Goal: Task Accomplishment & Management: Manage account settings

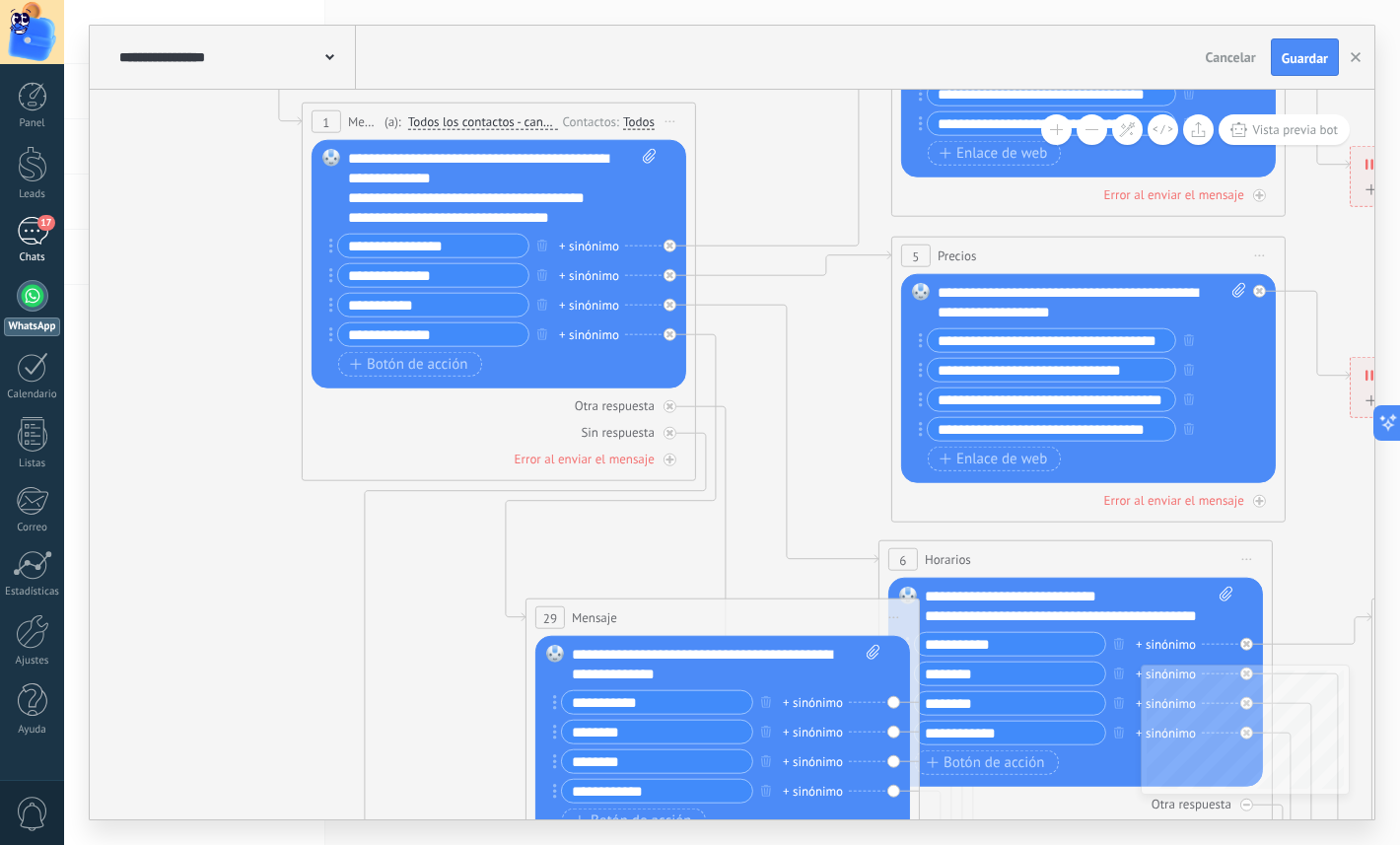
click at [34, 239] on div "17" at bounding box center [33, 231] width 32 height 29
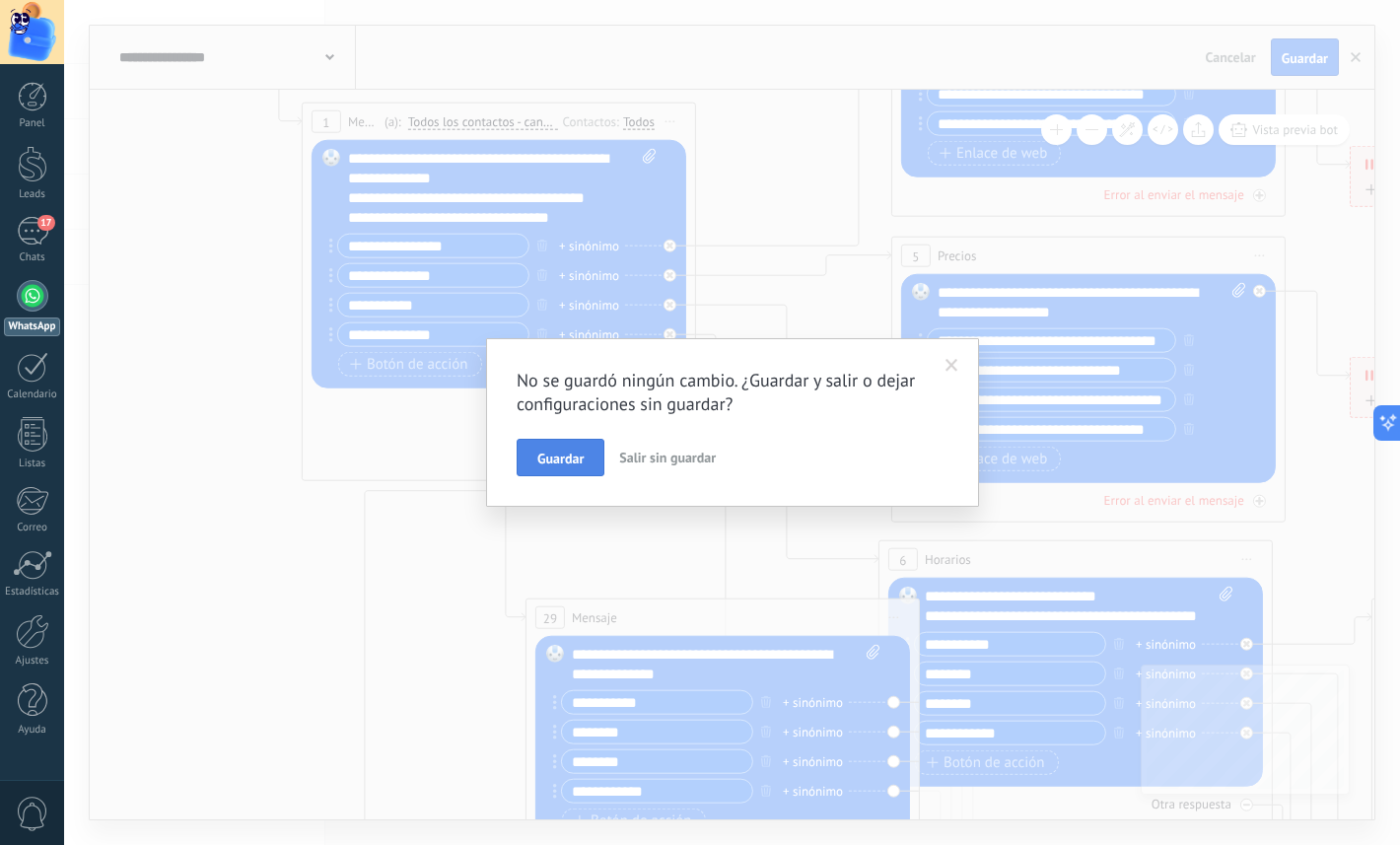
click at [577, 451] on span "Guardar" at bounding box center [560, 458] width 46 height 14
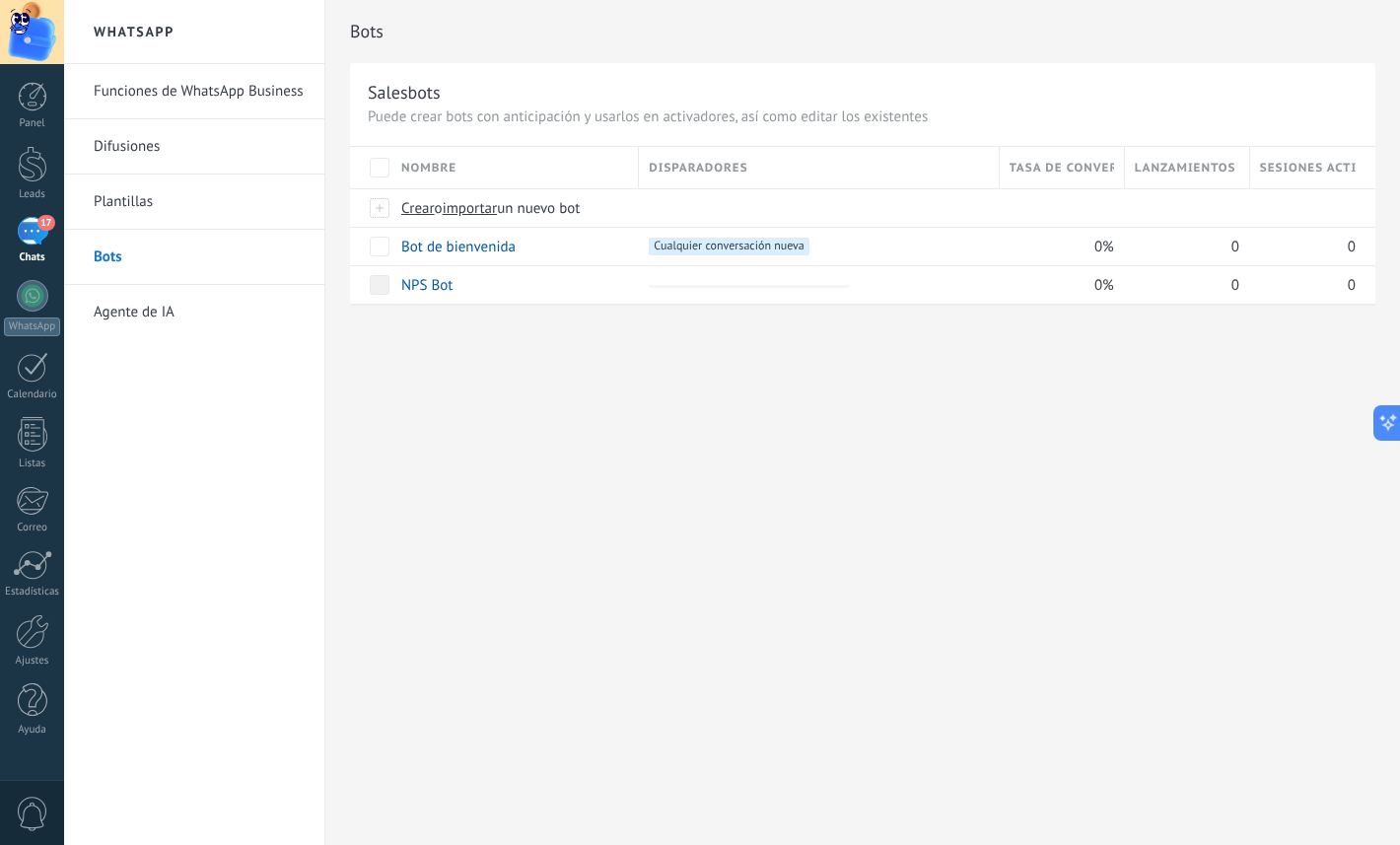
click at [38, 242] on div "17" at bounding box center [33, 231] width 32 height 29
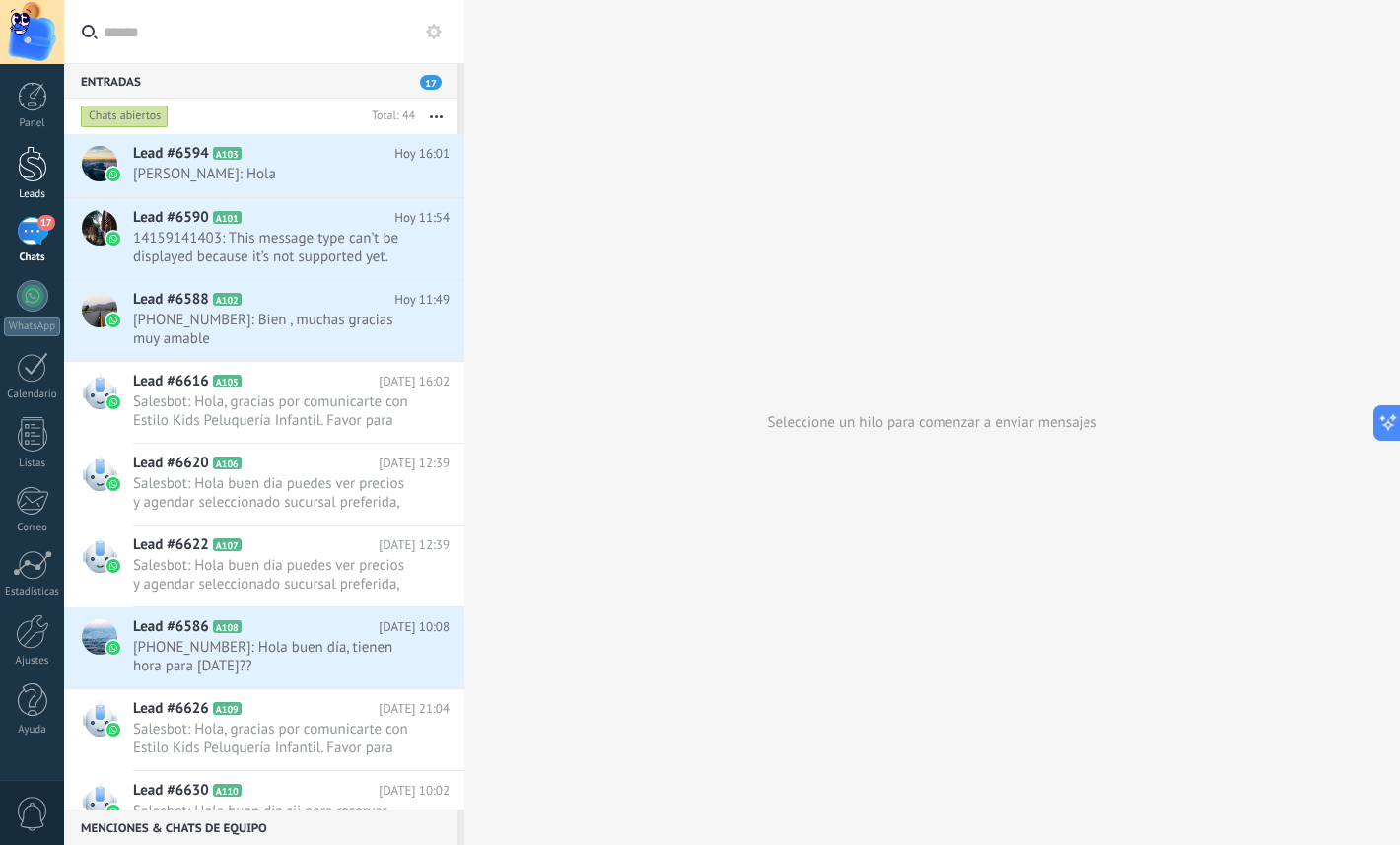
click at [30, 182] on div at bounding box center [33, 164] width 30 height 37
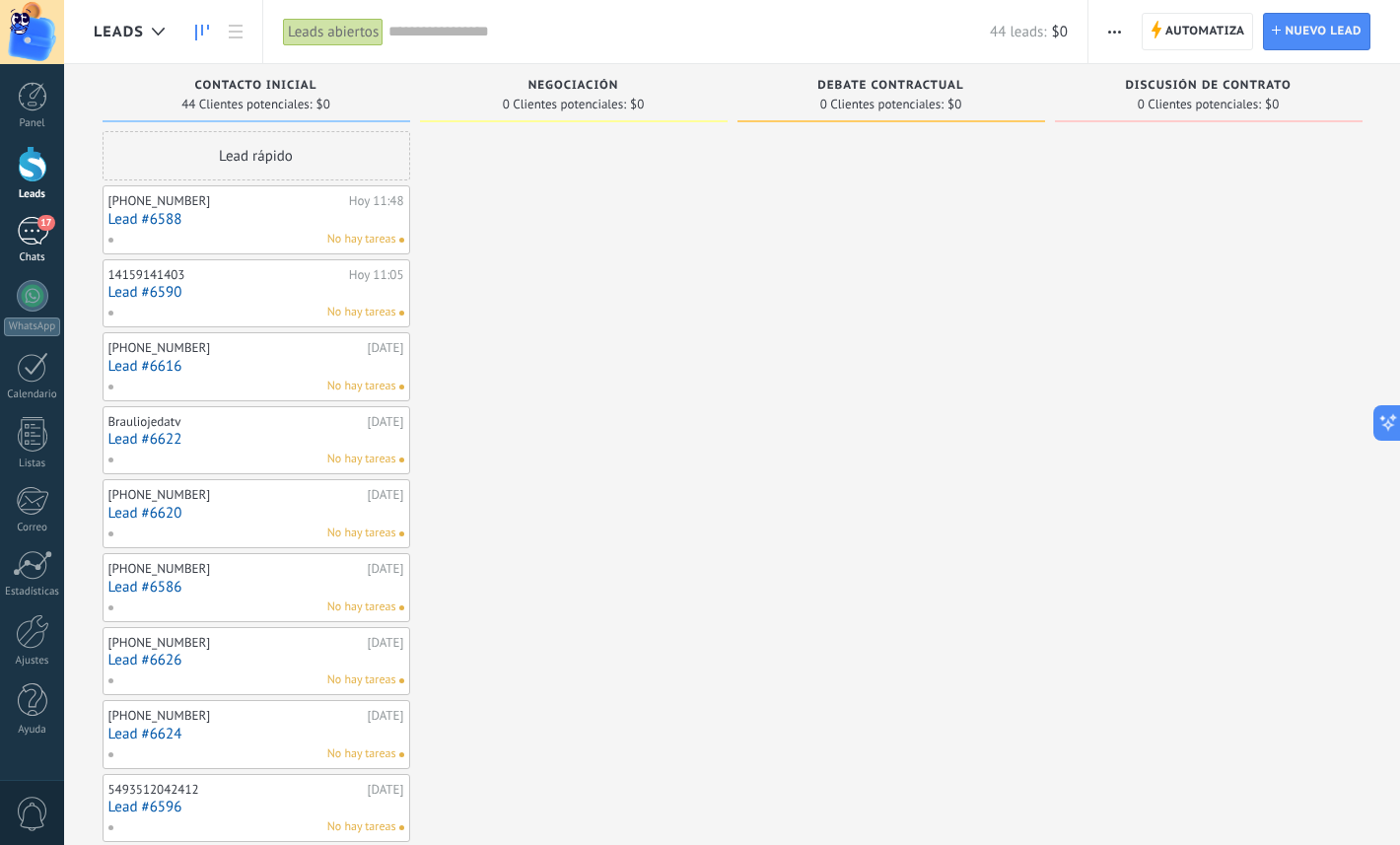
click at [28, 233] on div "17" at bounding box center [33, 231] width 32 height 29
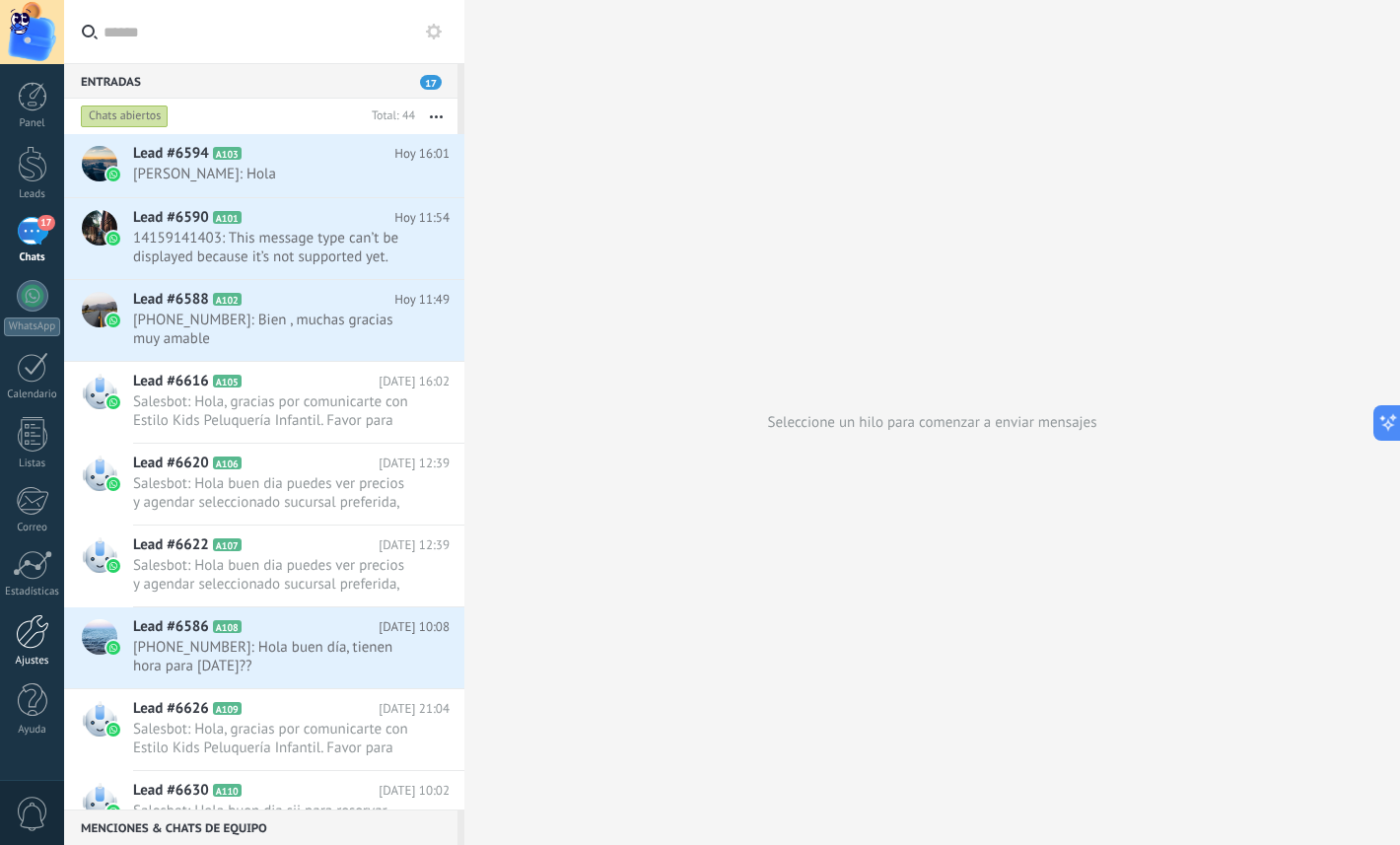
click at [28, 646] on div at bounding box center [33, 631] width 34 height 35
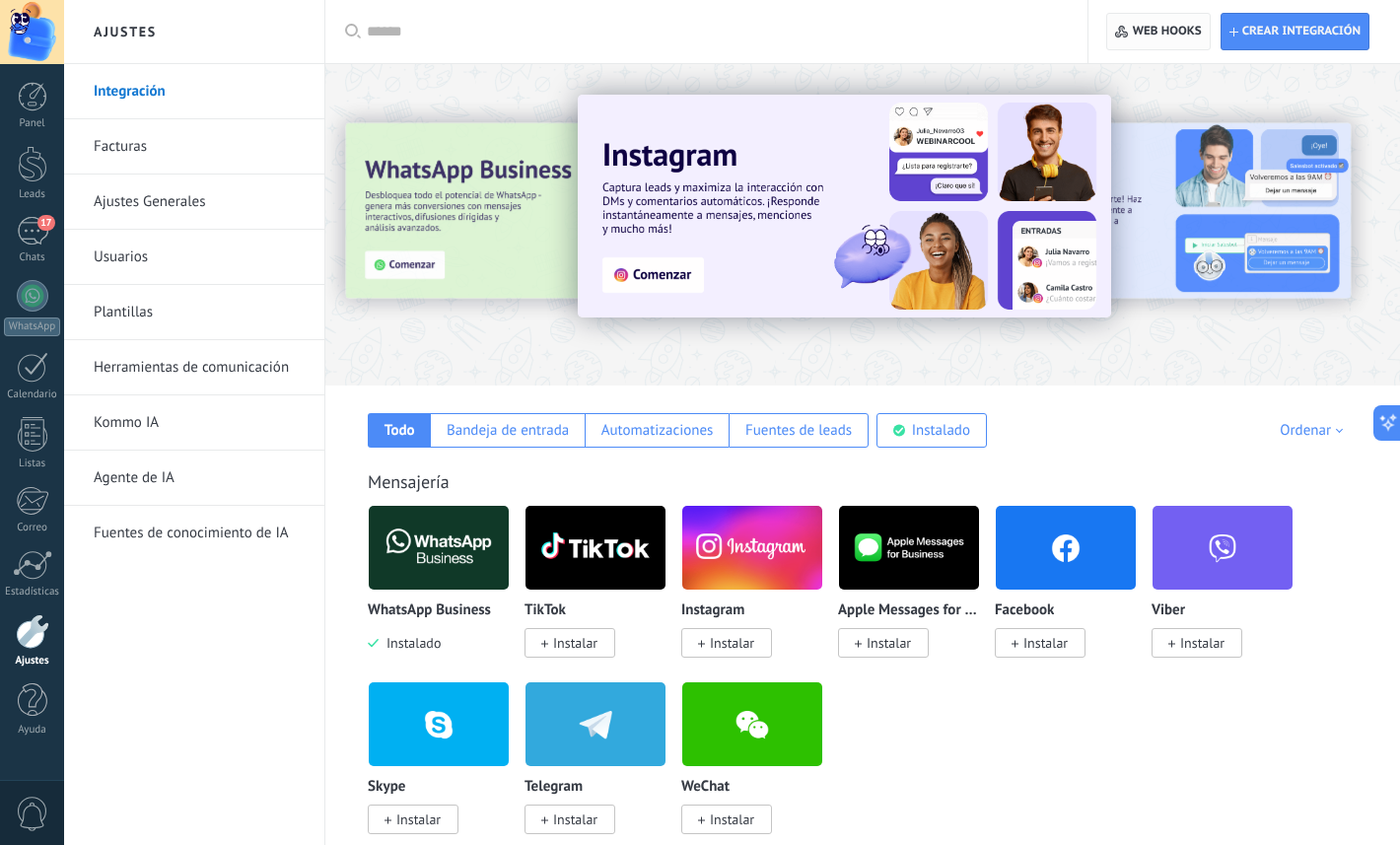
click at [1136, 36] on span "Web hooks 0" at bounding box center [1167, 32] width 69 height 16
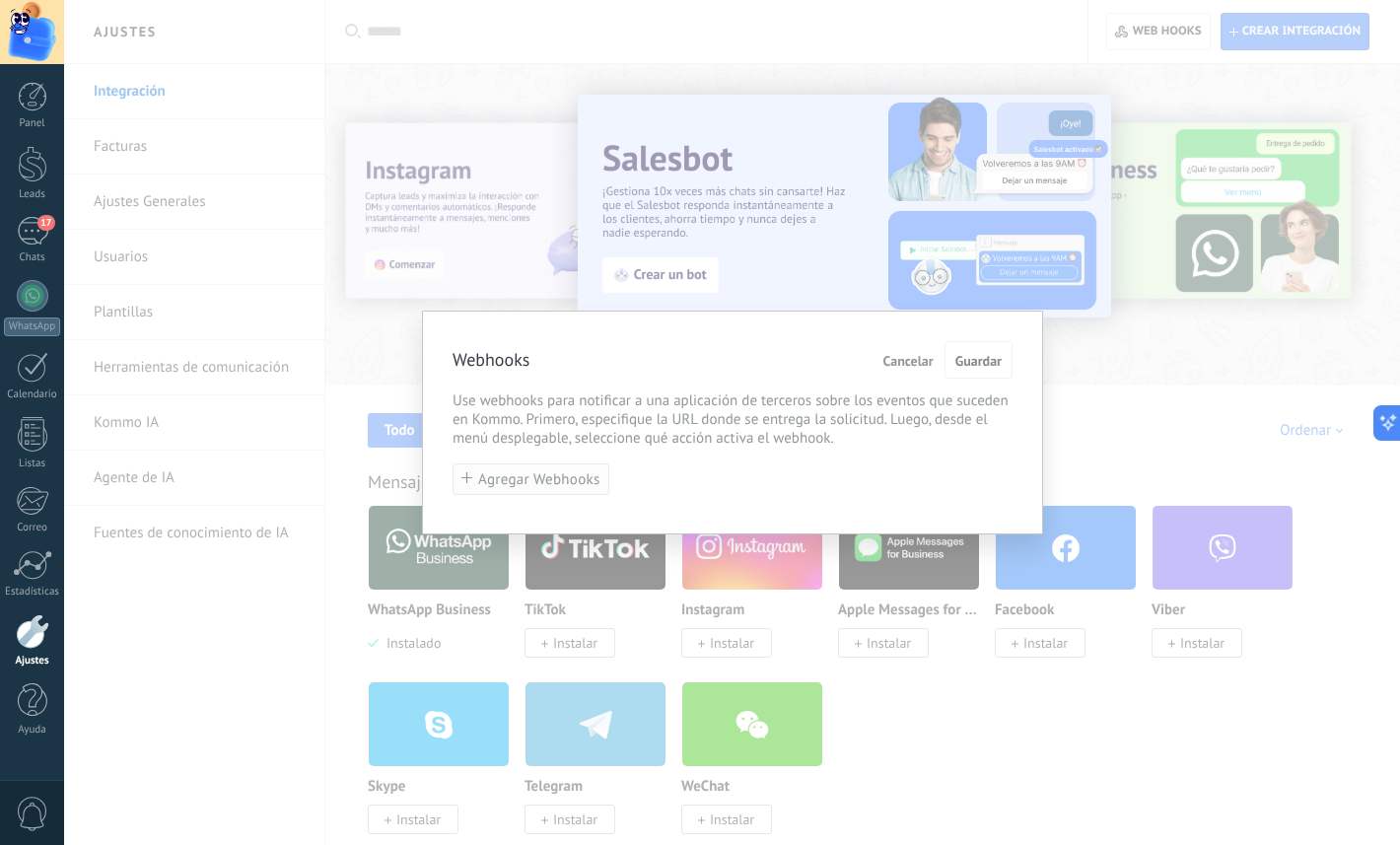
click at [580, 482] on span "Agregar Webhooks" at bounding box center [539, 479] width 122 height 15
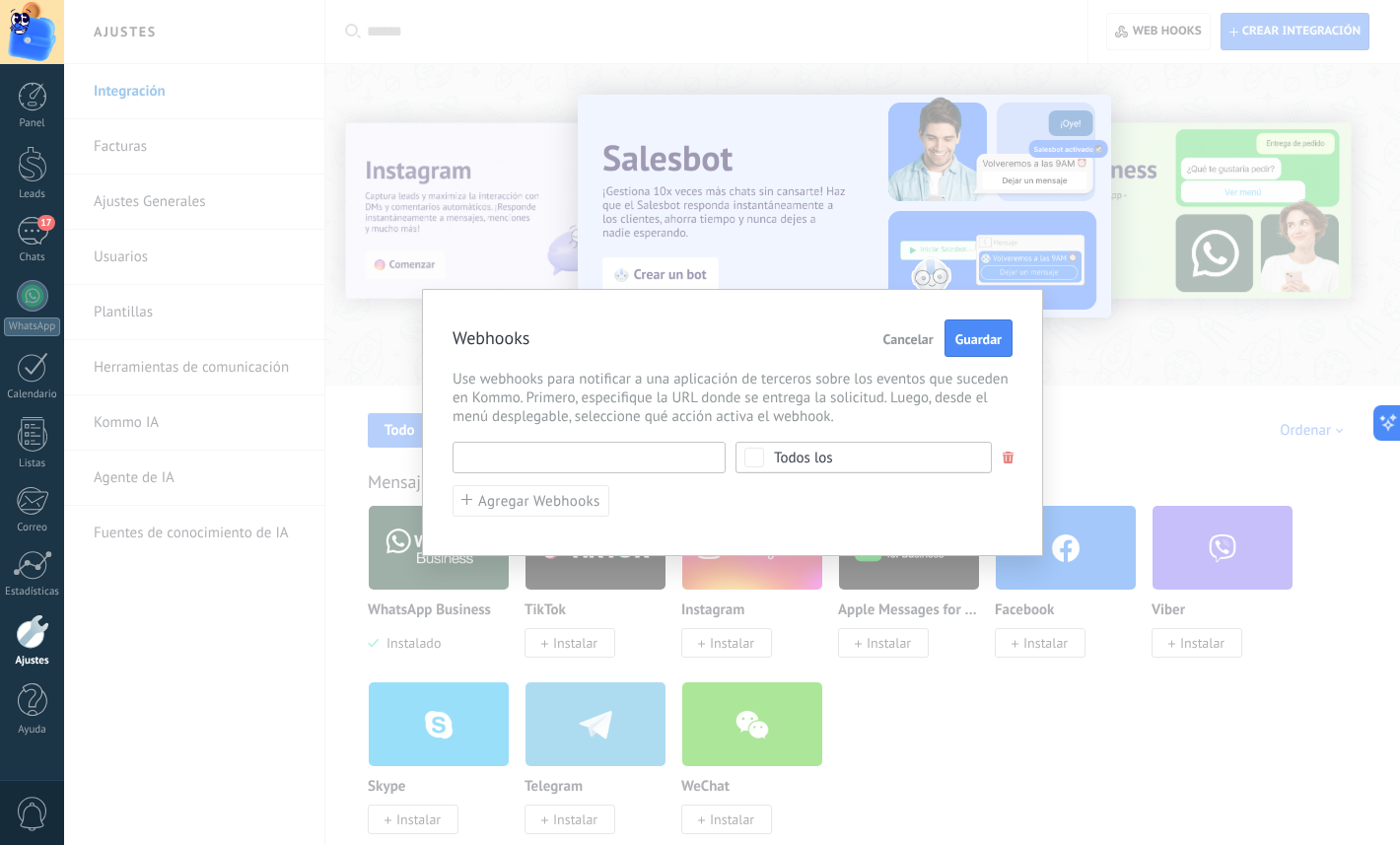
click at [698, 463] on input "text" at bounding box center [589, 457] width 274 height 32
type input "********"
click at [814, 463] on div "Todos los" at bounding box center [864, 457] width 257 height 32
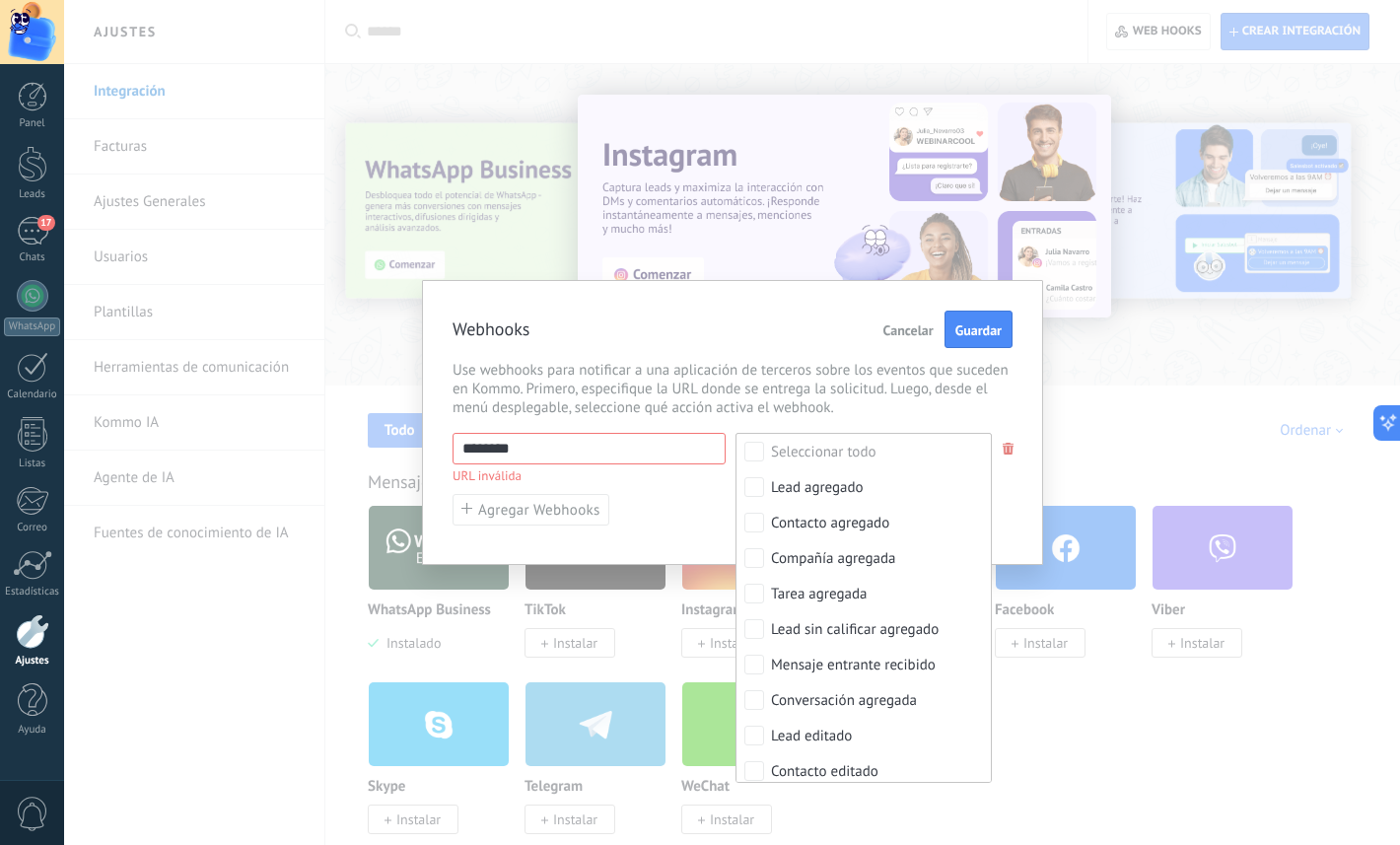
click at [902, 321] on button "Cancelar" at bounding box center [909, 330] width 66 height 38
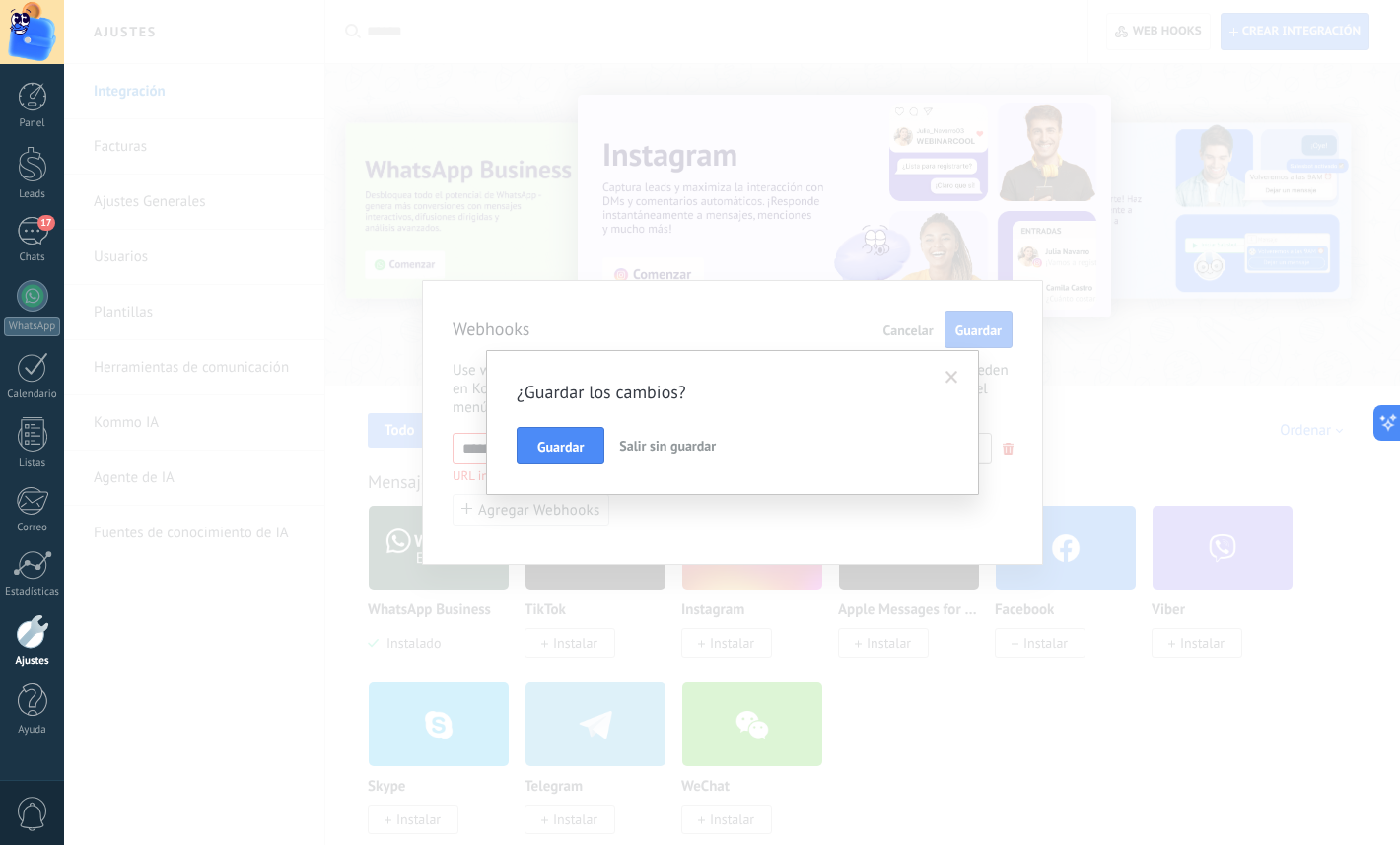
click at [643, 439] on span "Salir sin guardar" at bounding box center [667, 446] width 97 height 18
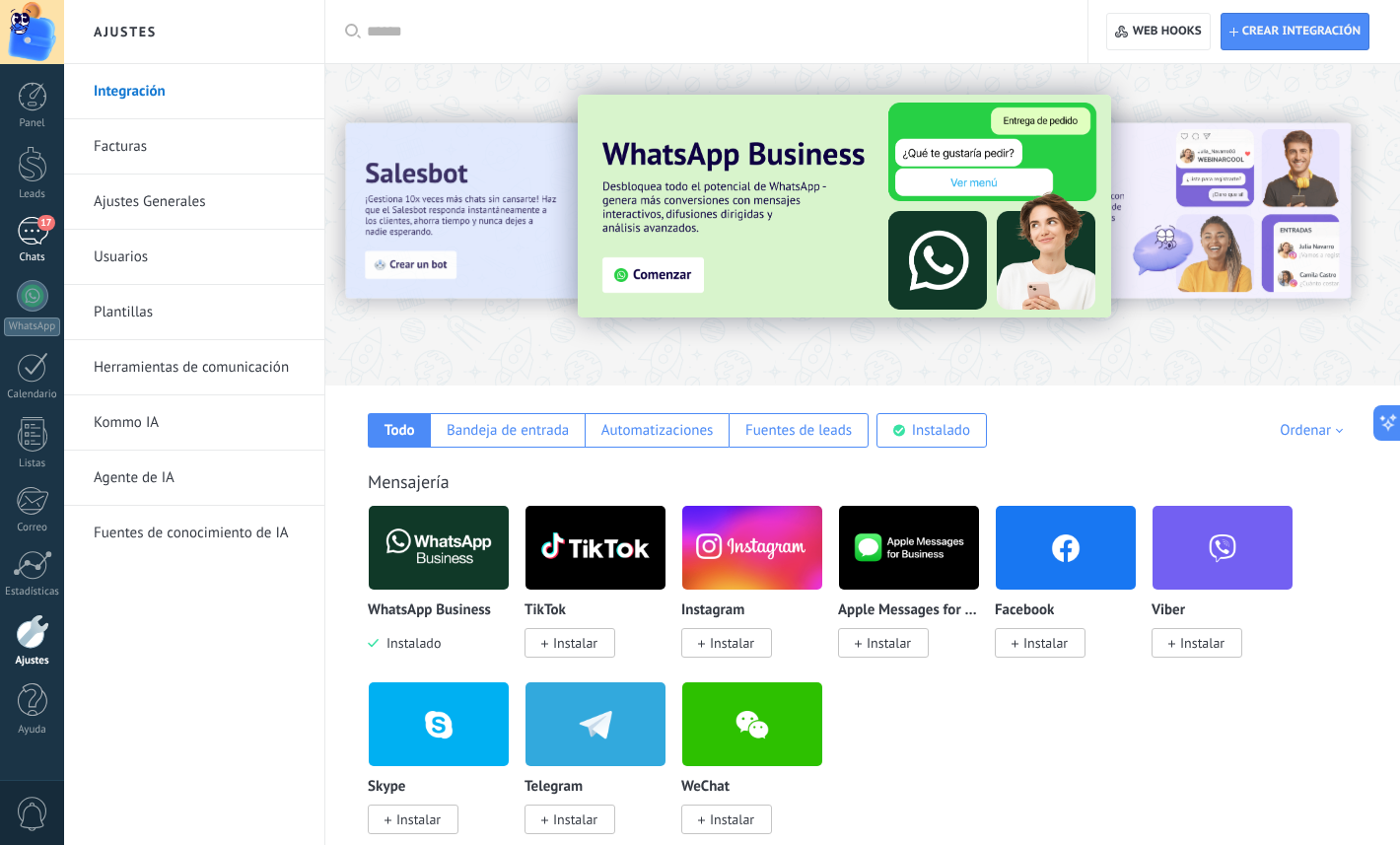
click at [53, 244] on link "17 Chats" at bounding box center [32, 240] width 64 height 47
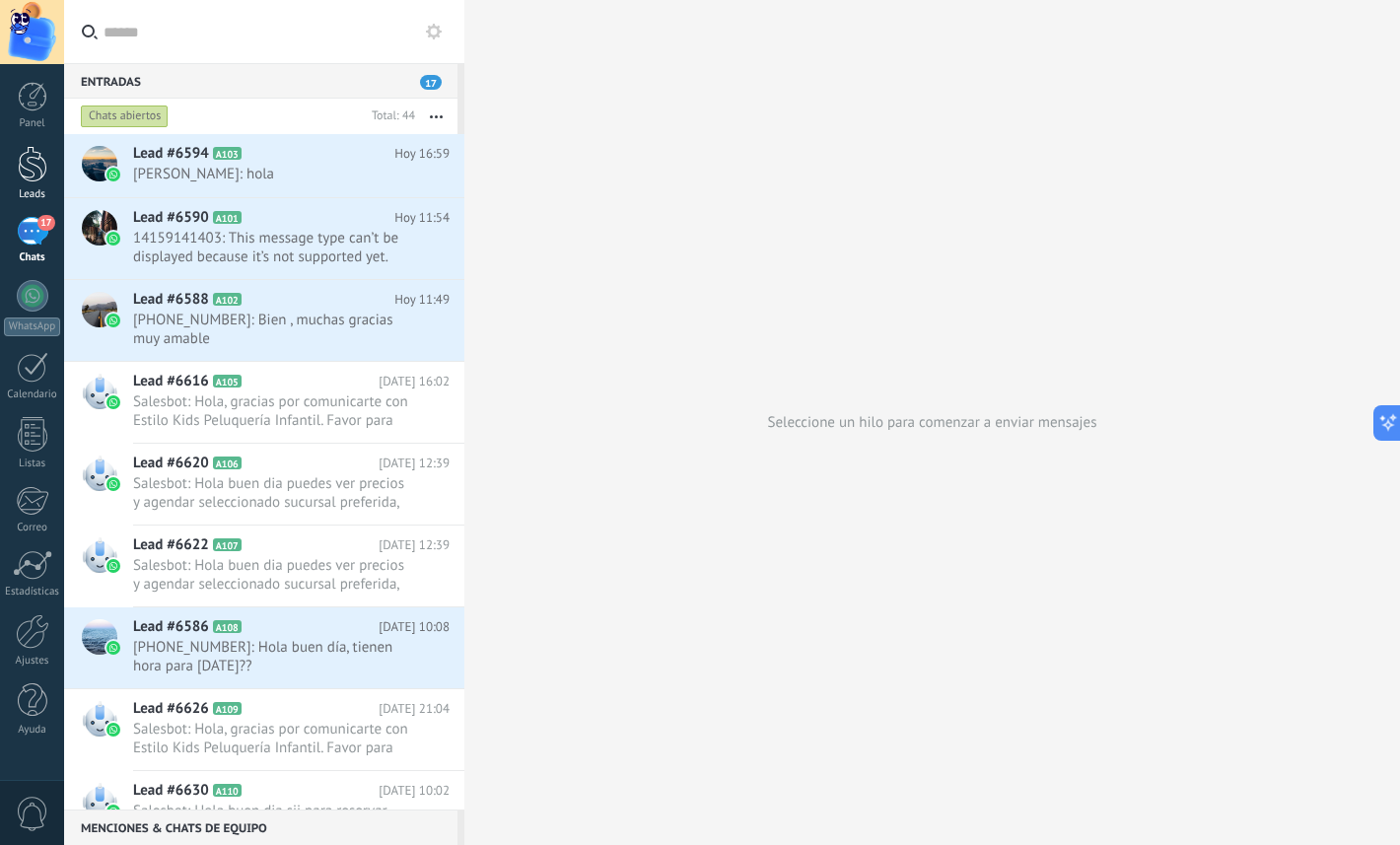
click at [27, 166] on div at bounding box center [33, 164] width 30 height 37
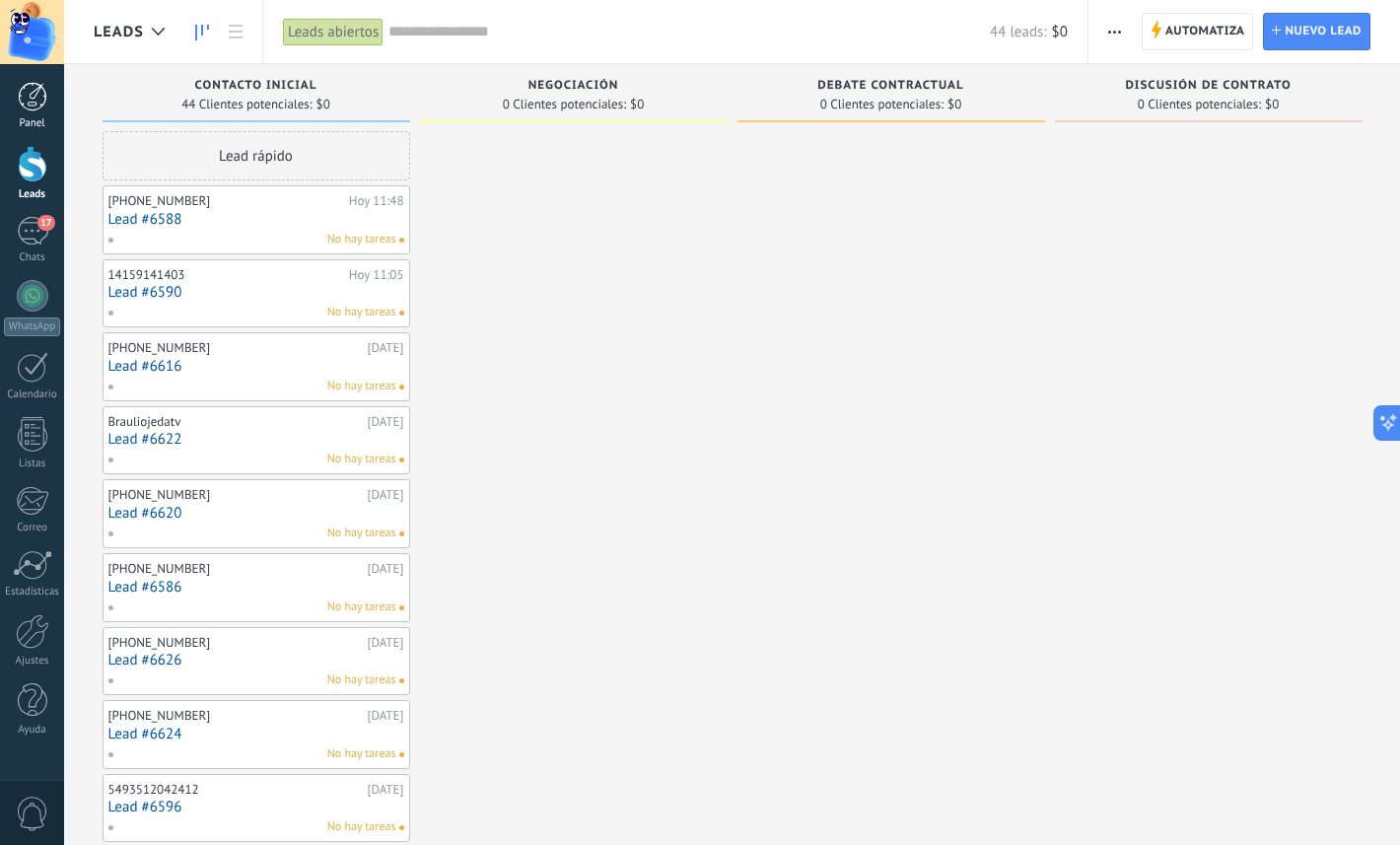
click at [26, 115] on link "Panel" at bounding box center [32, 106] width 64 height 48
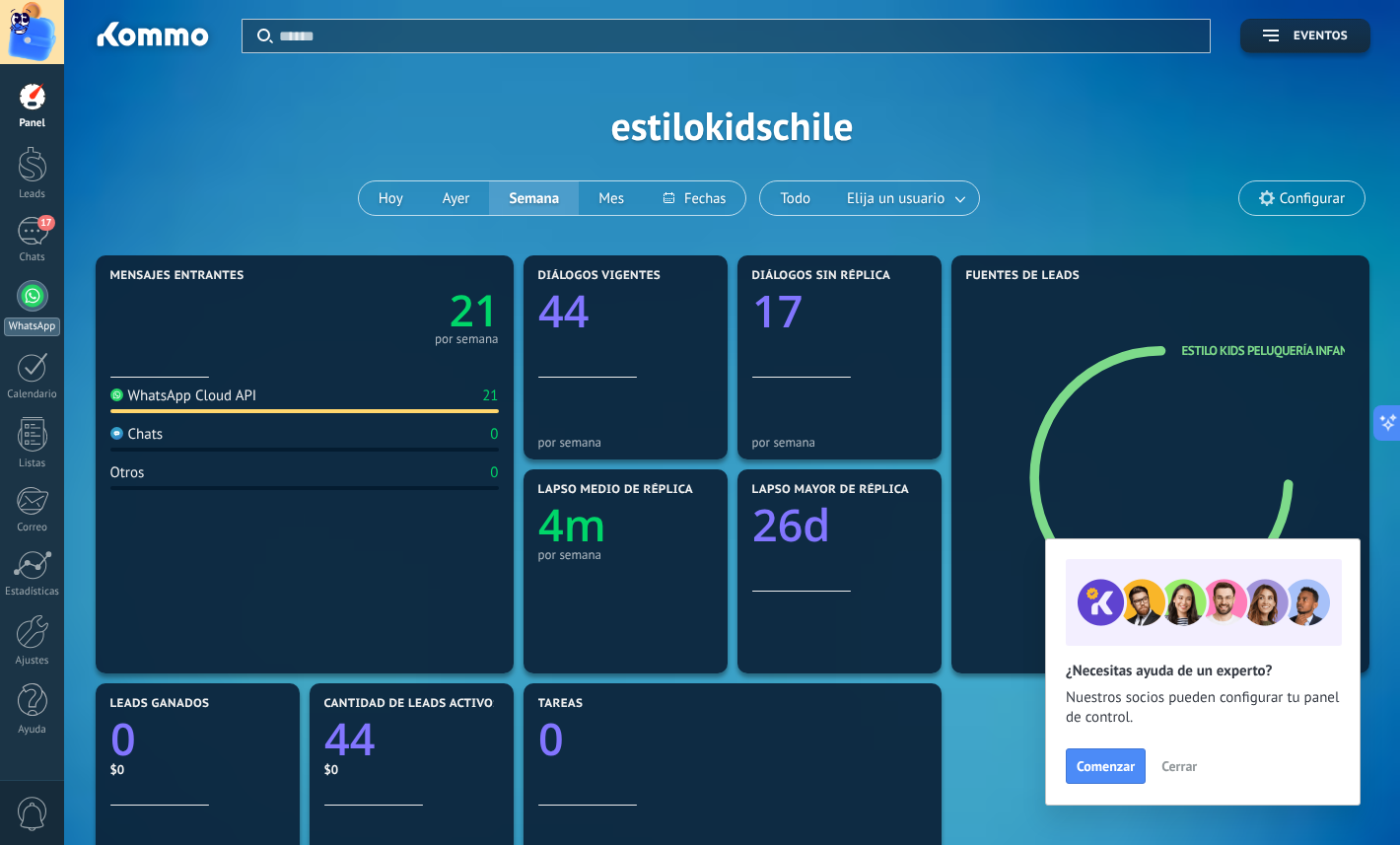
click at [39, 299] on div at bounding box center [33, 296] width 32 height 32
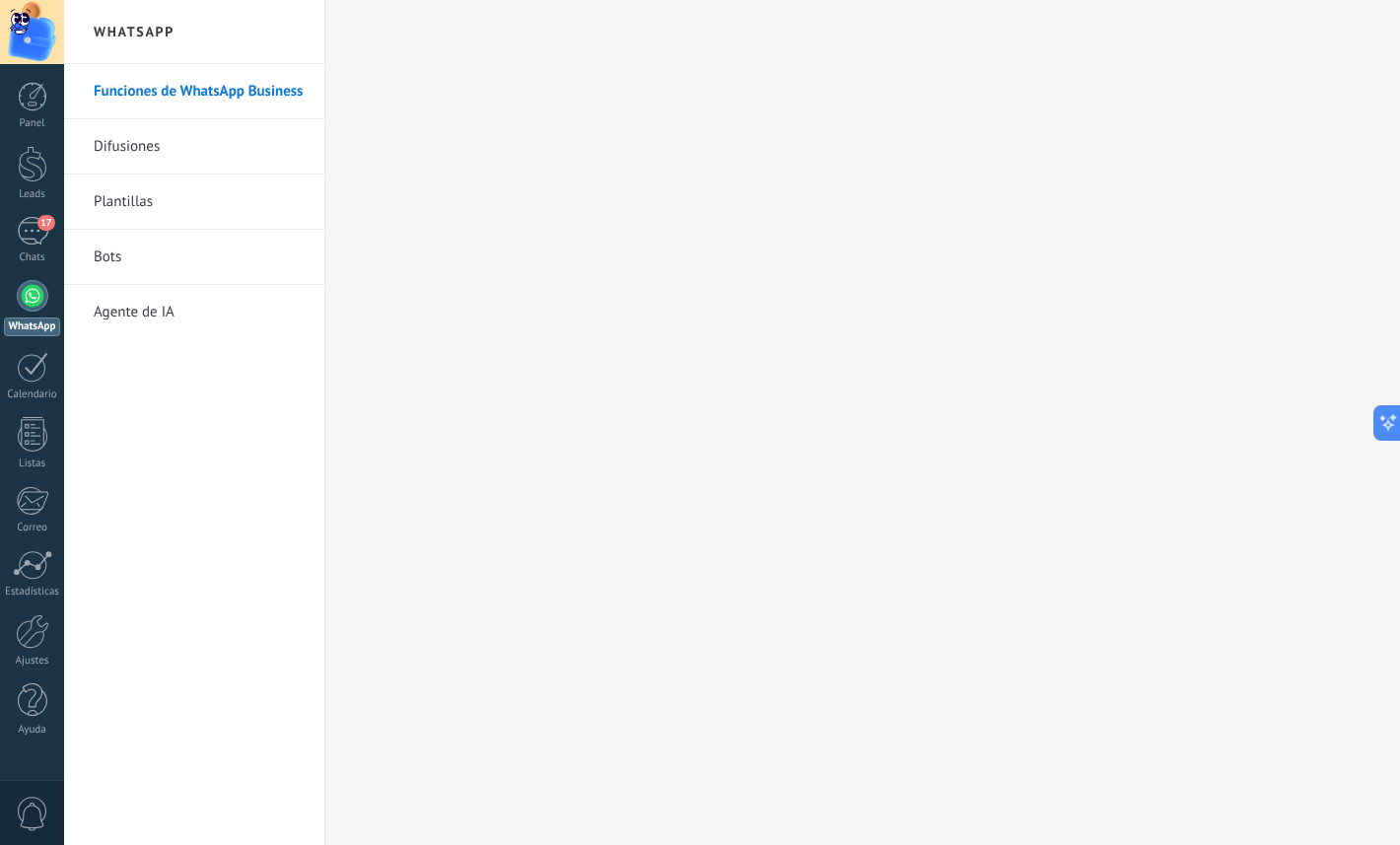
click at [120, 250] on link "Bots" at bounding box center [199, 257] width 211 height 55
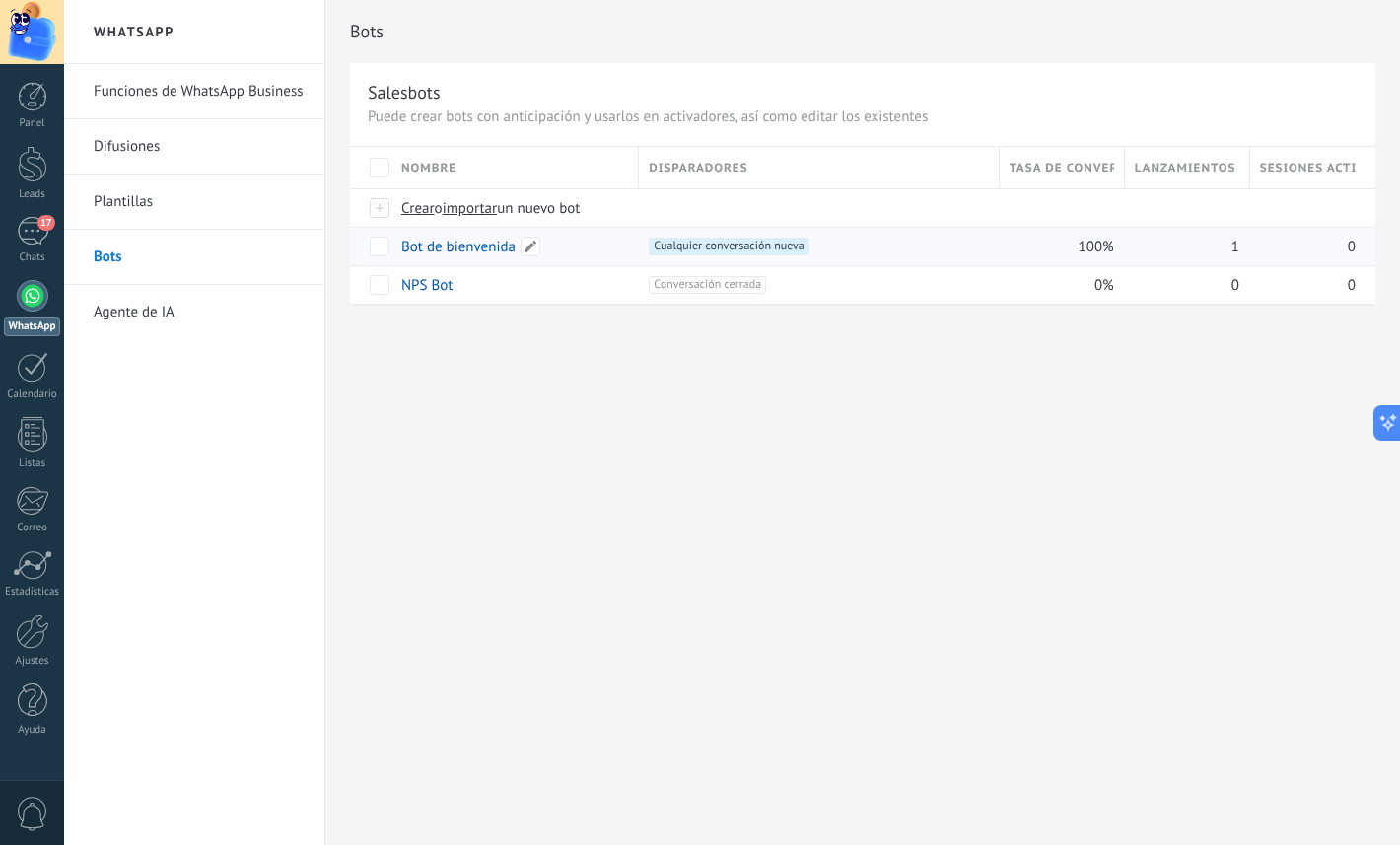
click at [467, 248] on link "Bot de bienvenida" at bounding box center [458, 247] width 115 height 19
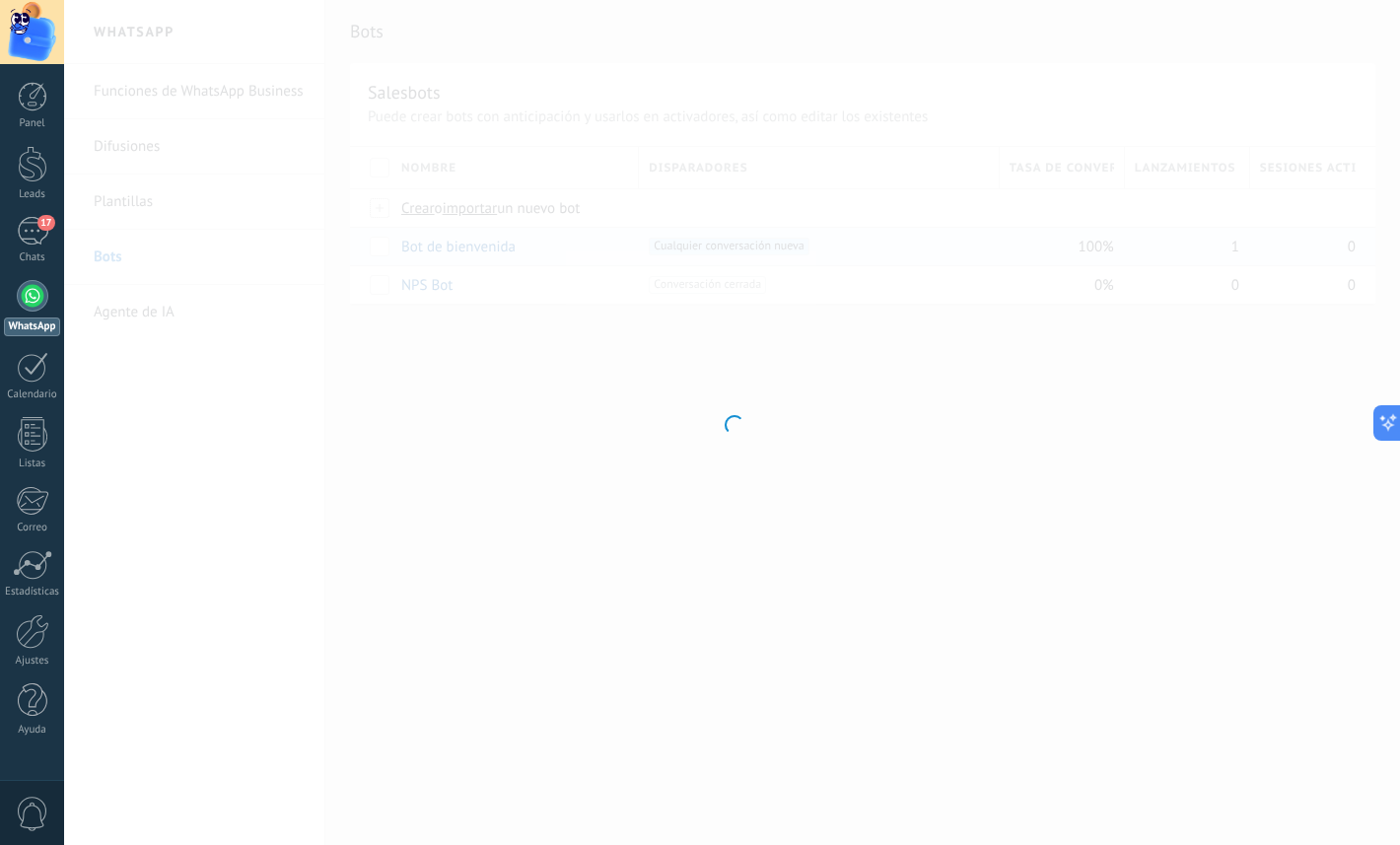
type input "**********"
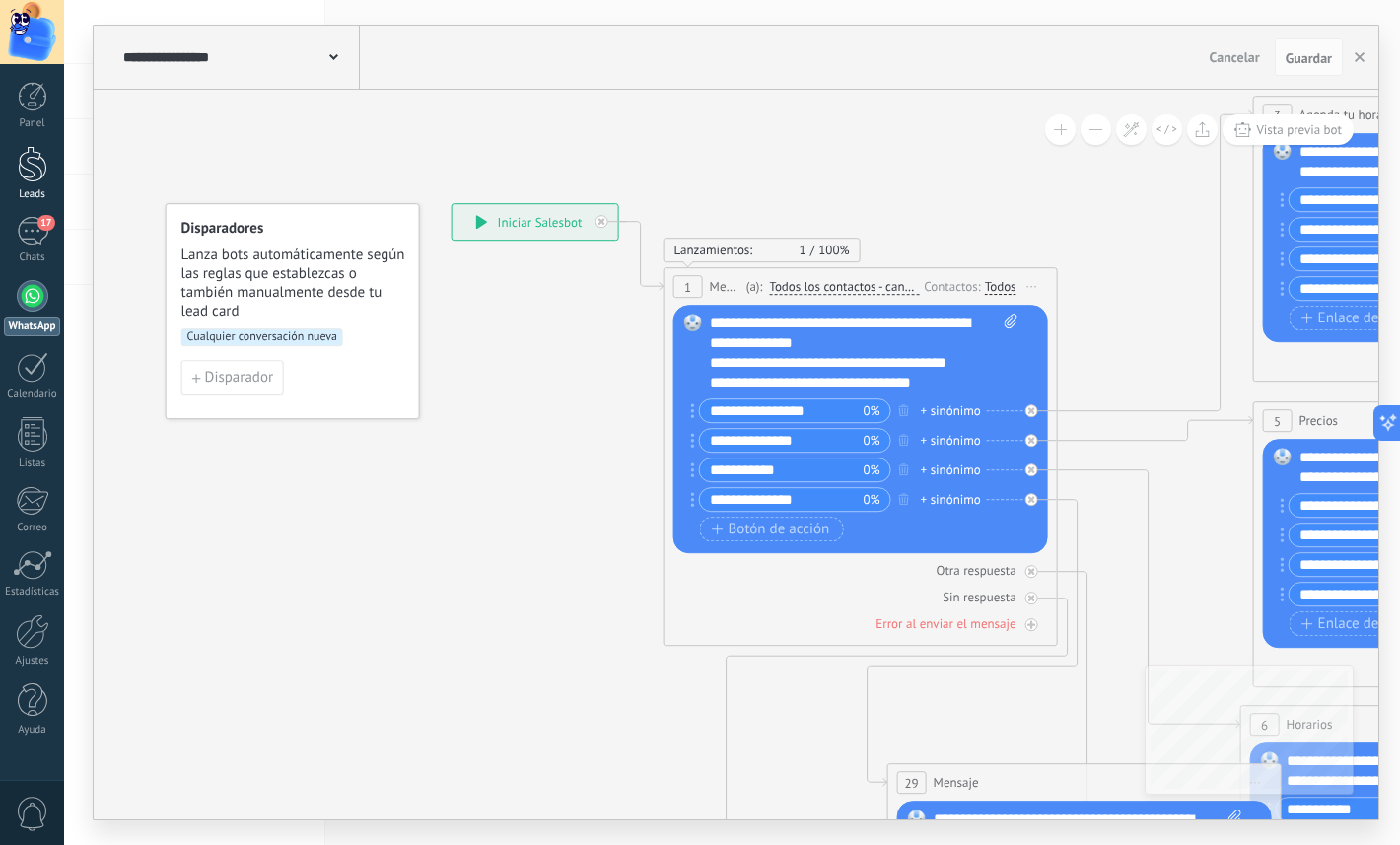
click at [30, 185] on link "Leads" at bounding box center [32, 173] width 64 height 55
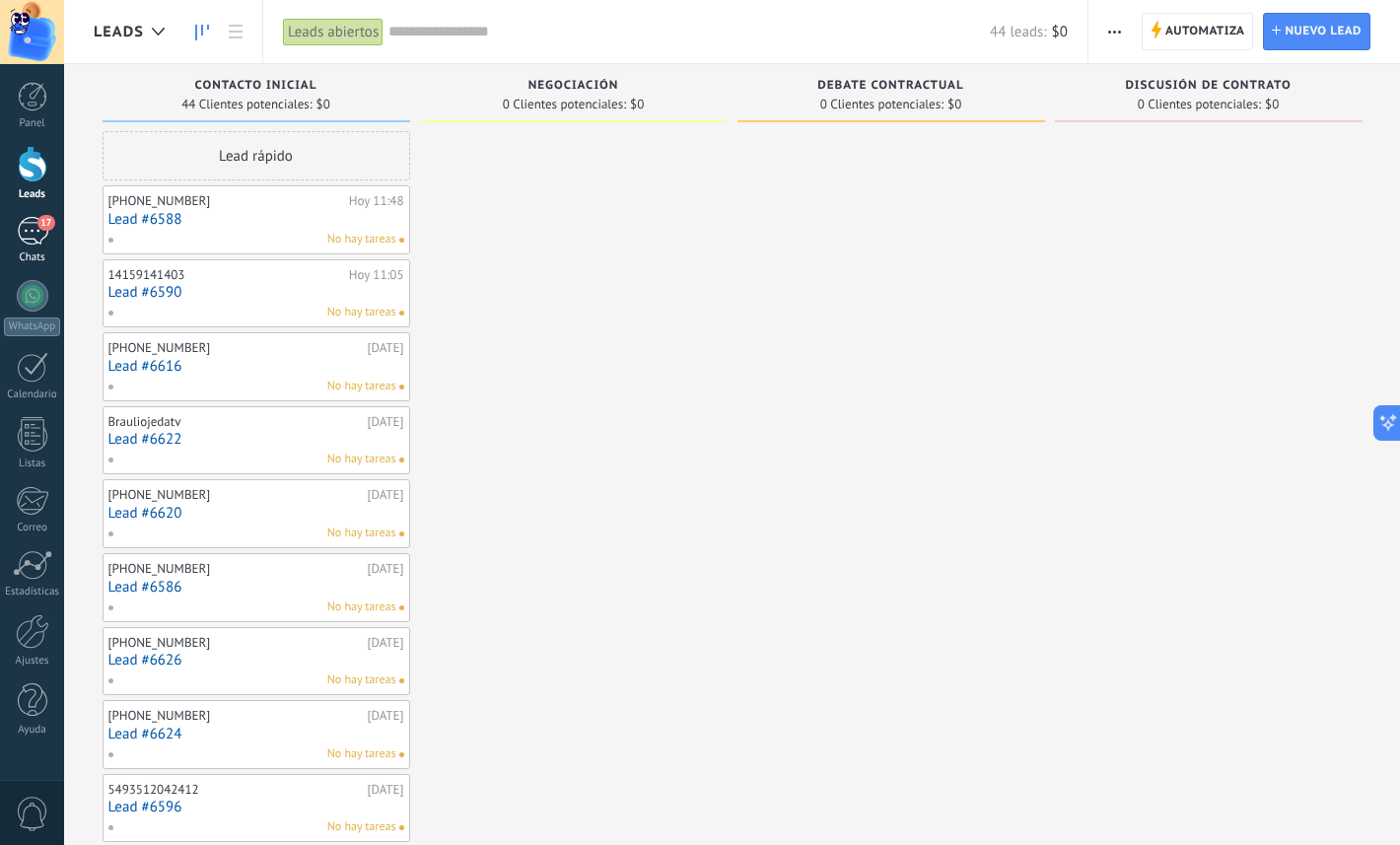
click at [34, 245] on div "17" at bounding box center [33, 231] width 32 height 29
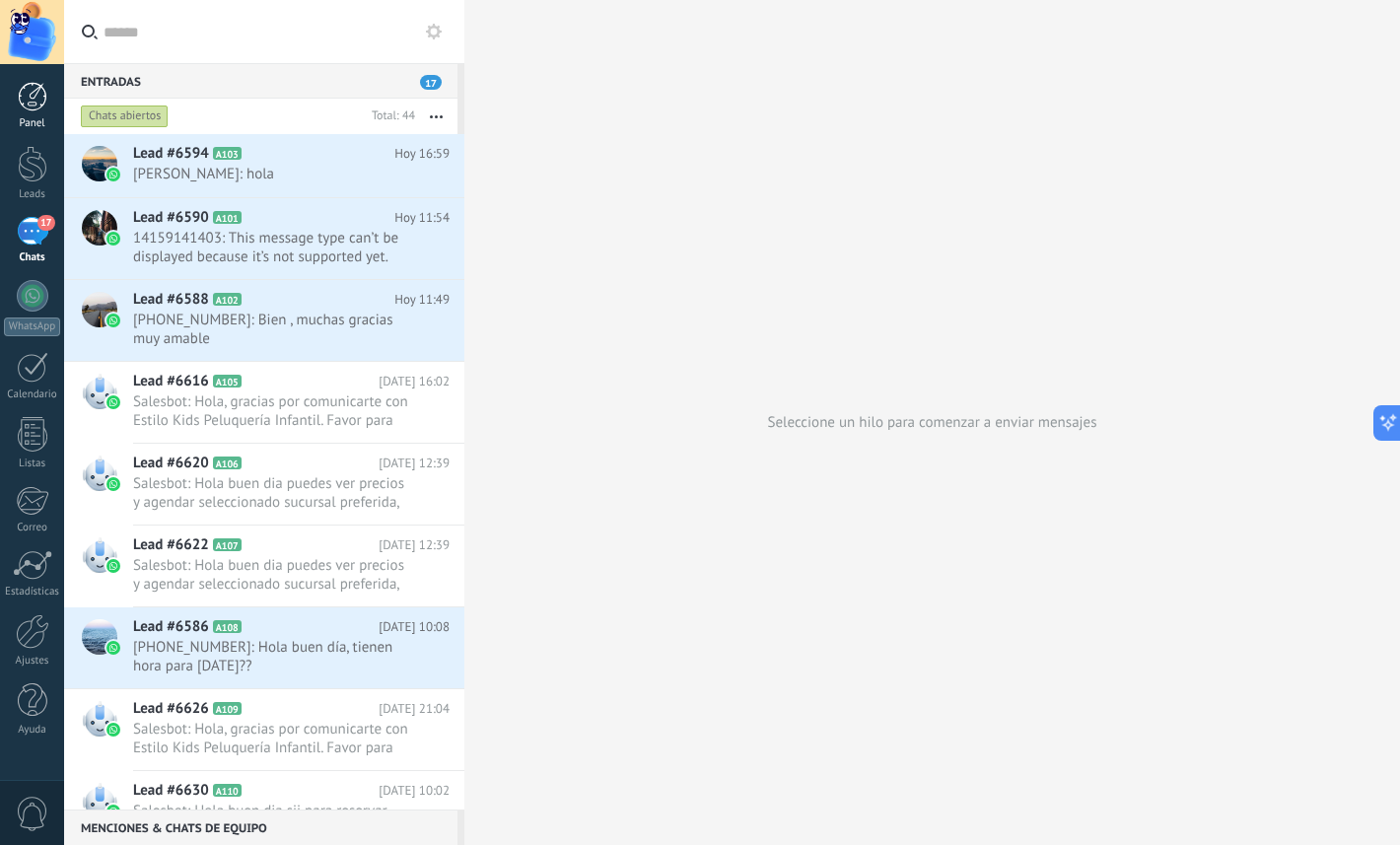
click at [12, 103] on link "Panel" at bounding box center [32, 106] width 64 height 48
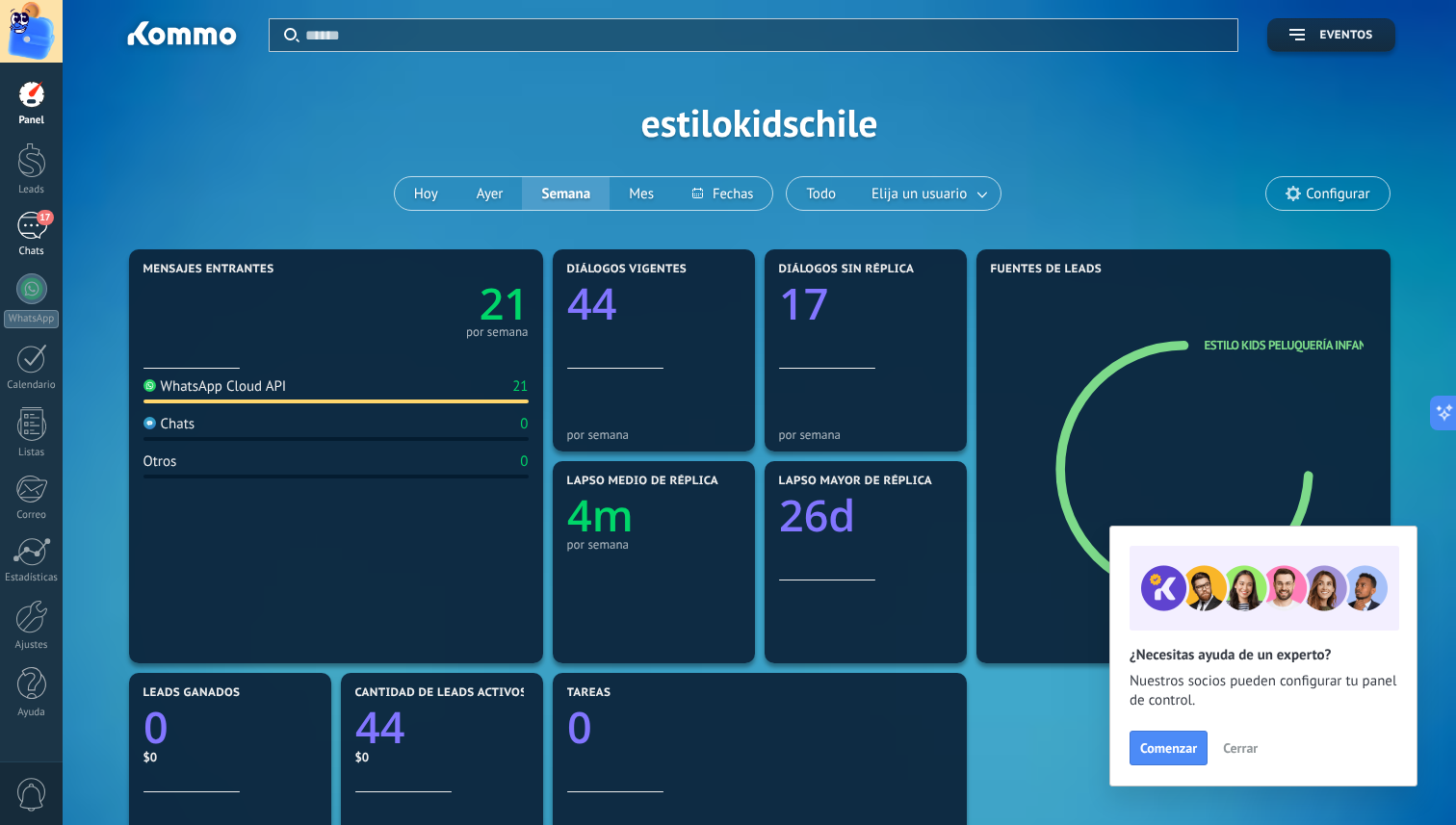
click at [37, 234] on div "17" at bounding box center [32, 225] width 31 height 28
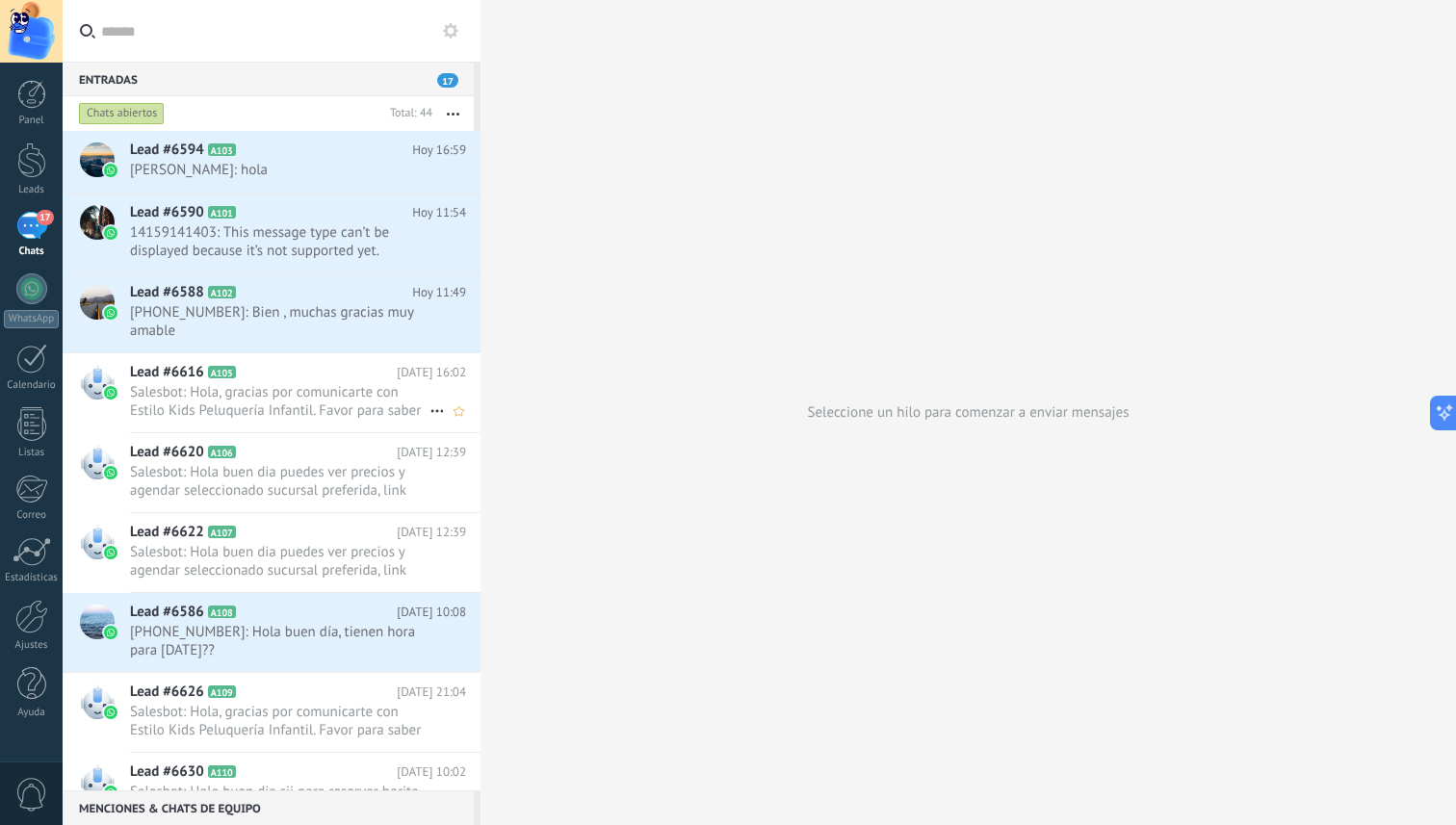
click at [278, 357] on div "Lead #6616 A105 [DATE] 16:02 Salesbot: Hola, gracias por comunicarte con Estilo…" at bounding box center [305, 392] width 351 height 79
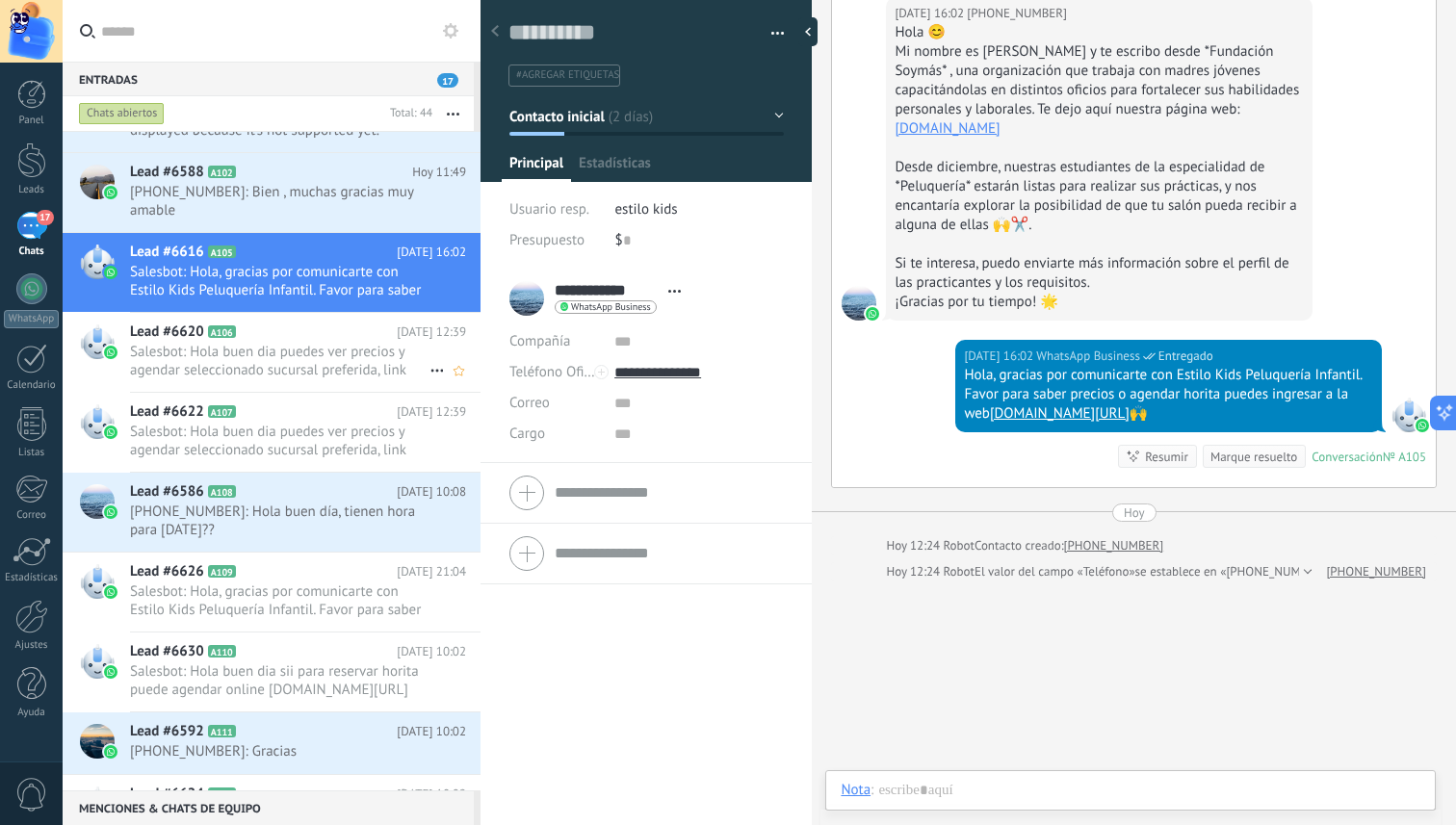
scroll to position [29, 0]
click at [302, 343] on span "Salesbot: Hola buen dia puedes ver precios y agendar seleccionado sucursal pref…" at bounding box center [279, 361] width 299 height 37
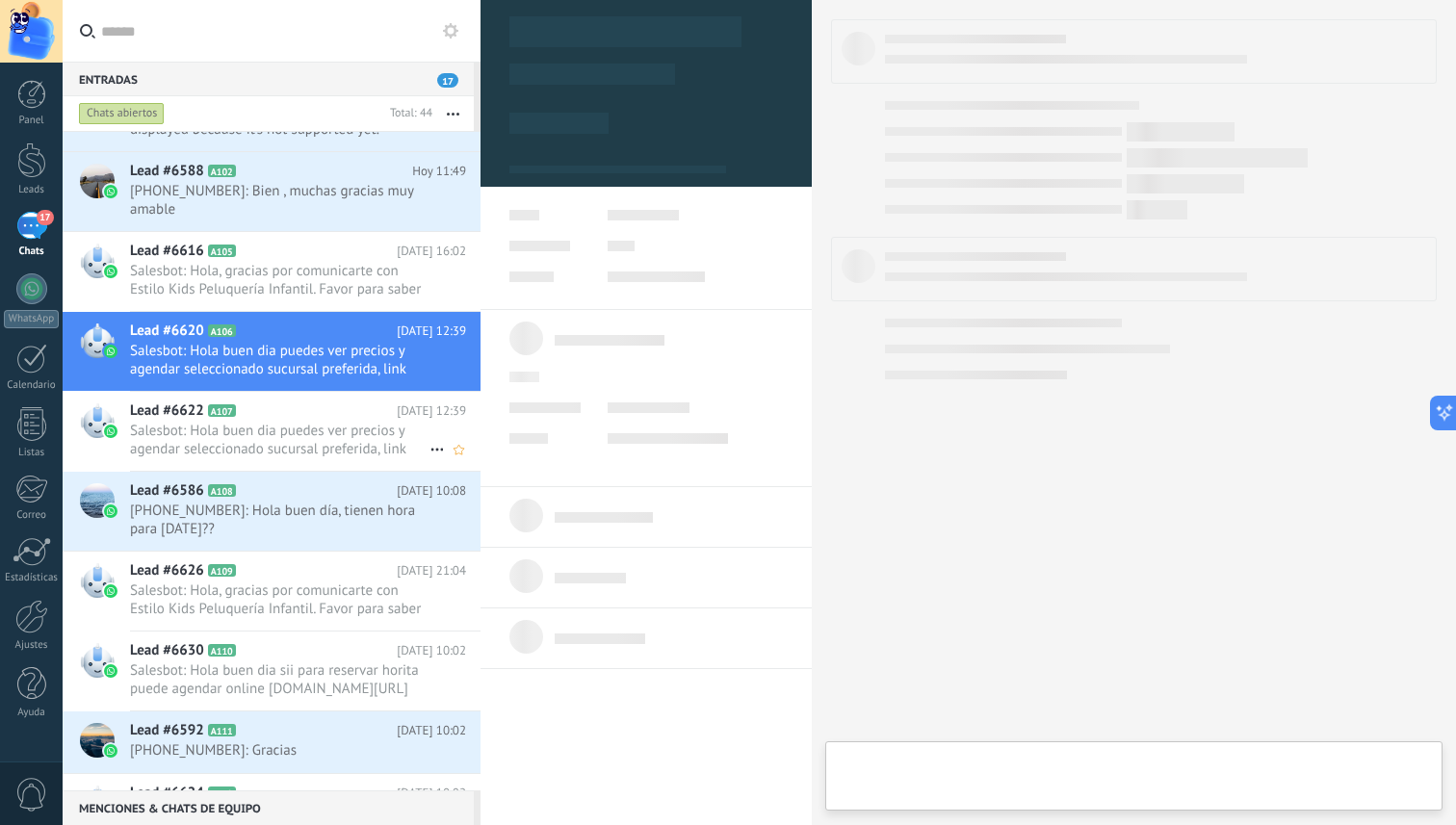
click at [299, 417] on h2 "Lead #6622 A107" at bounding box center [263, 412] width 267 height 20
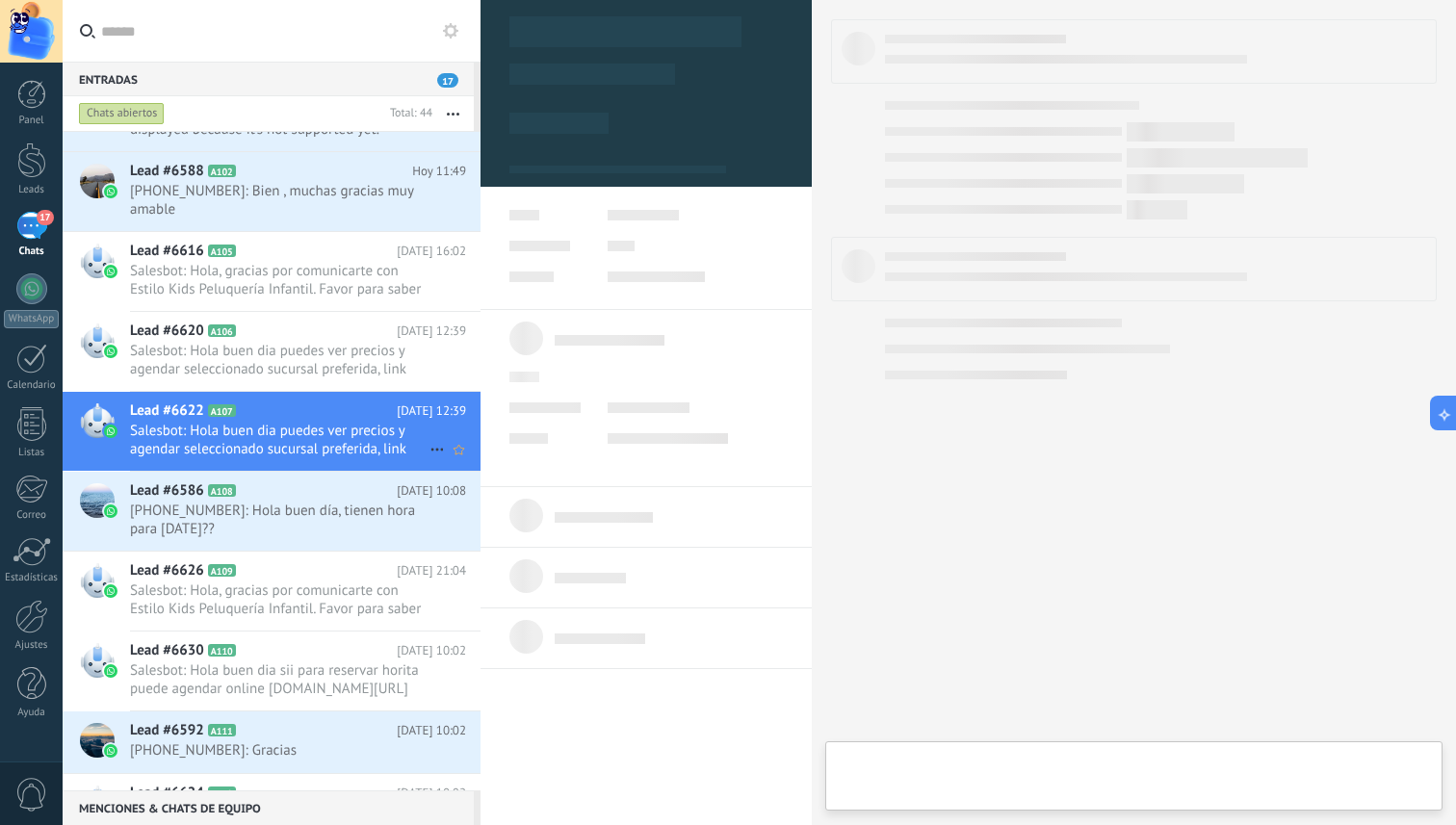
scroll to position [210, 0]
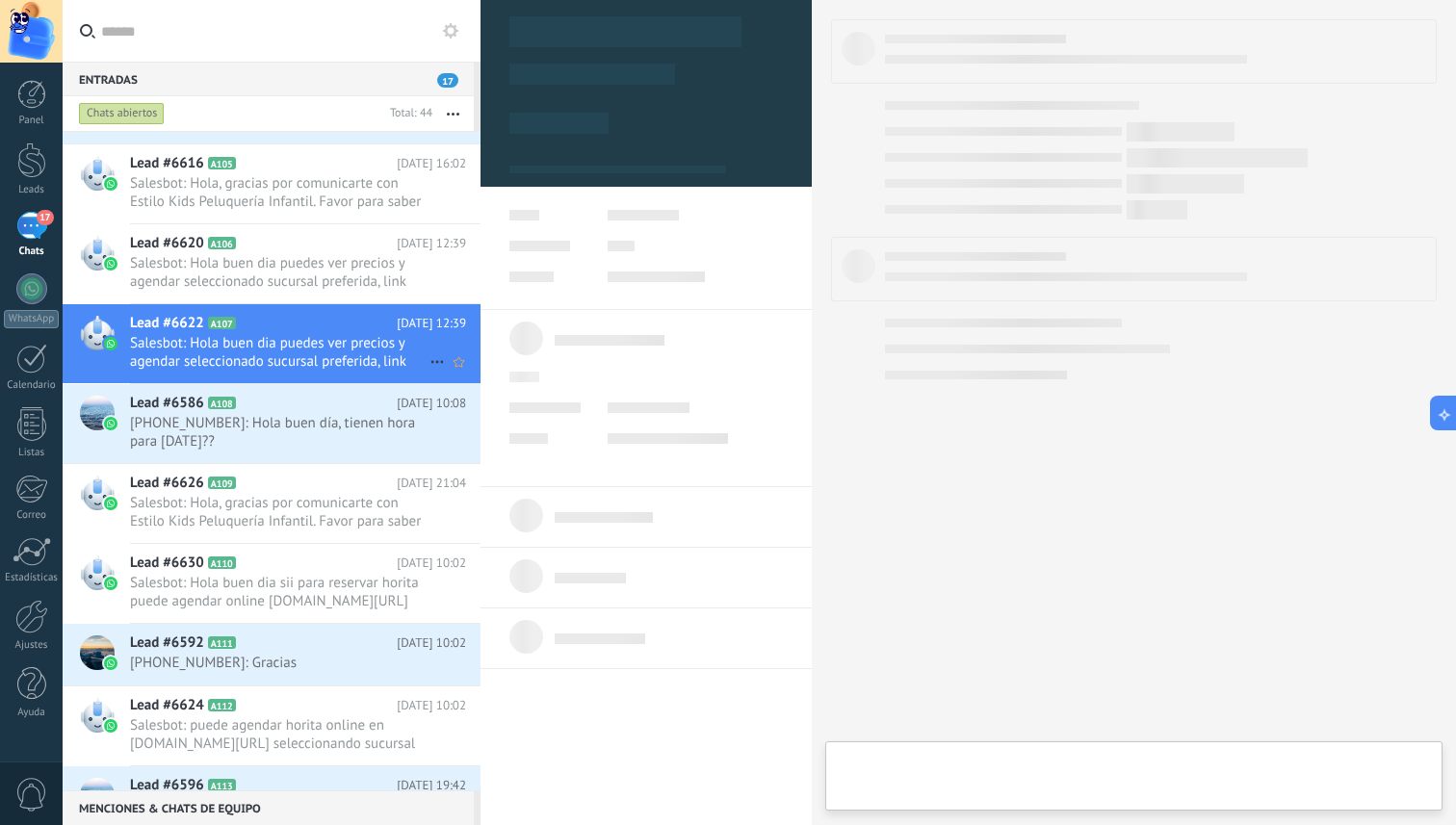
type textarea "**********"
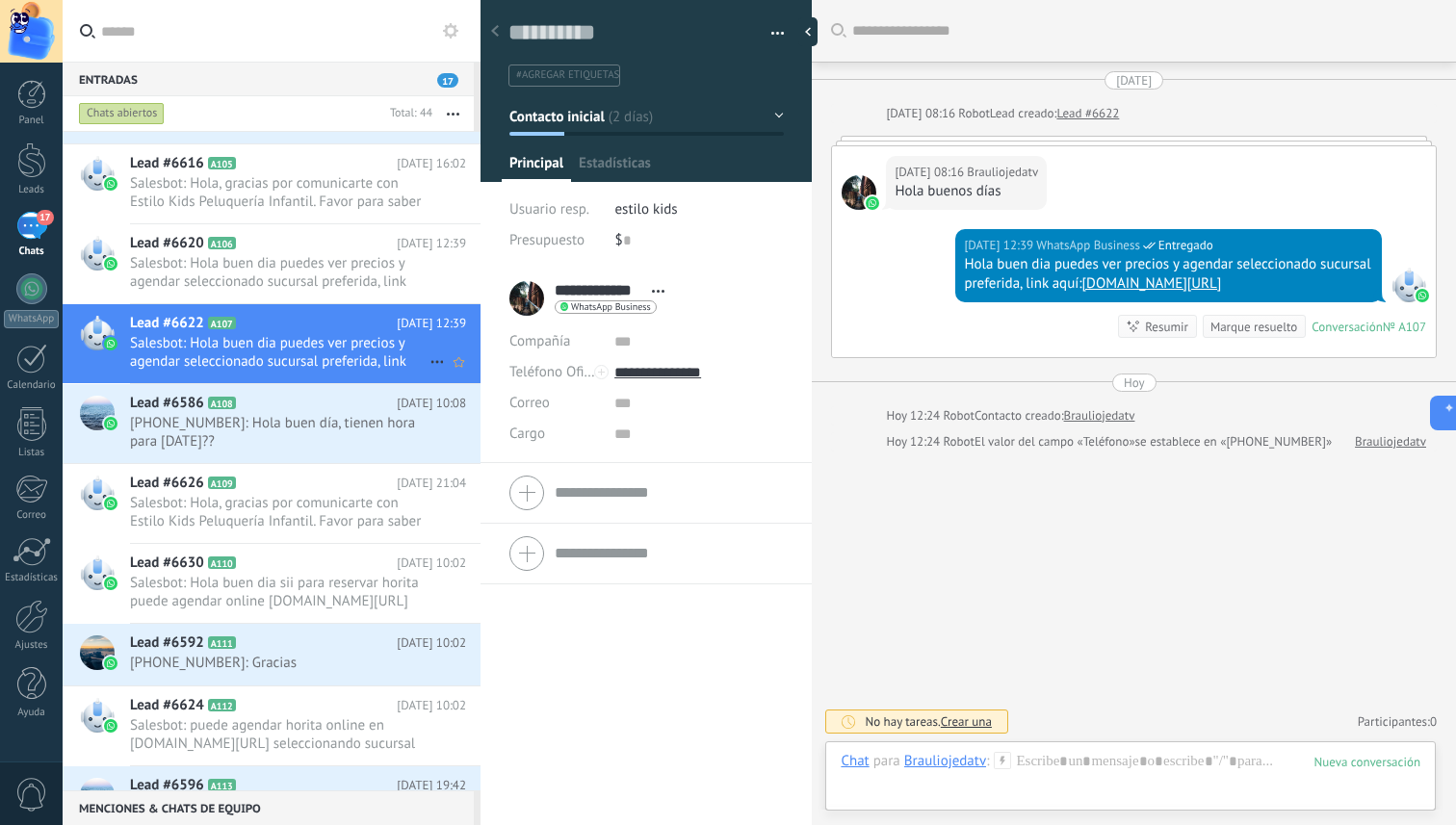
scroll to position [331, 0]
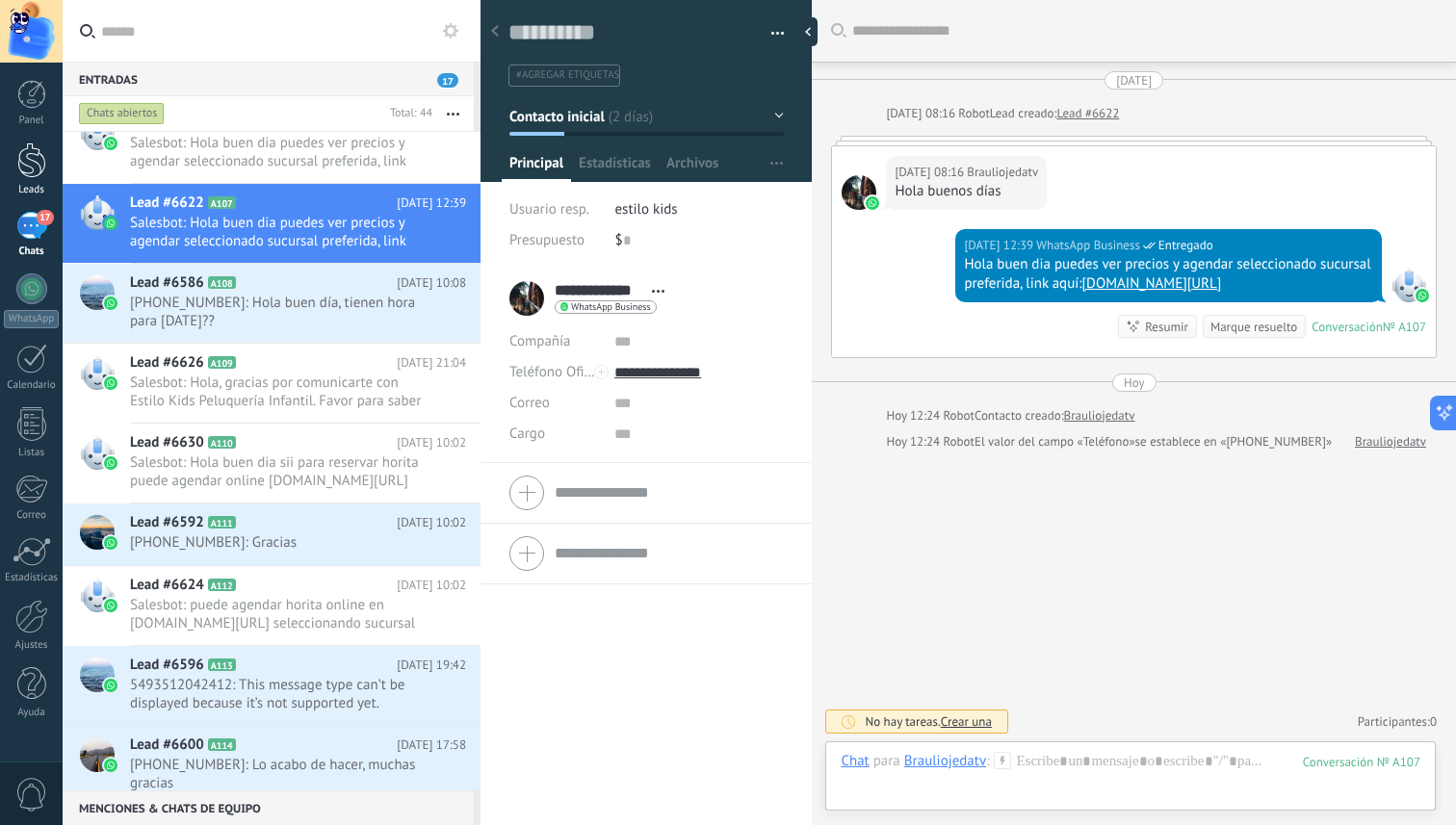
click at [41, 165] on div at bounding box center [32, 160] width 29 height 36
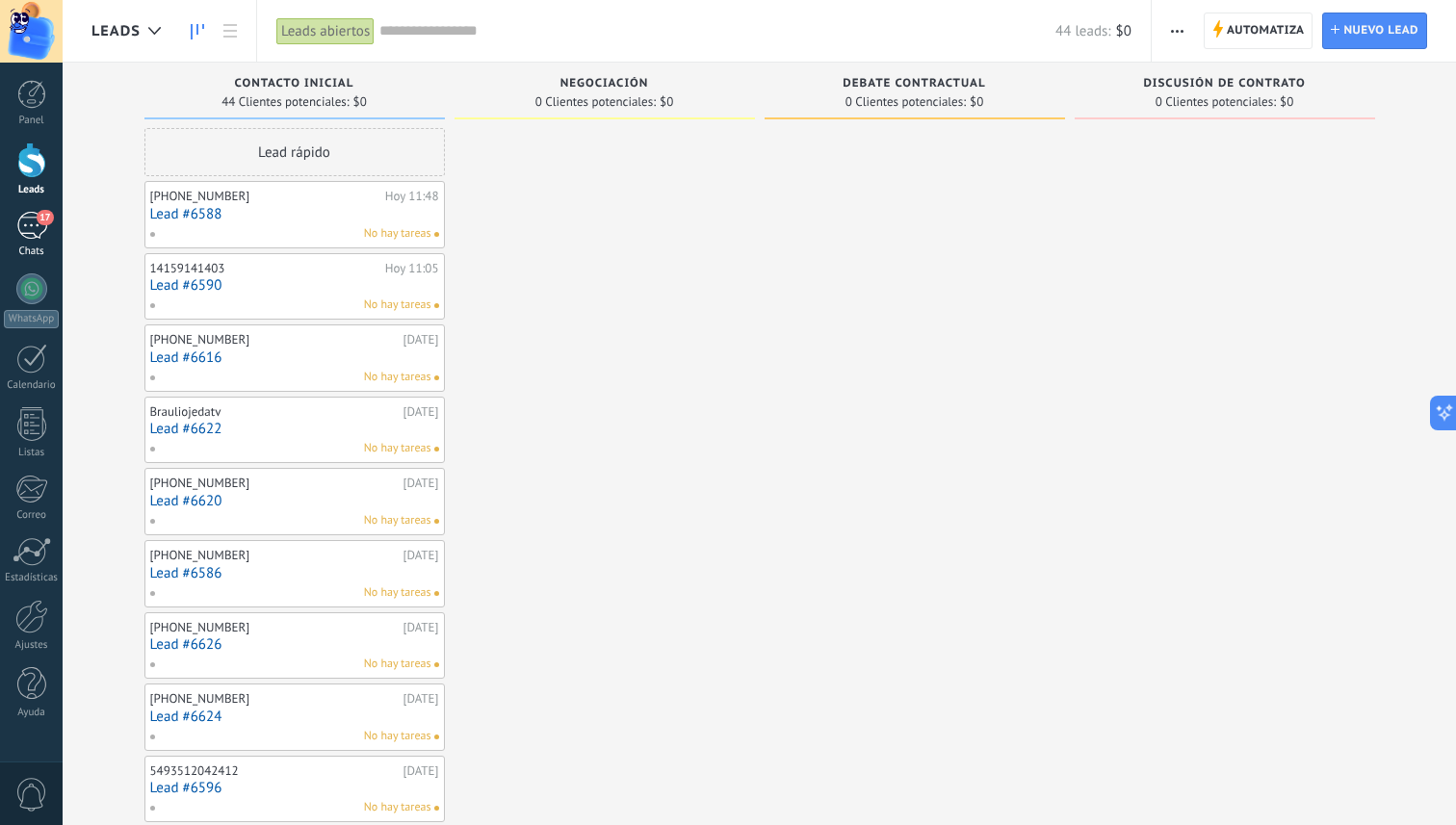
click at [40, 237] on div "17" at bounding box center [32, 225] width 31 height 28
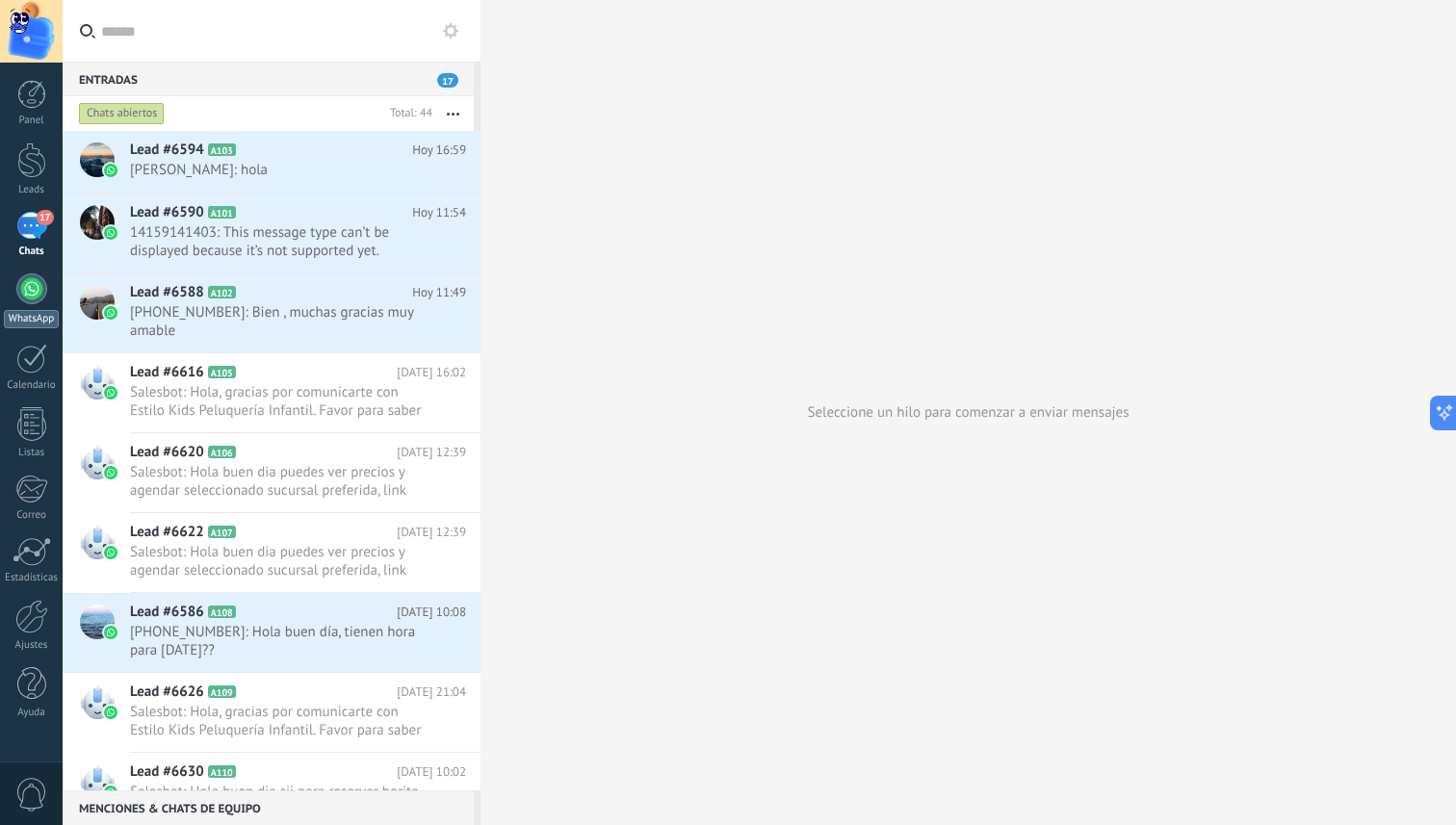
click at [38, 300] on div at bounding box center [32, 289] width 31 height 31
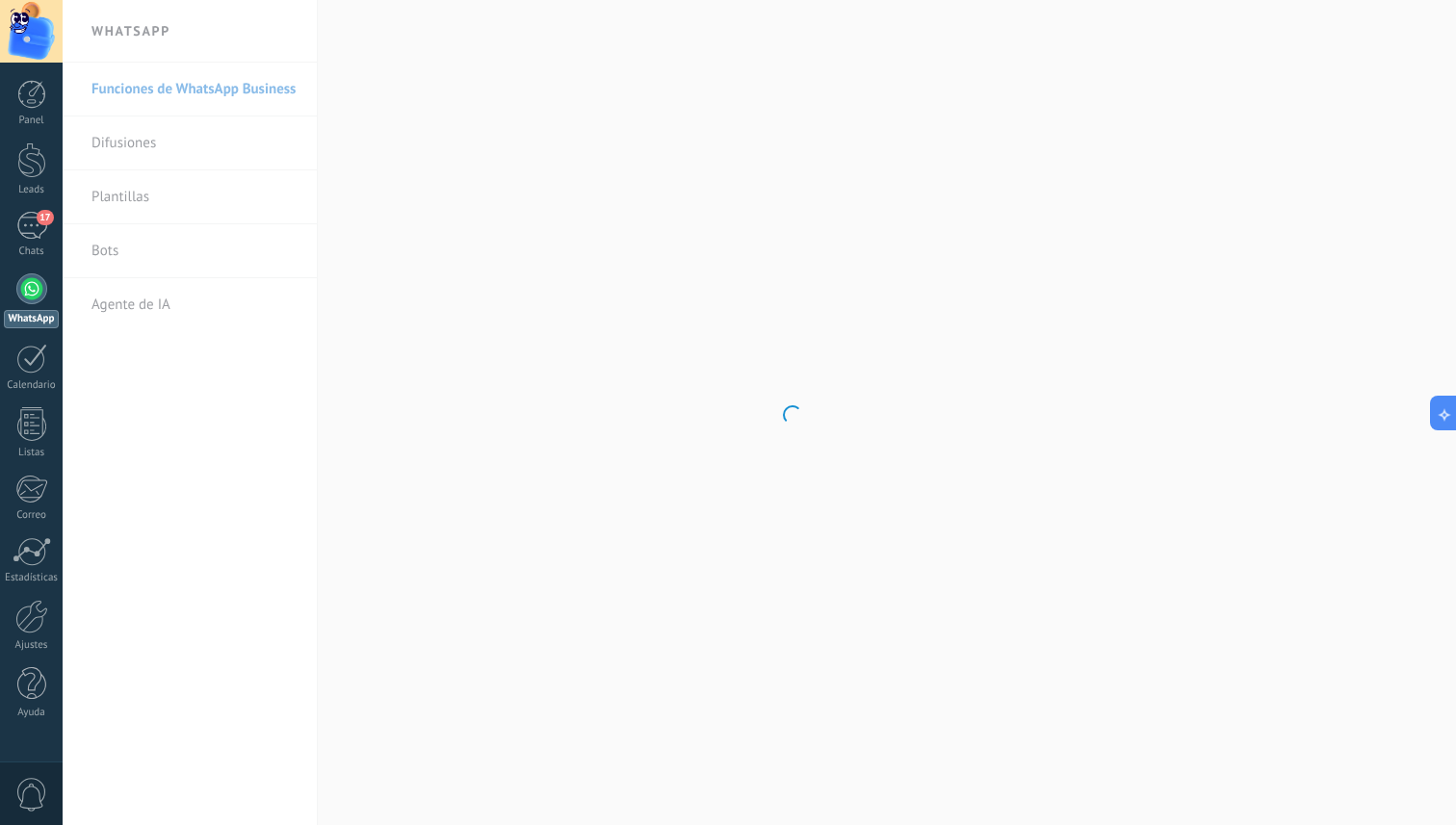
click at [143, 253] on body ".abccls-1,.abccls-2{fill-rule:evenodd}.abccls-2{fill:#fff} .abfcls-1{fill:none}…" at bounding box center [728, 412] width 1456 height 825
click at [116, 253] on body ".abccls-1,.abccls-2{fill-rule:evenodd}.abccls-2{fill:#fff} .abfcls-1{fill:none}…" at bounding box center [728, 412] width 1456 height 825
click at [108, 243] on link "Bots" at bounding box center [194, 251] width 206 height 54
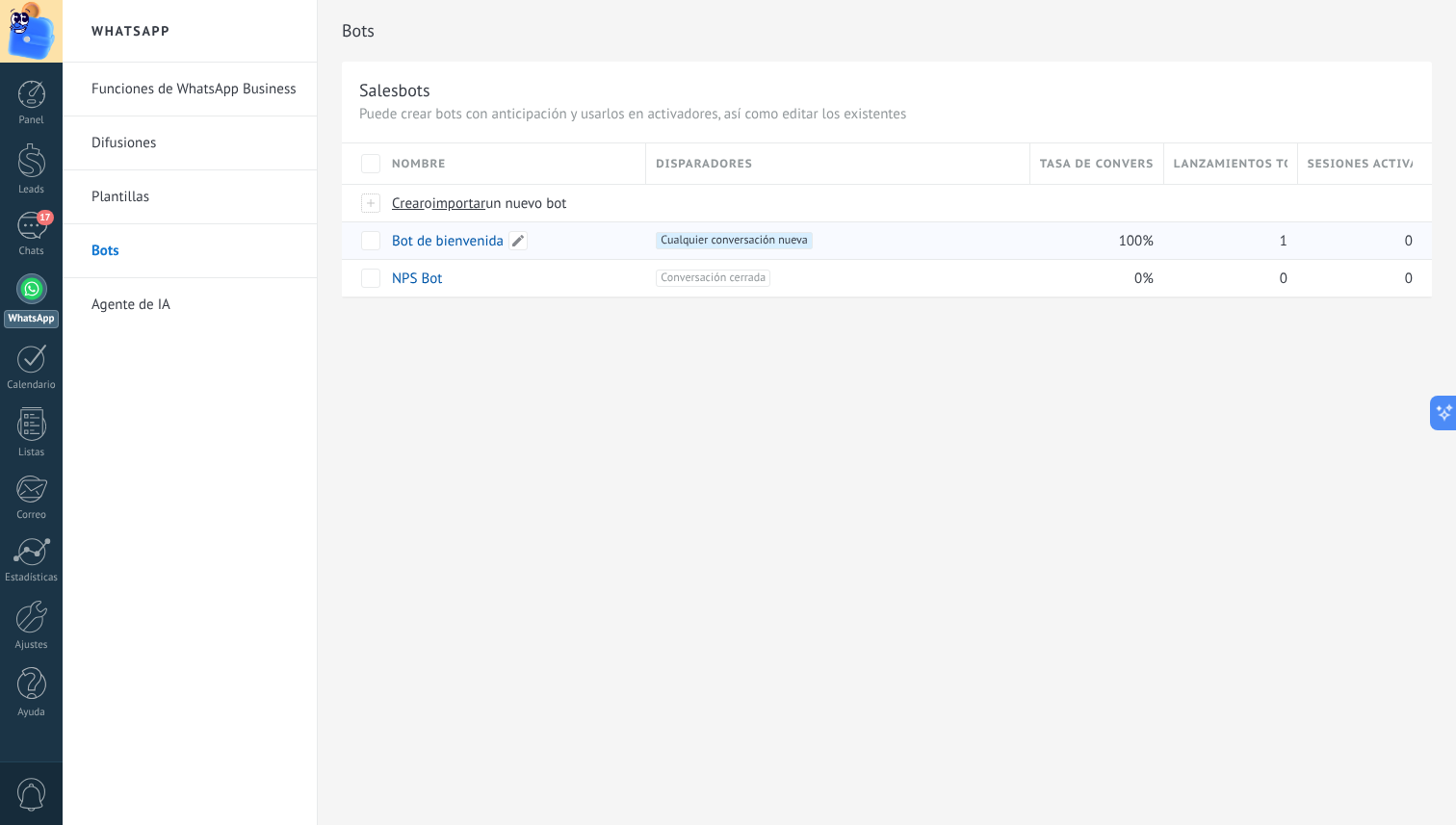
click at [446, 239] on link "Bot de bienvenida" at bounding box center [448, 241] width 112 height 19
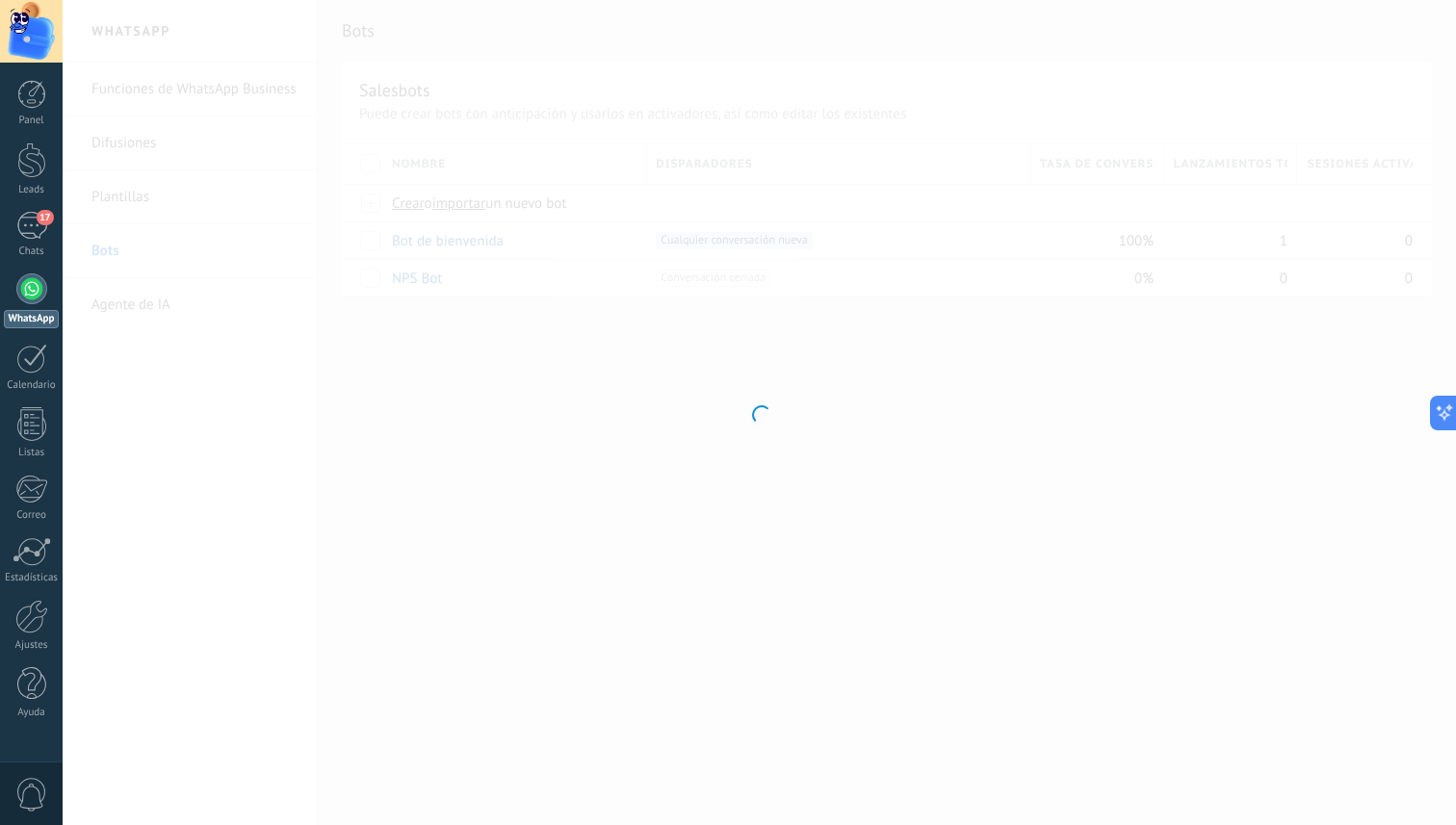
type input "**********"
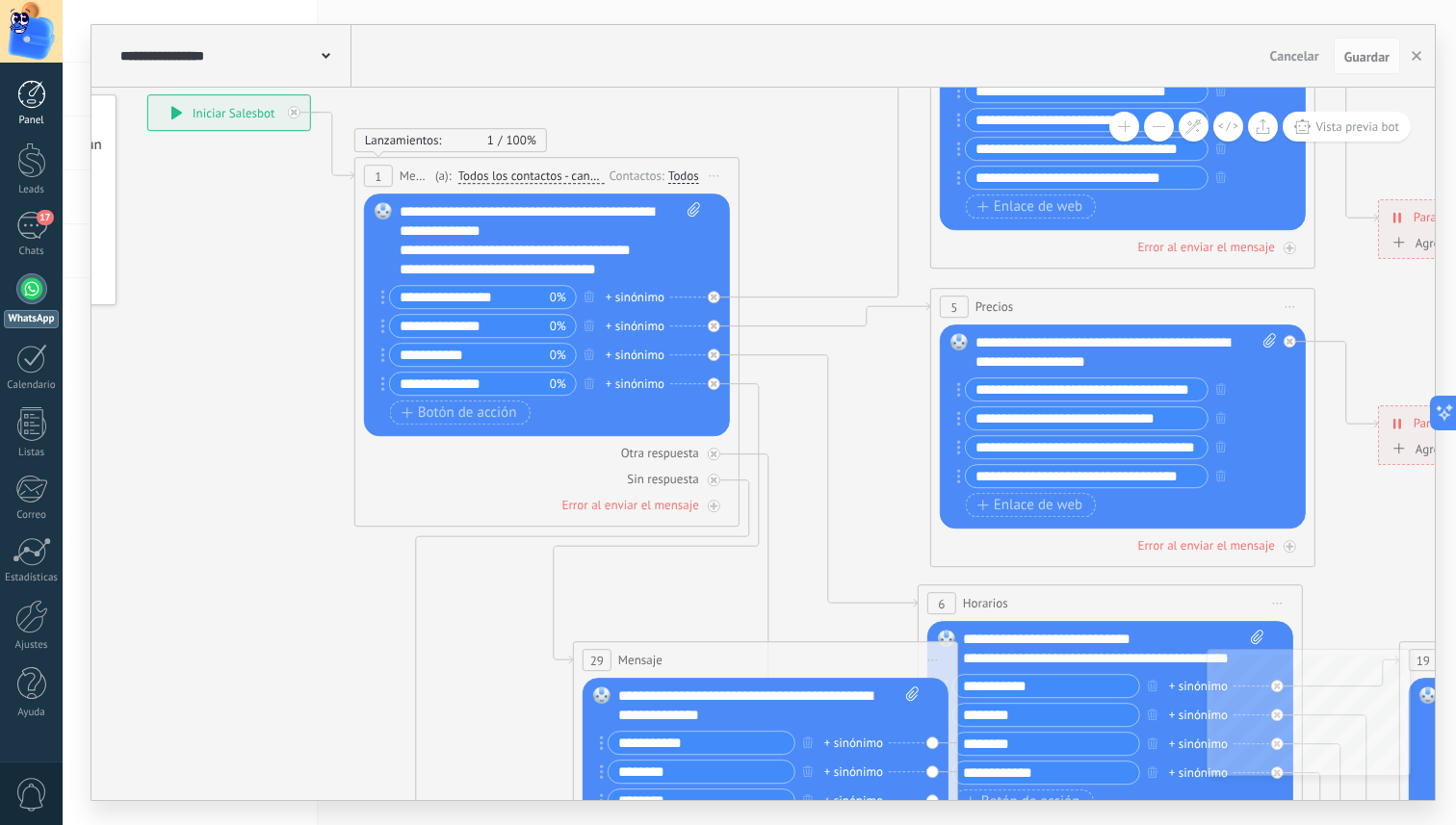
click at [30, 87] on div at bounding box center [32, 95] width 29 height 29
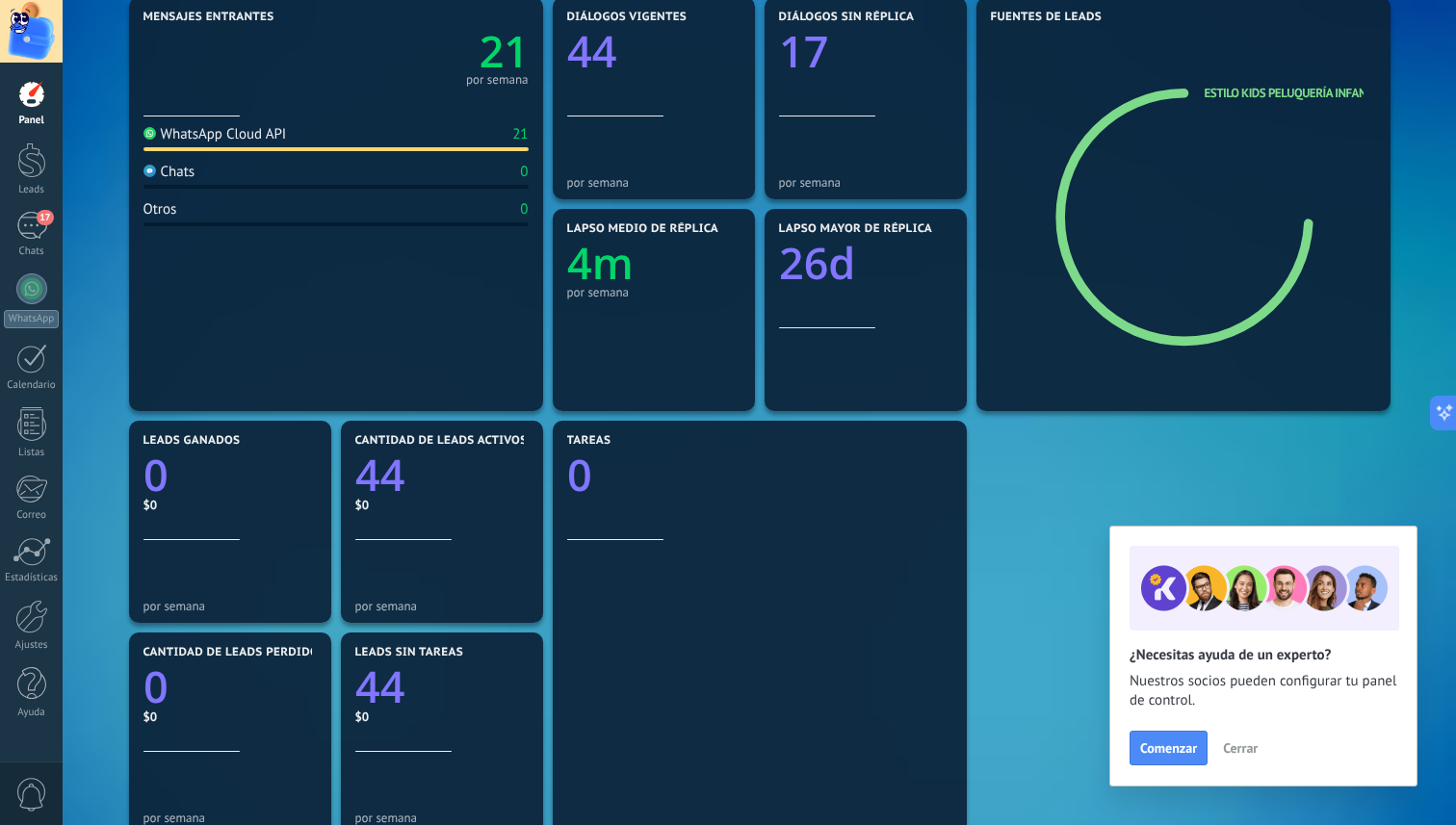
scroll to position [267, 0]
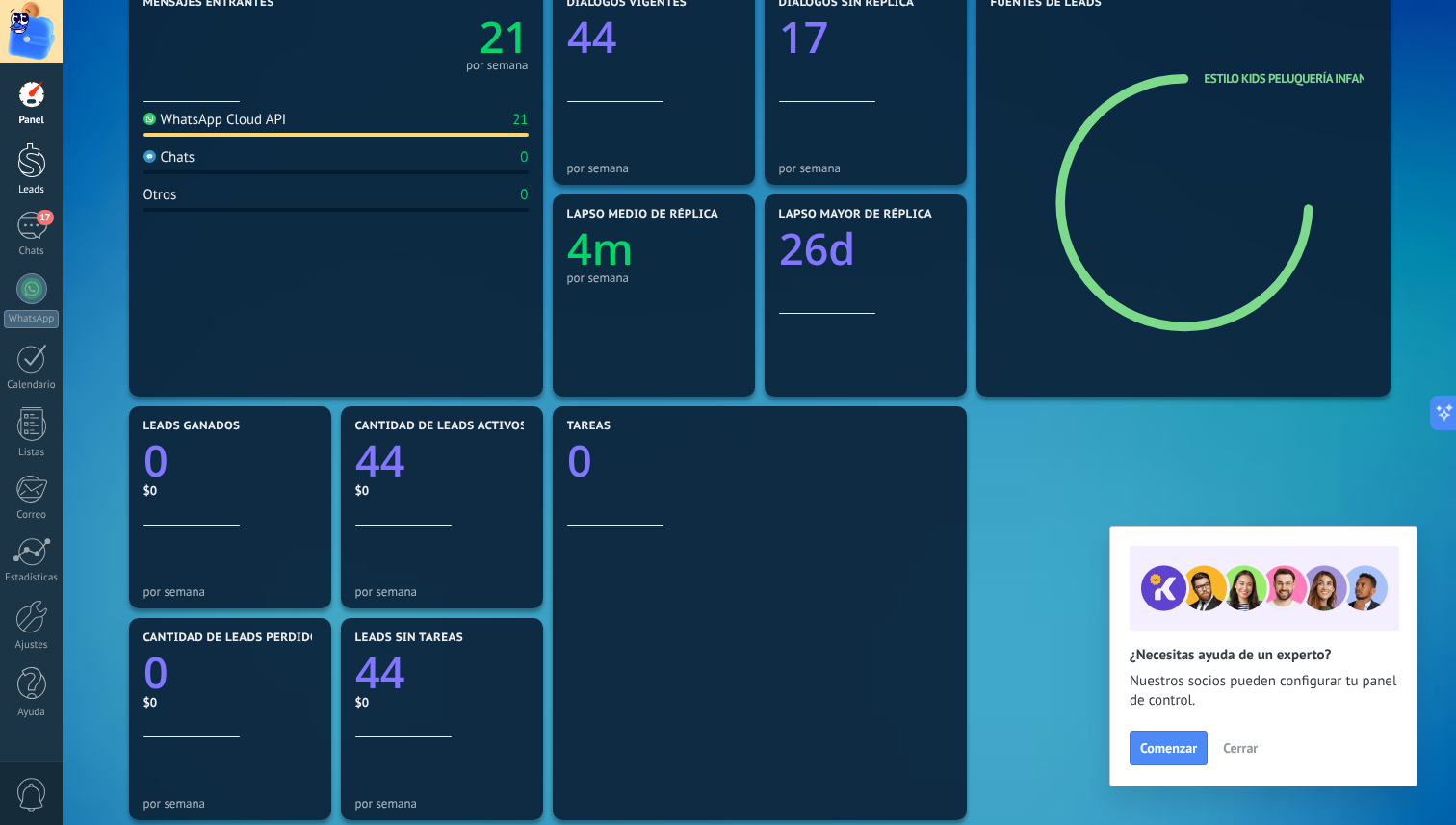
click at [42, 170] on div at bounding box center [32, 160] width 29 height 36
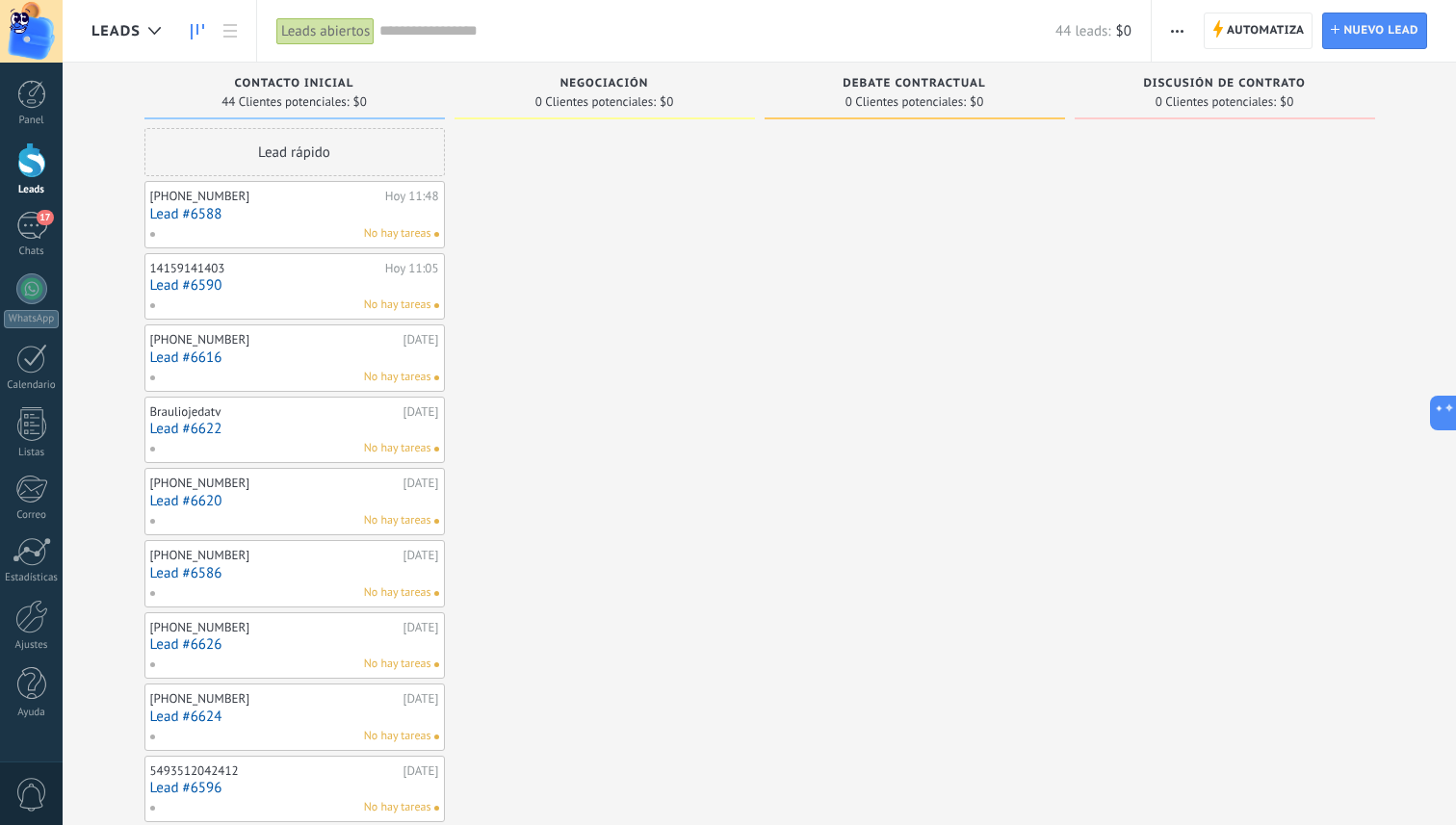
scroll to position [40, 0]
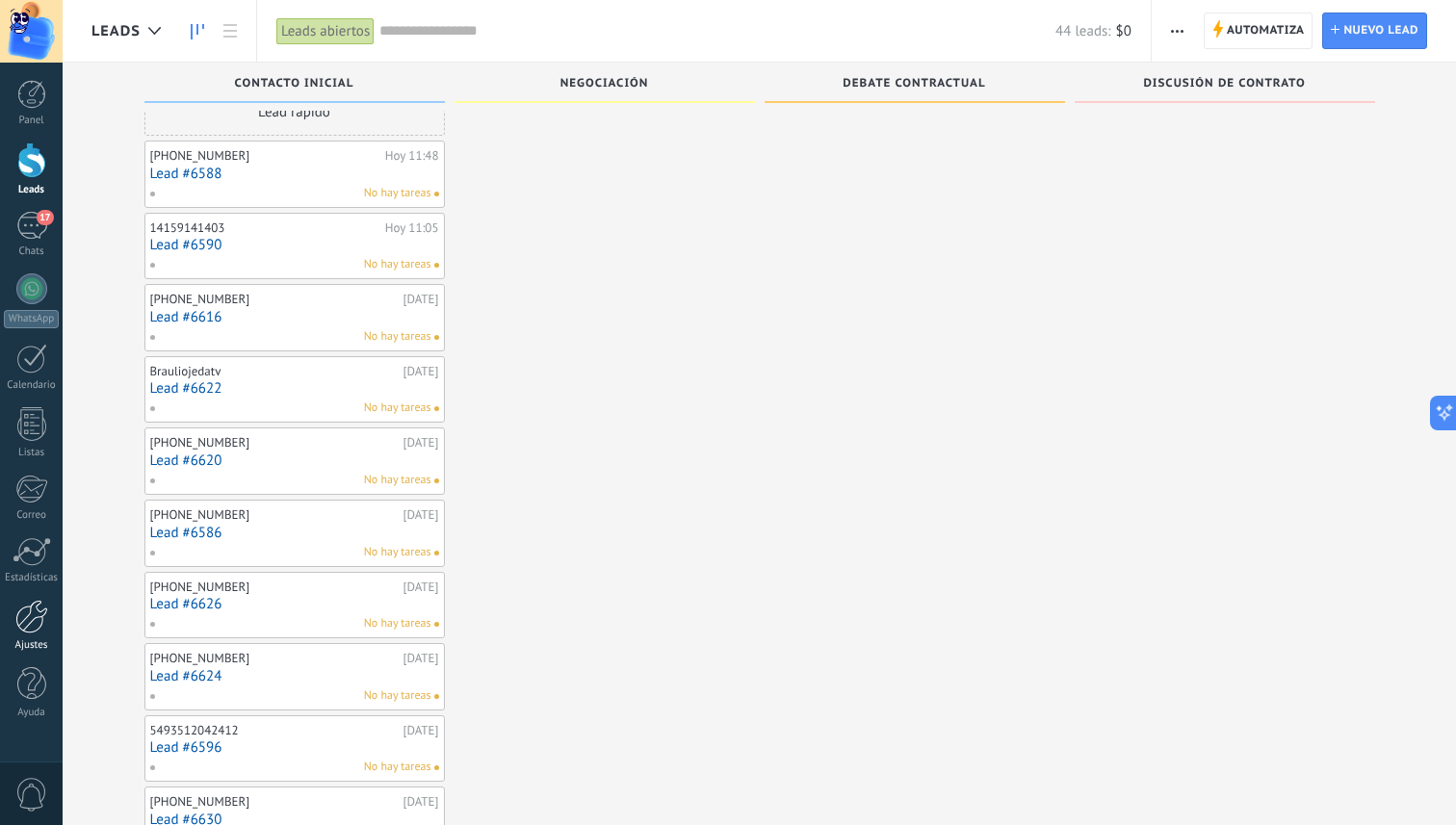
click at [27, 627] on div at bounding box center [32, 616] width 33 height 34
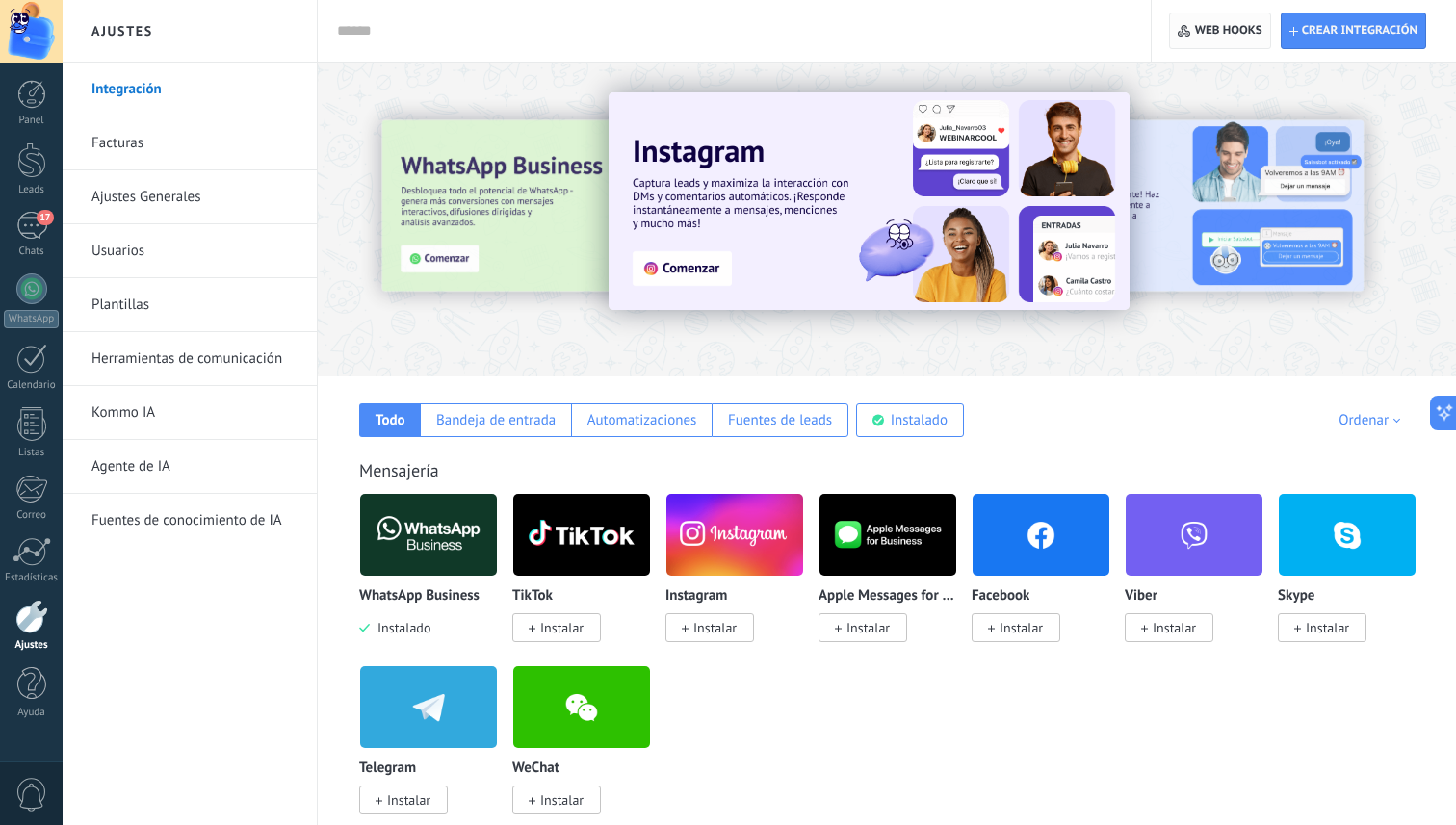
click at [1204, 27] on span "Web hooks 0" at bounding box center [1229, 31] width 67 height 16
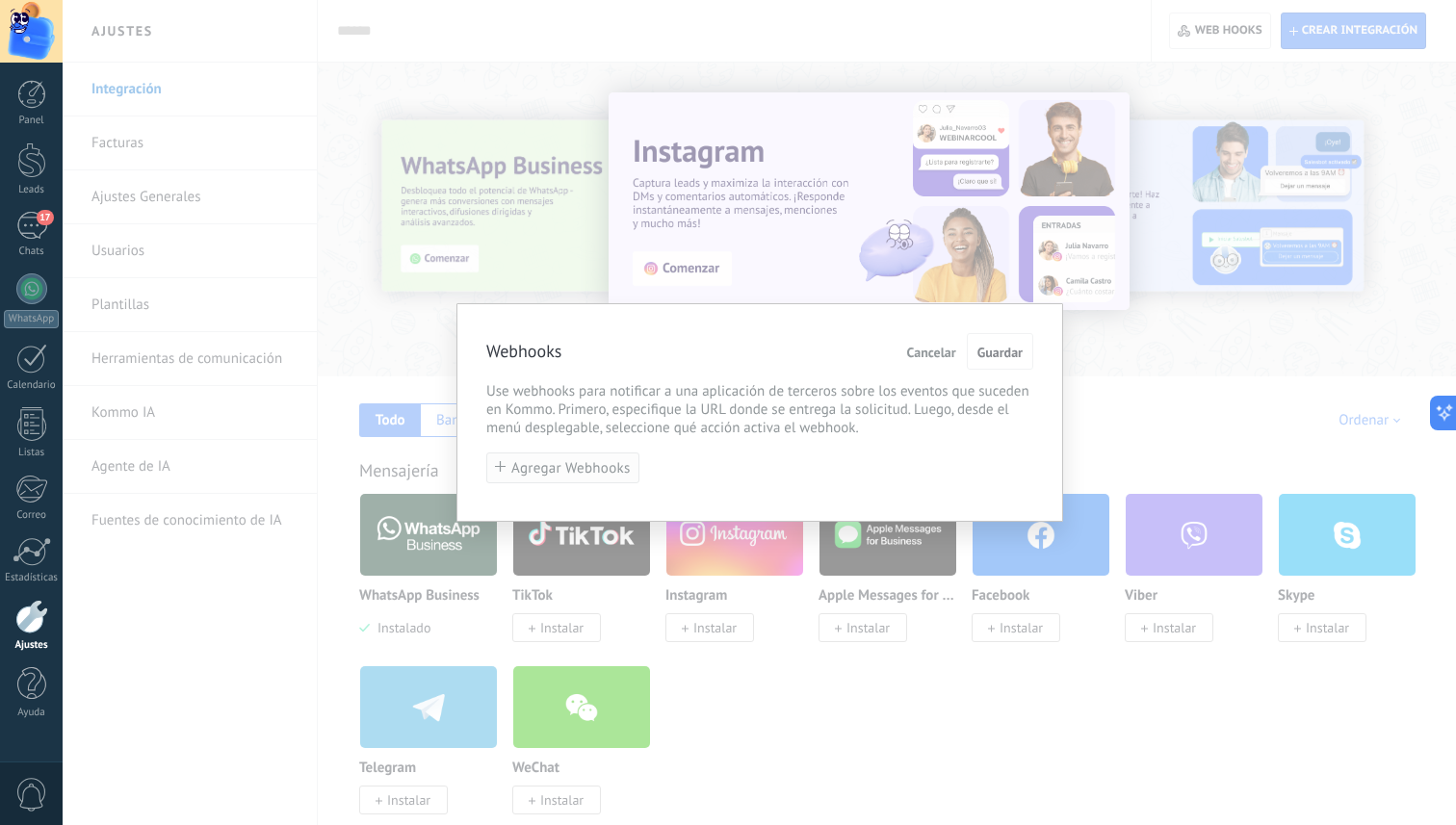
click at [626, 464] on span "Agregar Webhooks" at bounding box center [571, 468] width 119 height 15
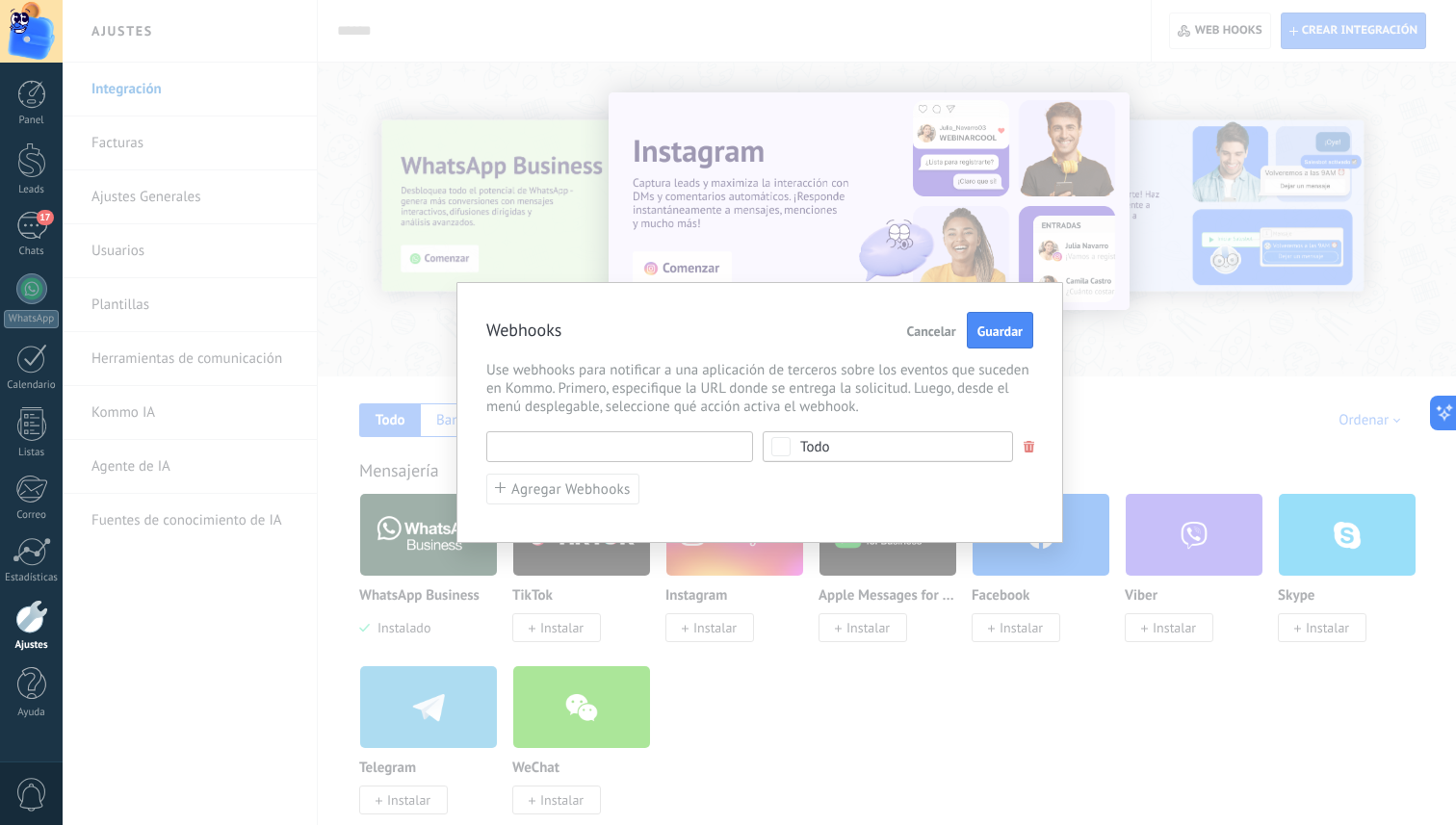
click at [684, 445] on input "text" at bounding box center [620, 447] width 267 height 31
type input "********"
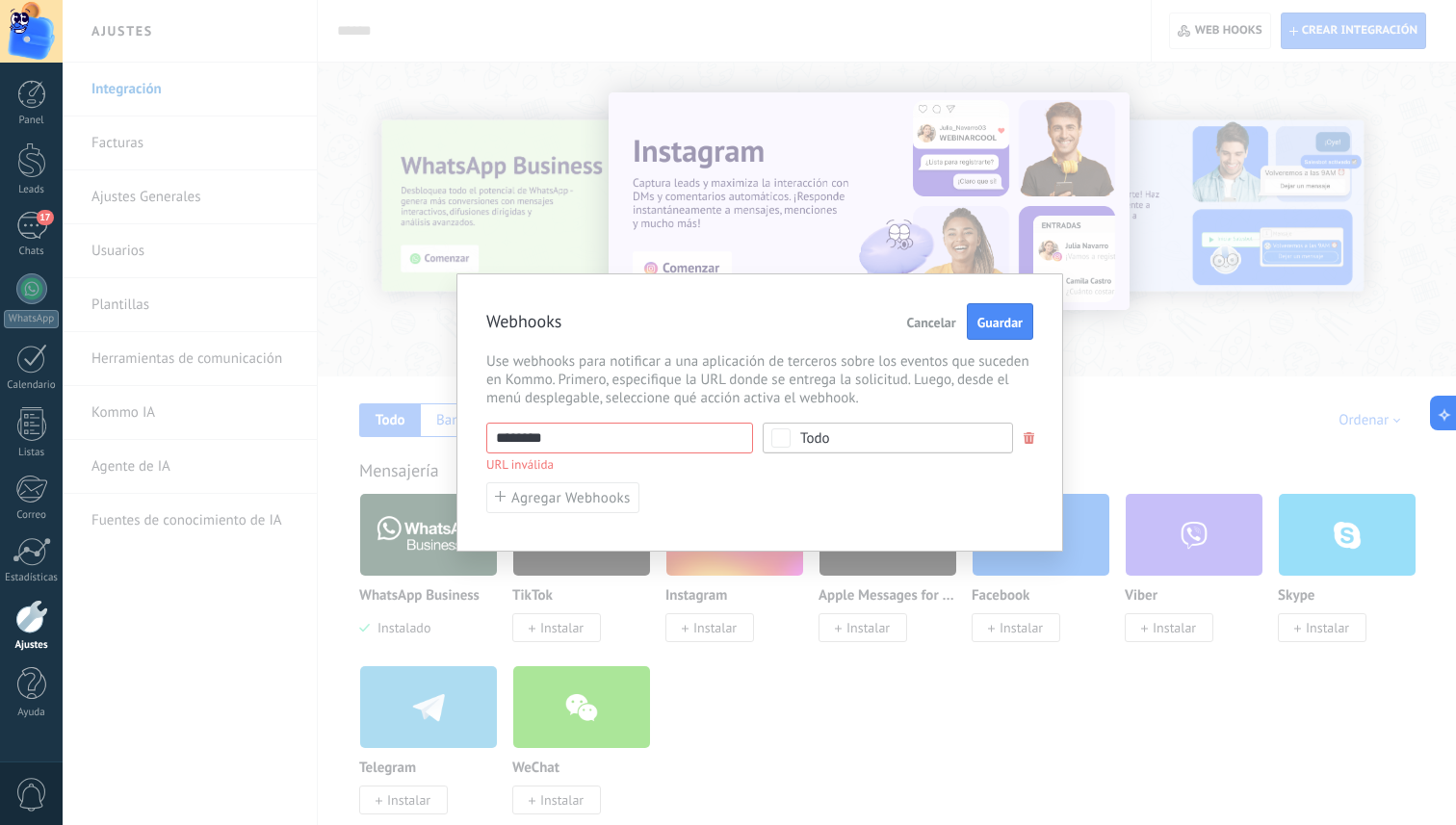
click at [821, 449] on div "Todo" at bounding box center [887, 439] width 251 height 31
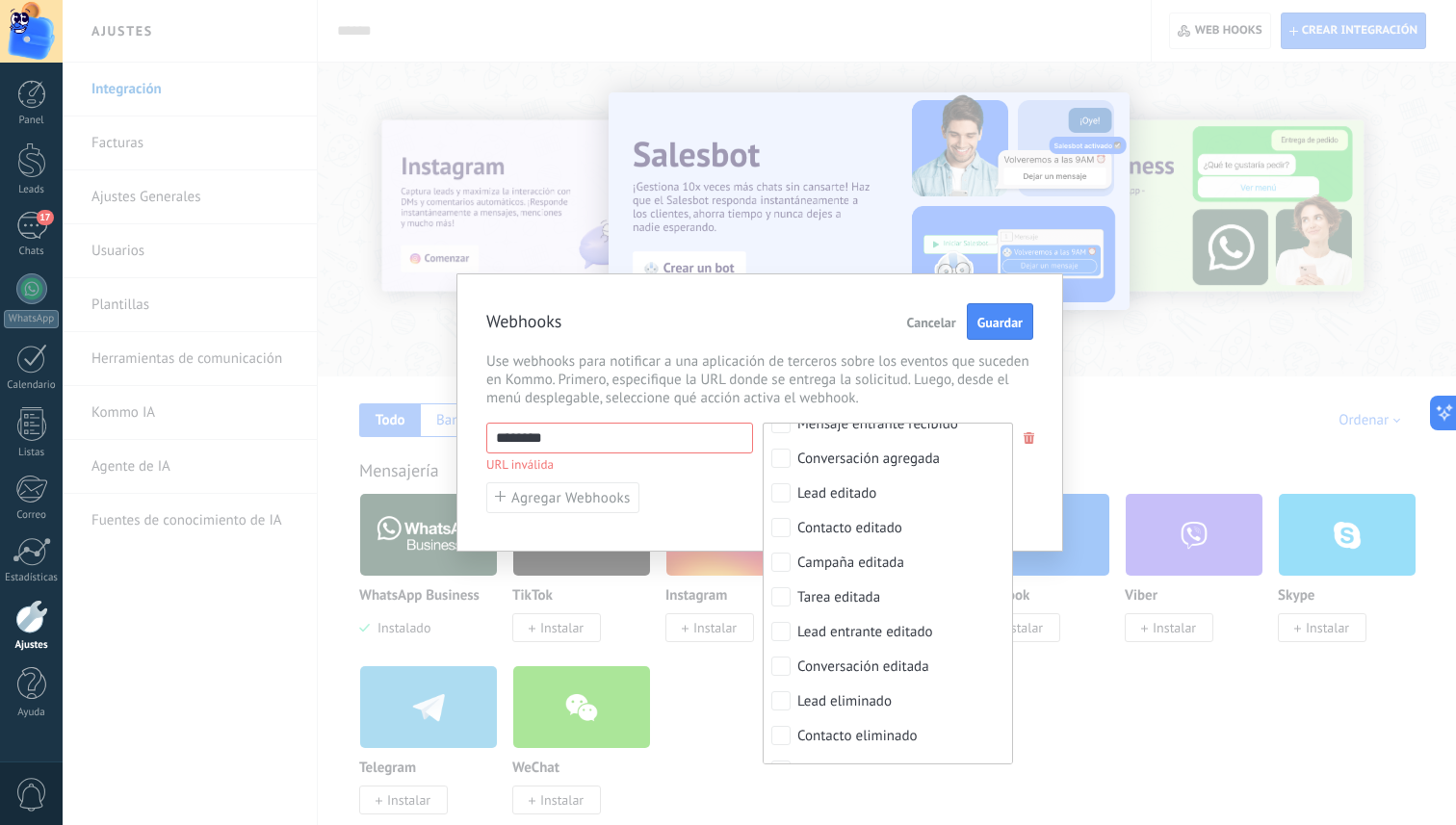
scroll to position [260, 0]
click at [33, 701] on link "Ayuda" at bounding box center [31, 692] width 62 height 52
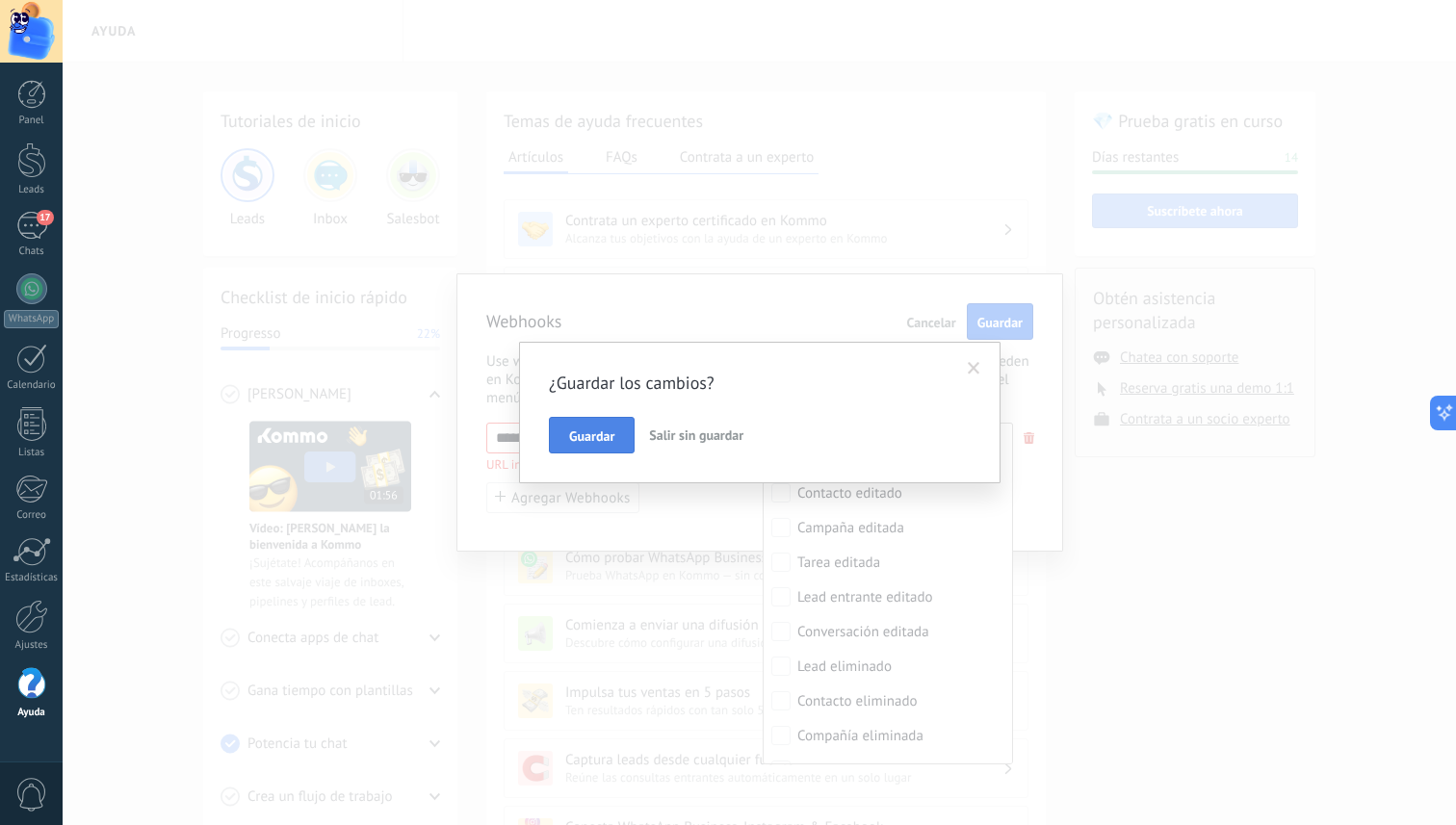
click at [598, 423] on button "Guardar" at bounding box center [592, 436] width 86 height 37
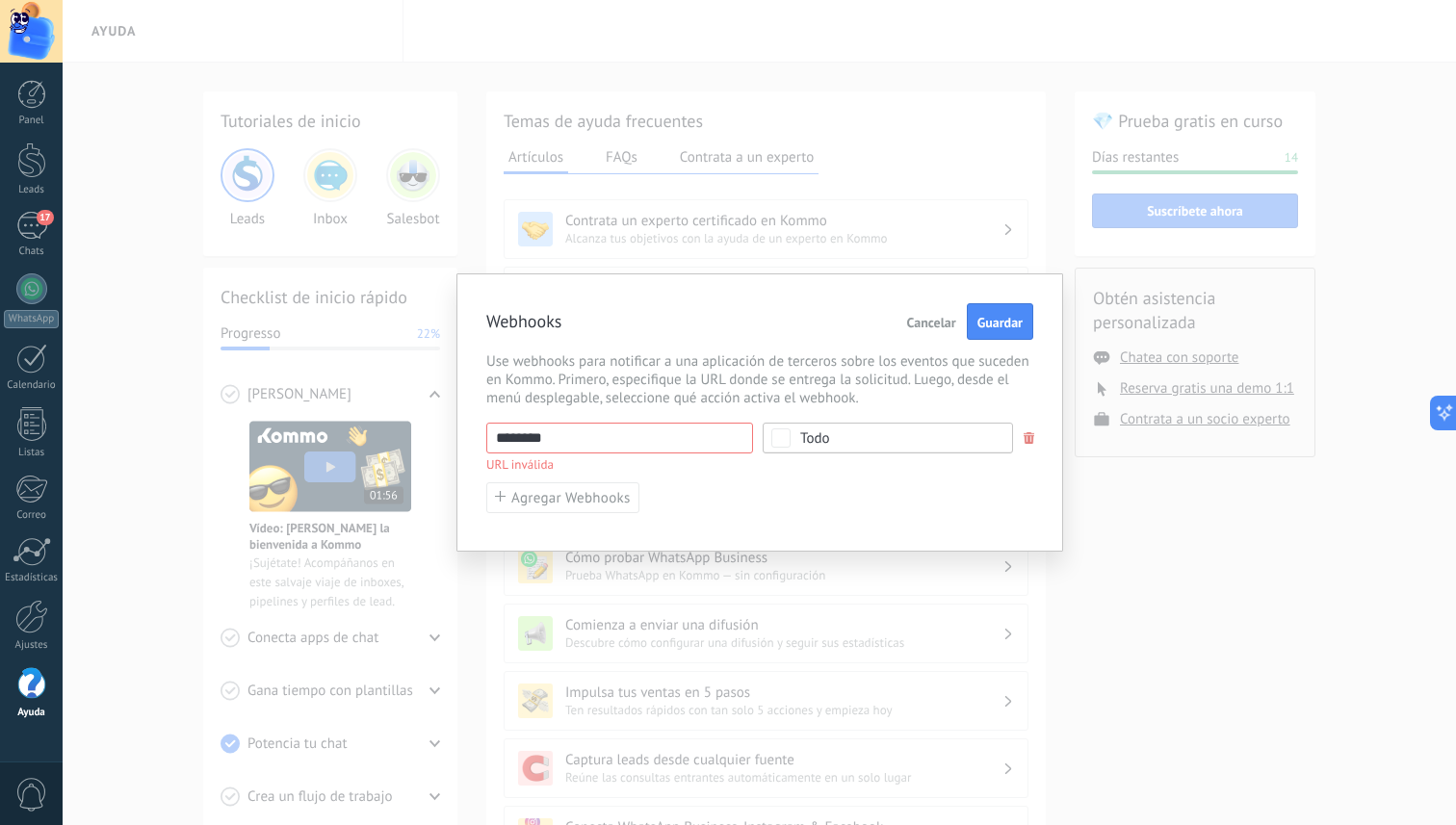
click at [913, 324] on span "Cancelar" at bounding box center [931, 323] width 49 height 14
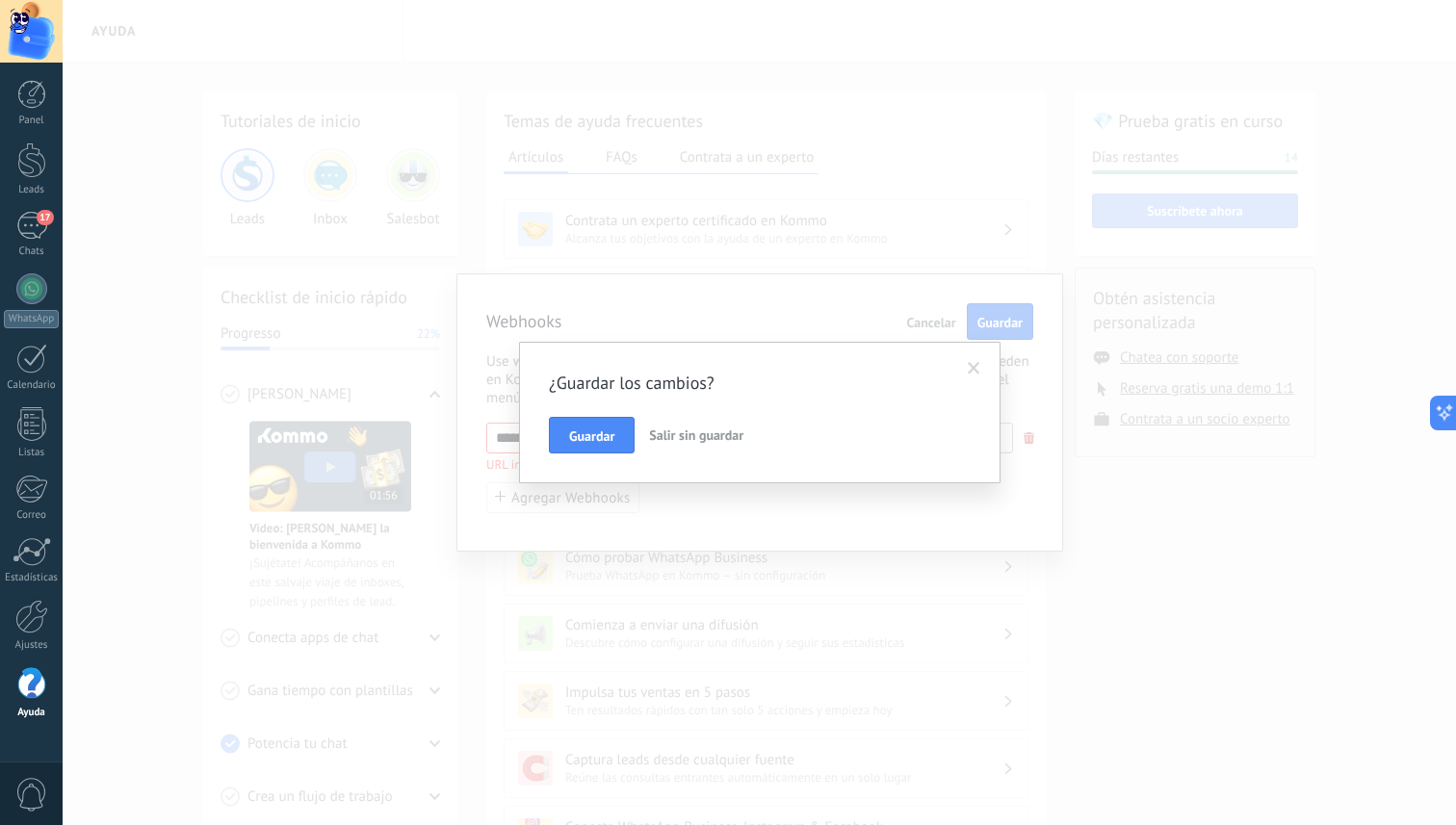
click at [681, 430] on span "Salir sin guardar" at bounding box center [696, 436] width 95 height 18
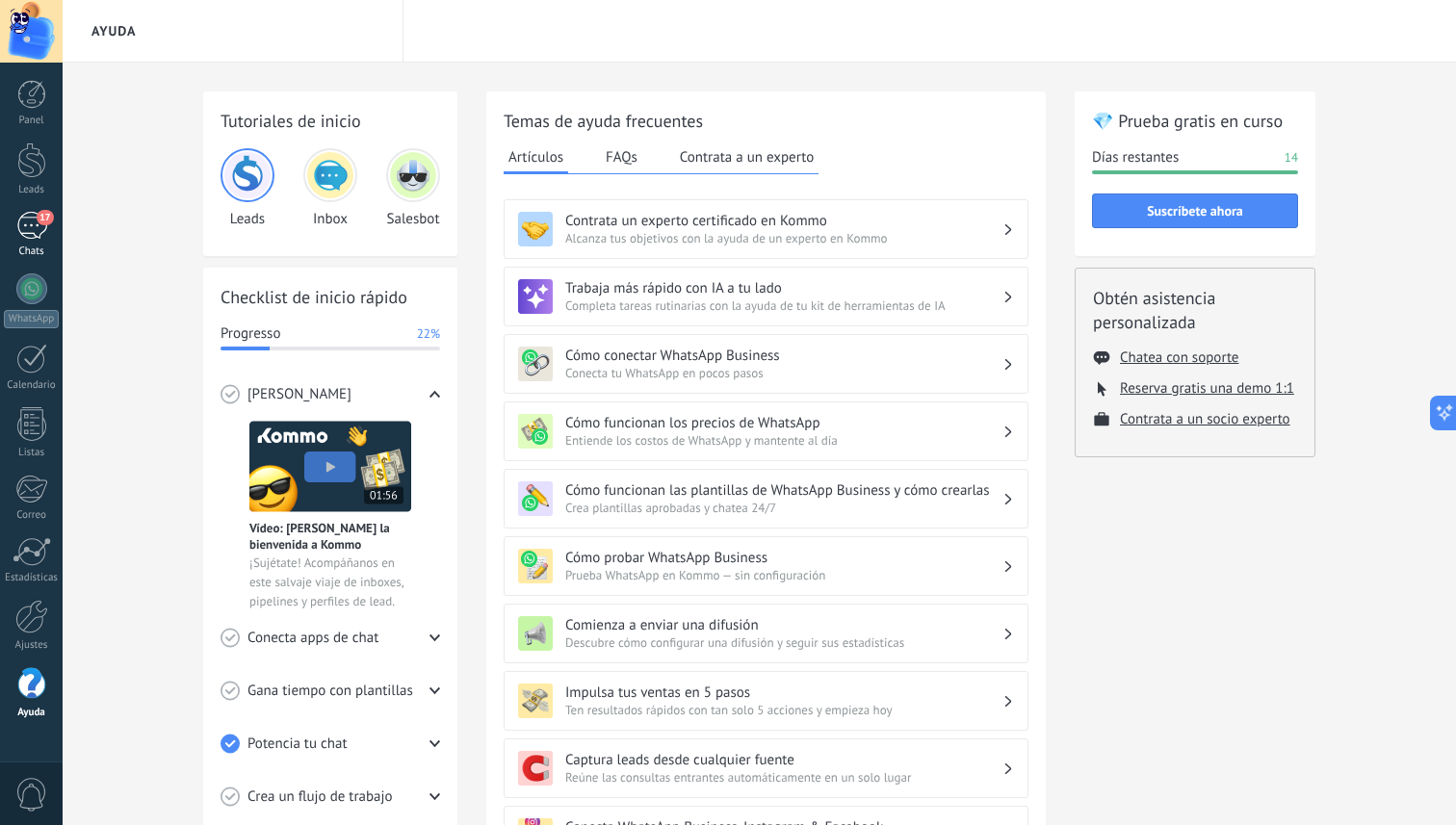
click at [33, 246] on div "Chats" at bounding box center [31, 252] width 56 height 13
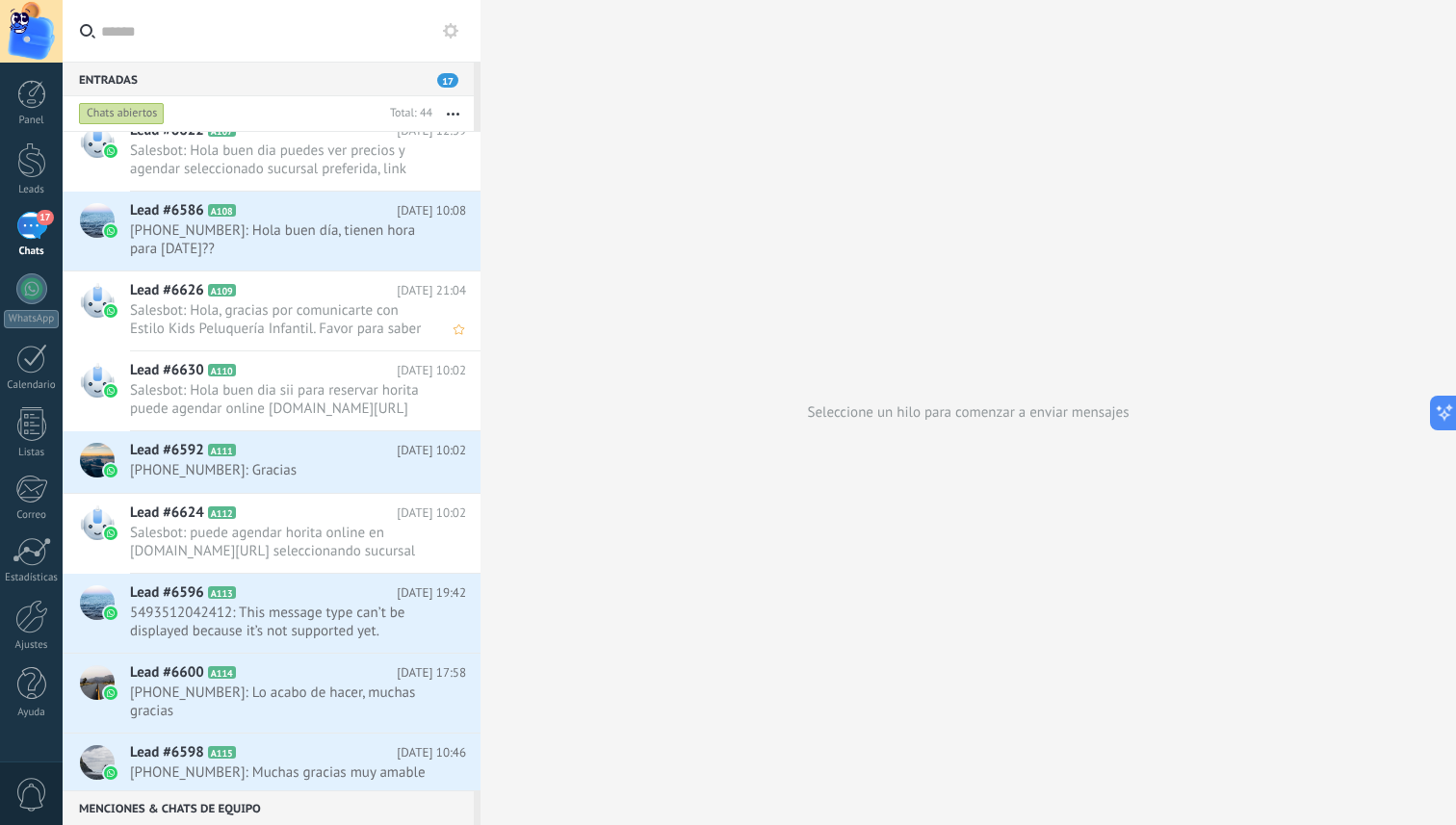
scroll to position [426, 0]
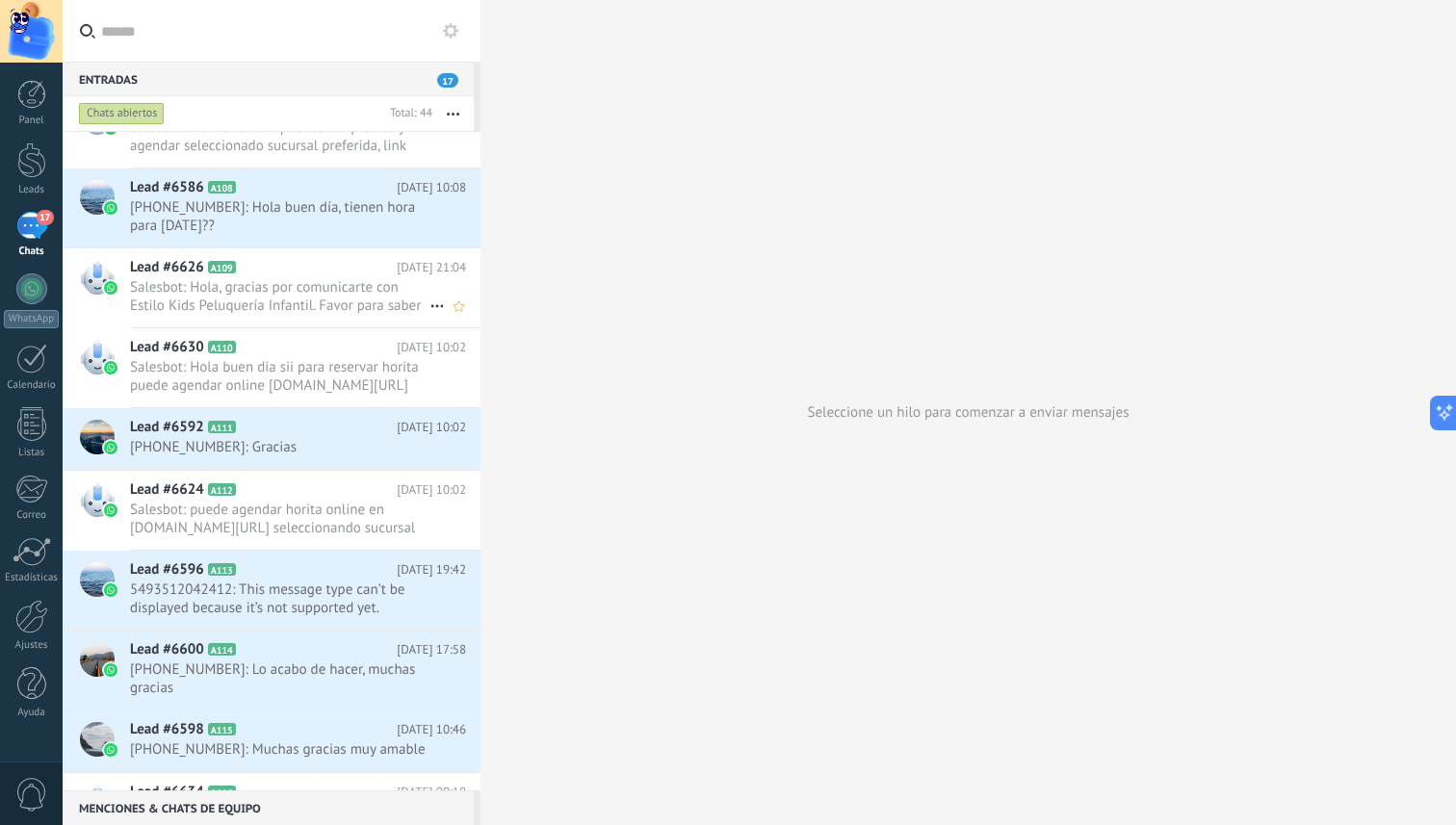
click at [317, 308] on span "Salesbot: Hola, gracias por comunicarte con Estilo Kids Peluquería Infantil. Fa…" at bounding box center [279, 296] width 299 height 37
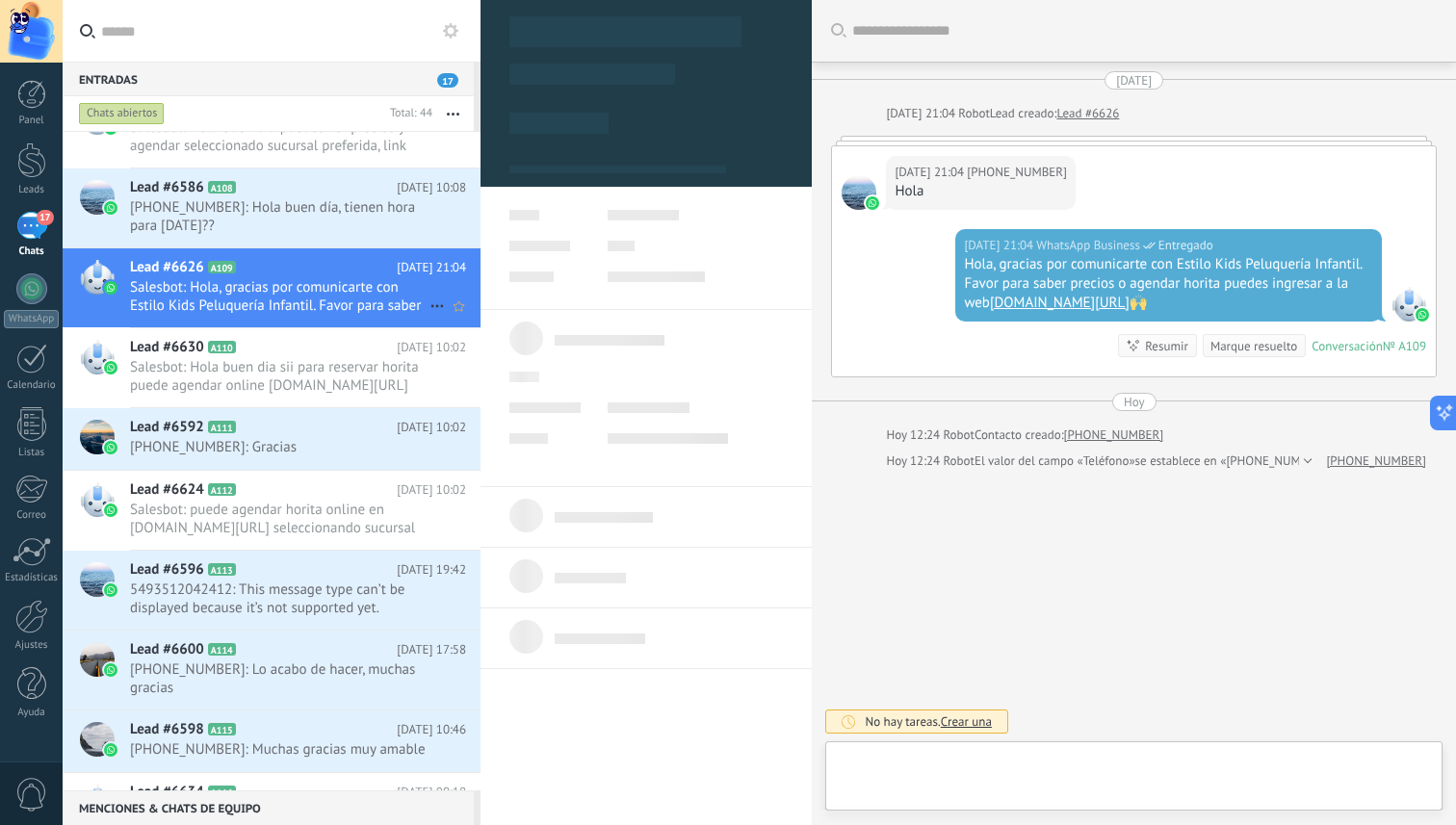
type textarea "**********"
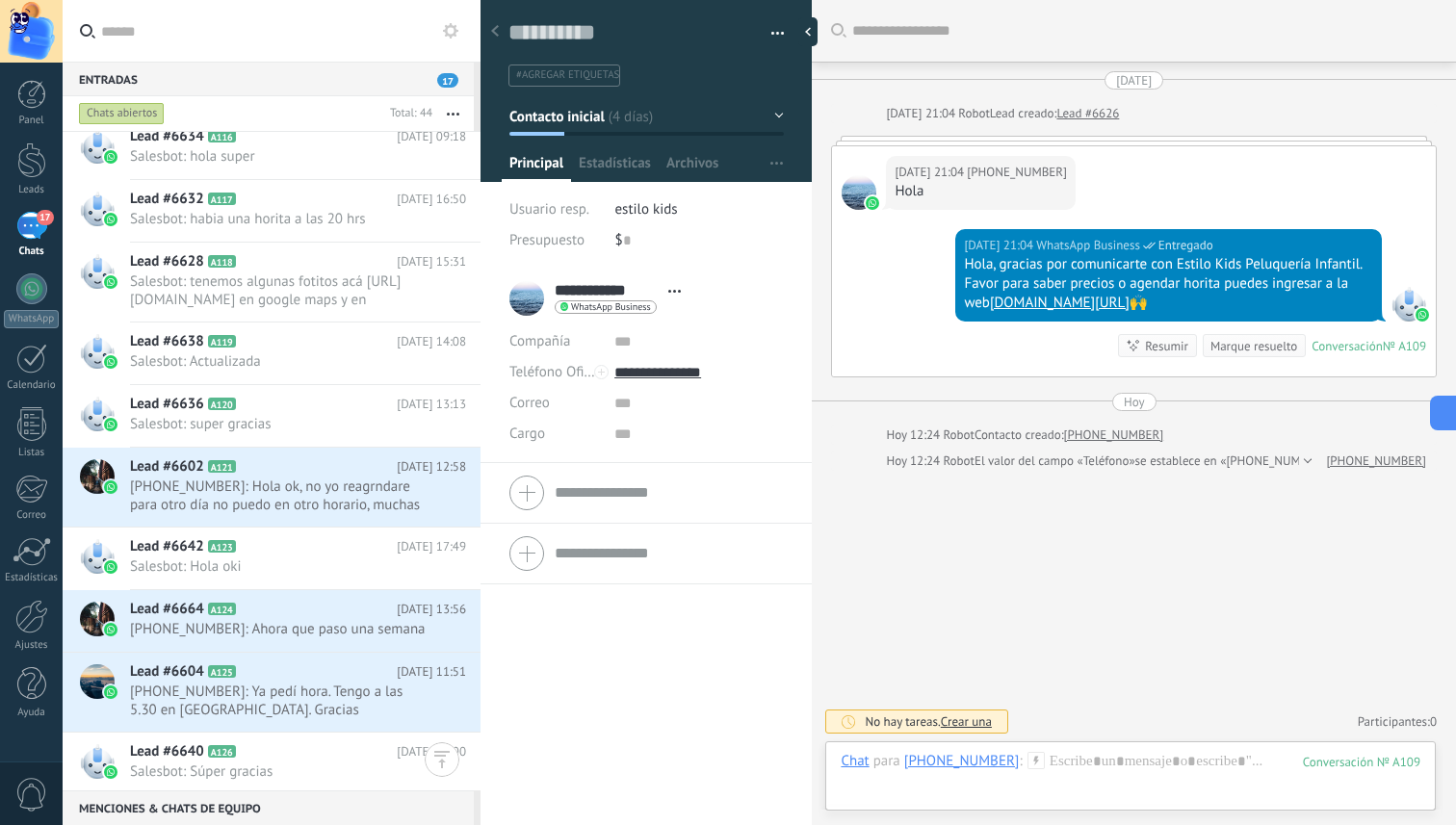
scroll to position [984, 0]
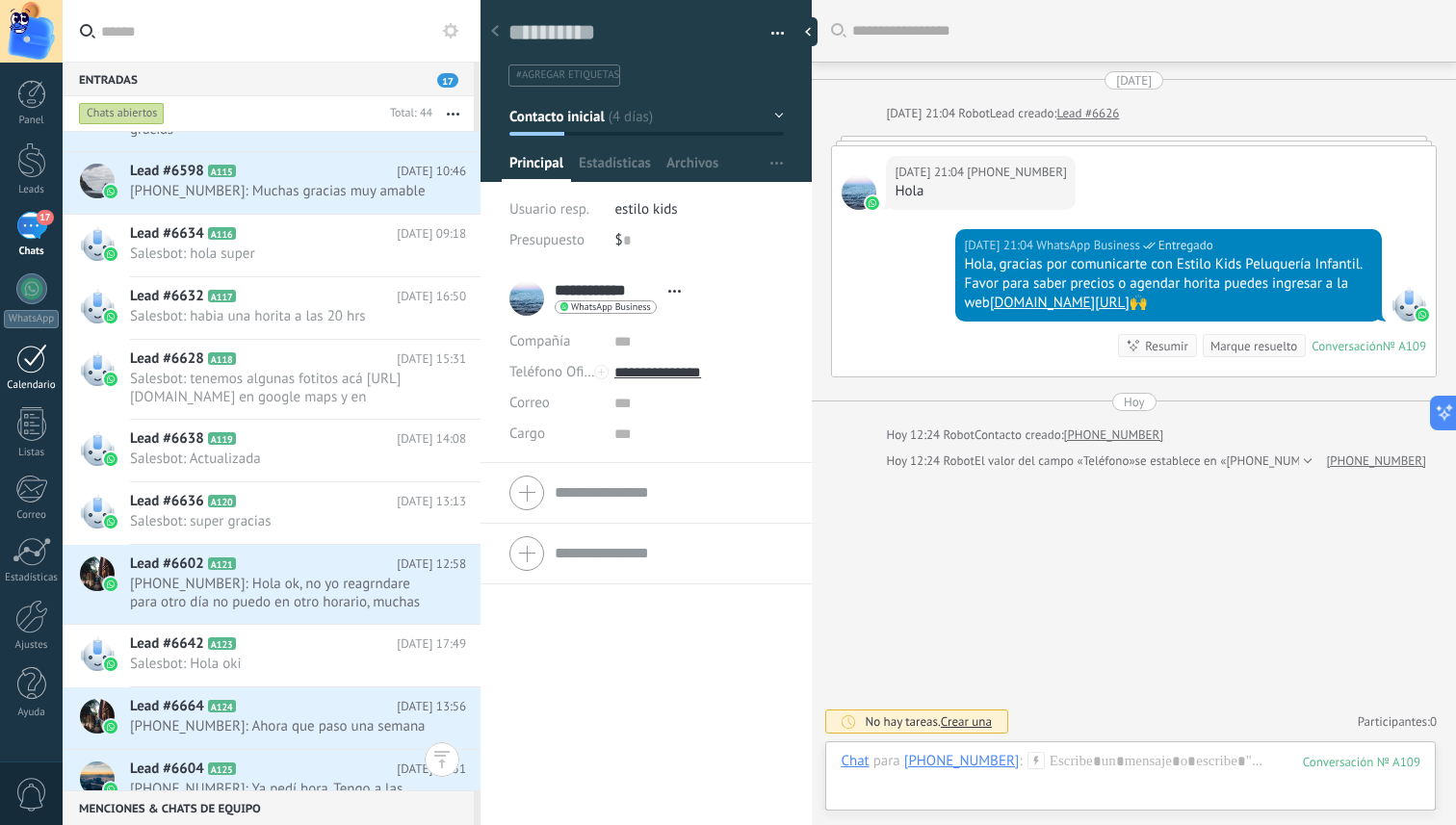
click at [8, 348] on link "Calendario" at bounding box center [31, 368] width 62 height 48
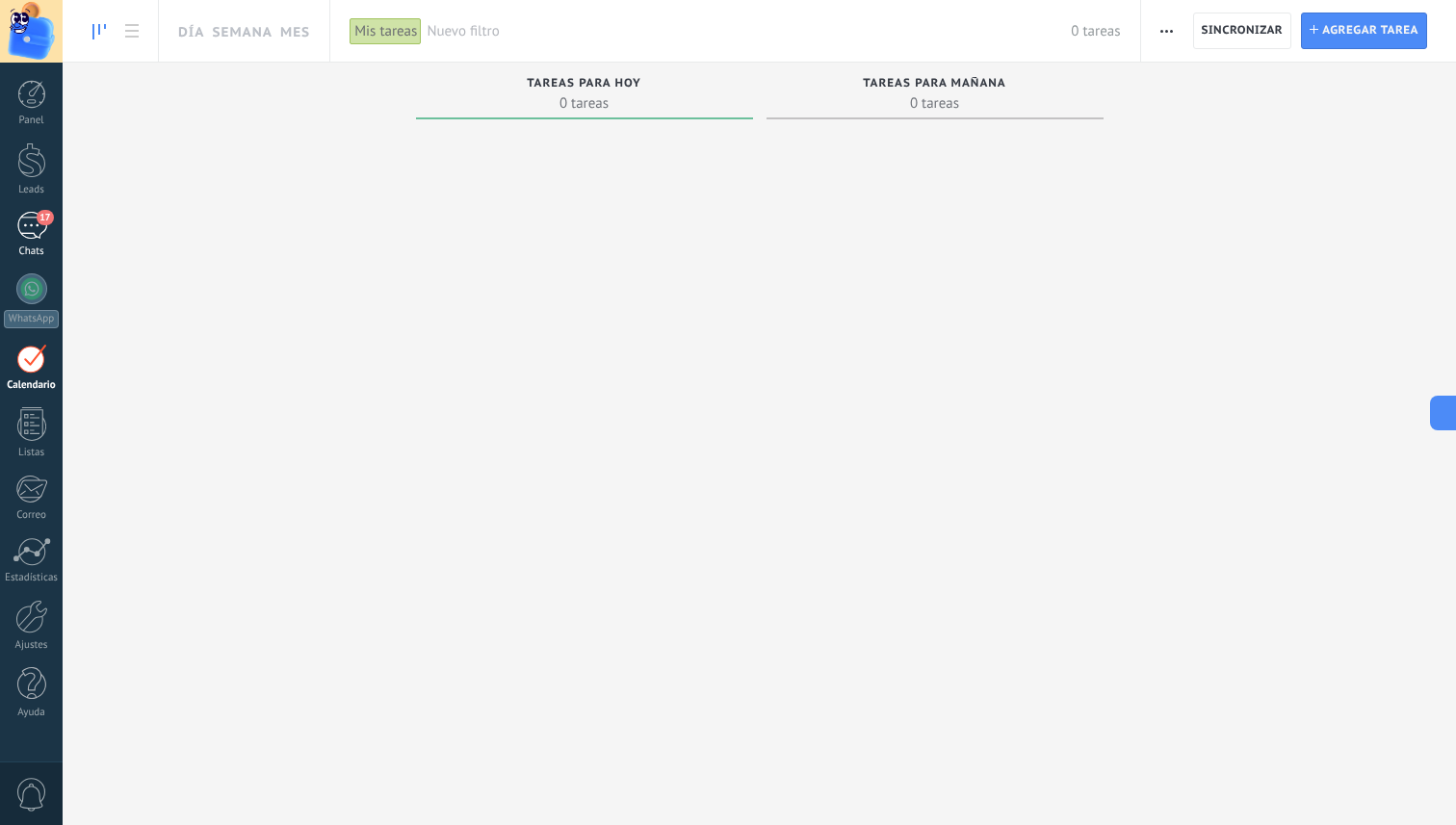
click at [20, 214] on div "17" at bounding box center [32, 225] width 31 height 28
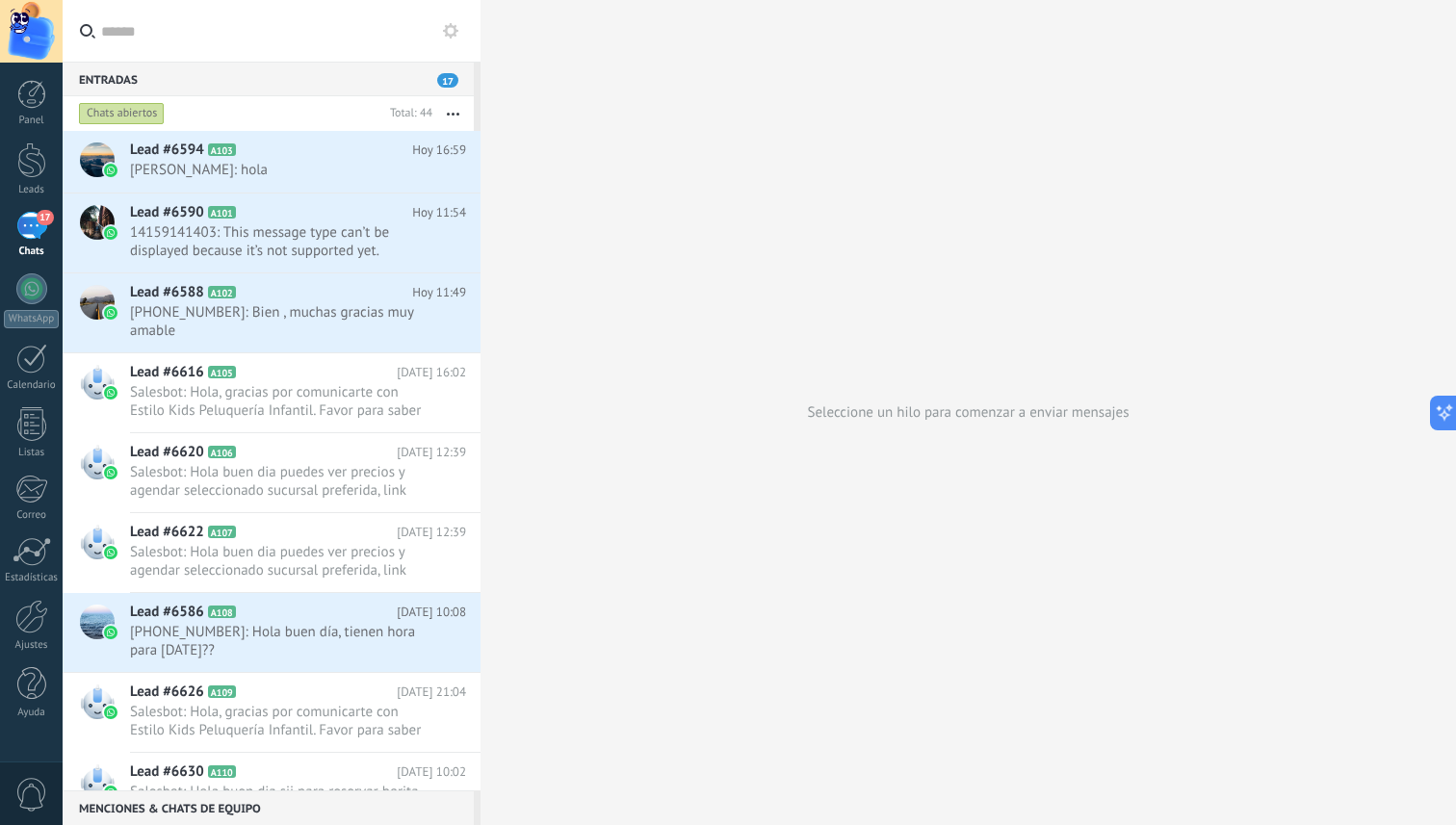
click at [25, 141] on div "Panel Leads 17 Chats WhatsApp Clientes" at bounding box center [31, 410] width 62 height 659
click at [28, 166] on div at bounding box center [32, 160] width 29 height 36
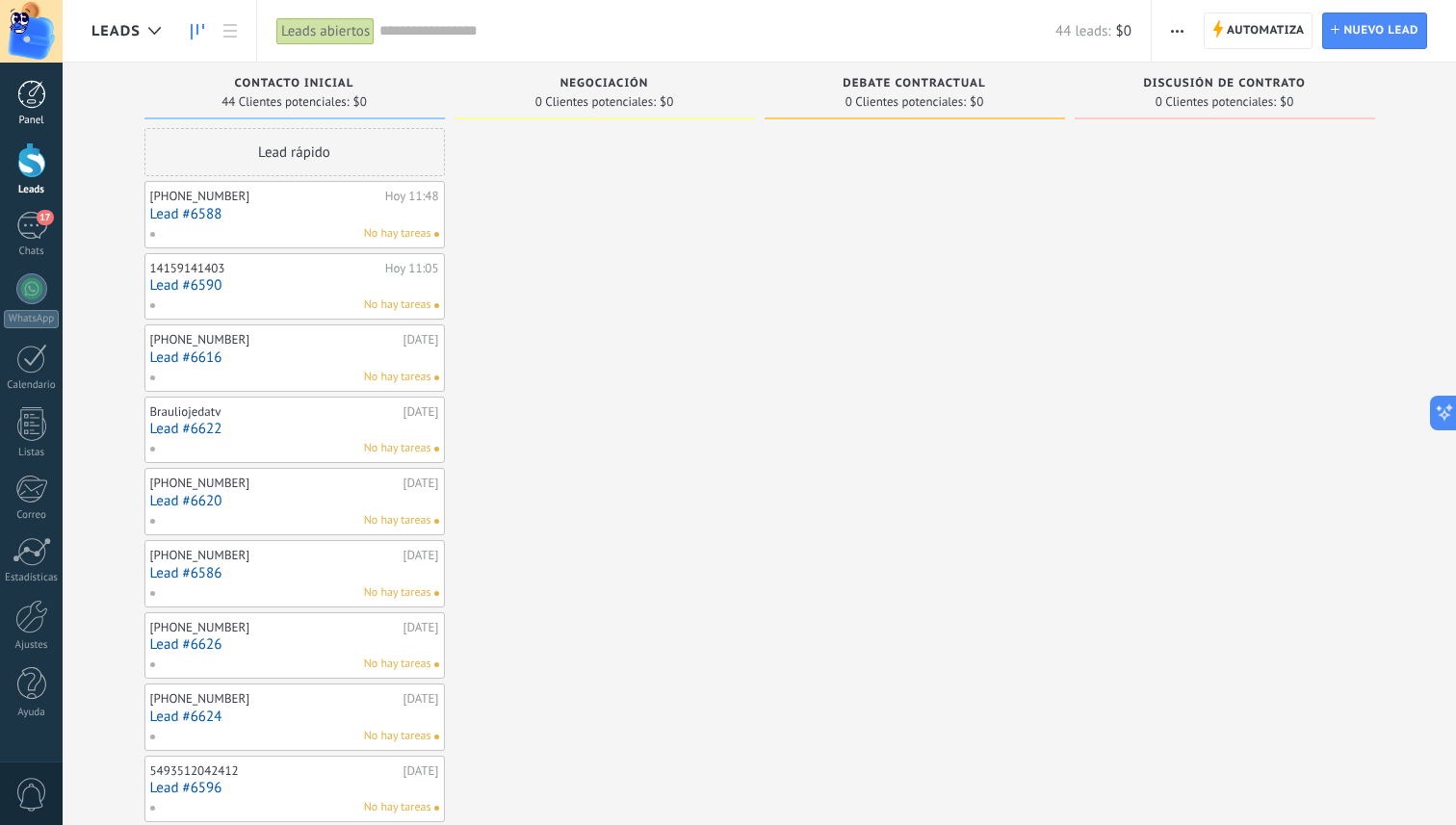
click at [33, 96] on div at bounding box center [32, 95] width 29 height 29
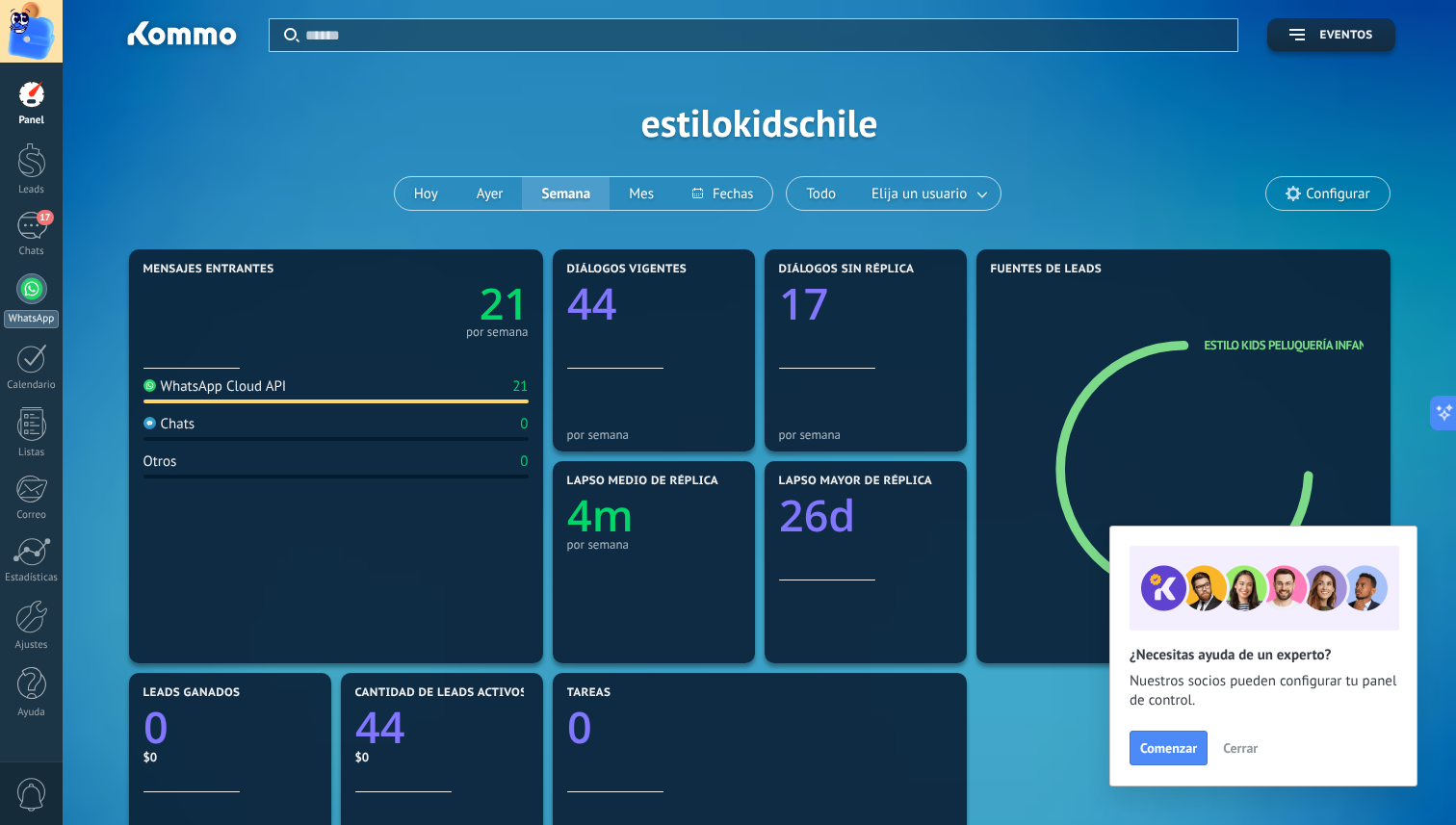
click at [32, 295] on div at bounding box center [32, 289] width 31 height 31
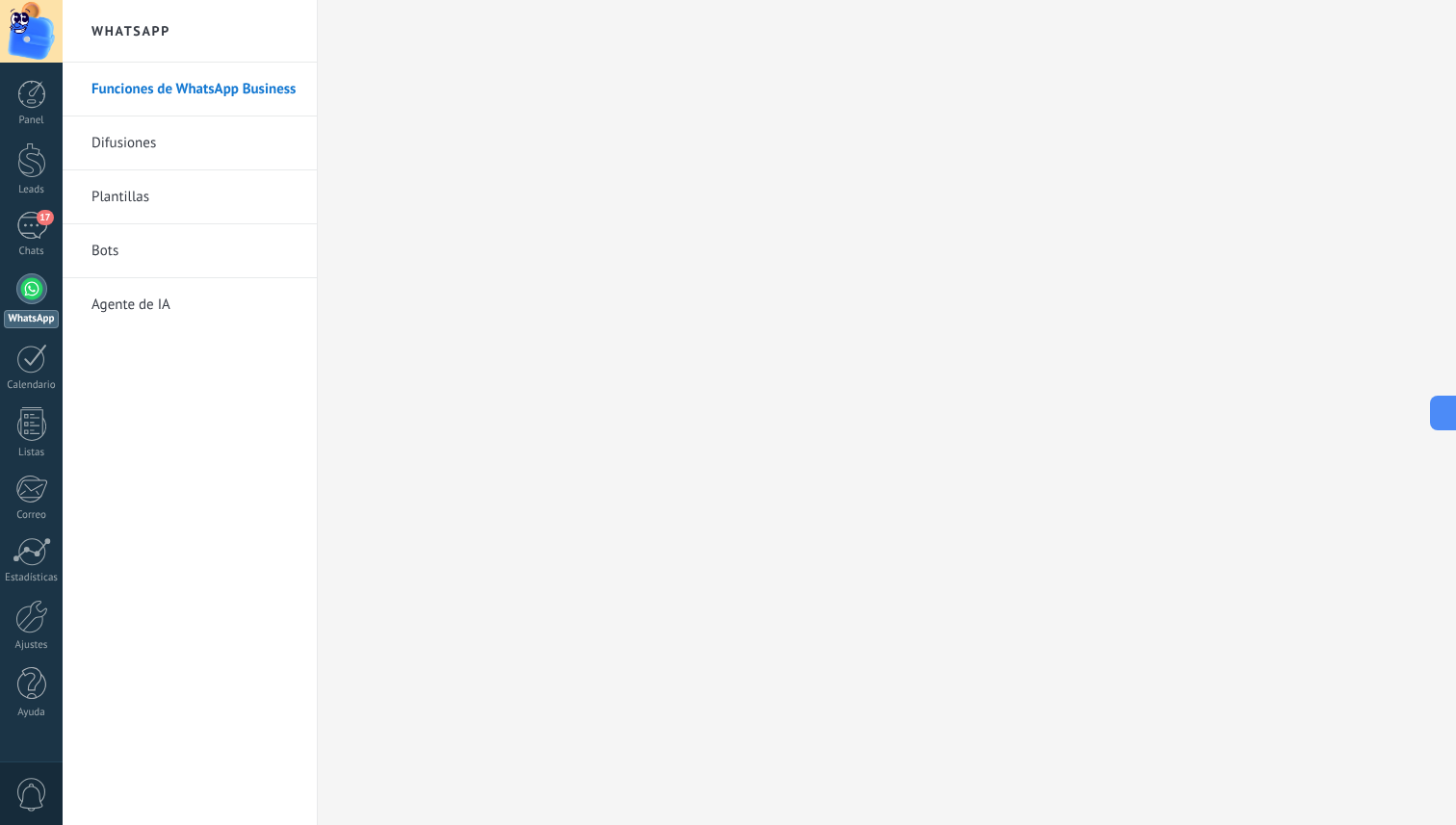
click at [119, 254] on link "Bots" at bounding box center [194, 251] width 206 height 54
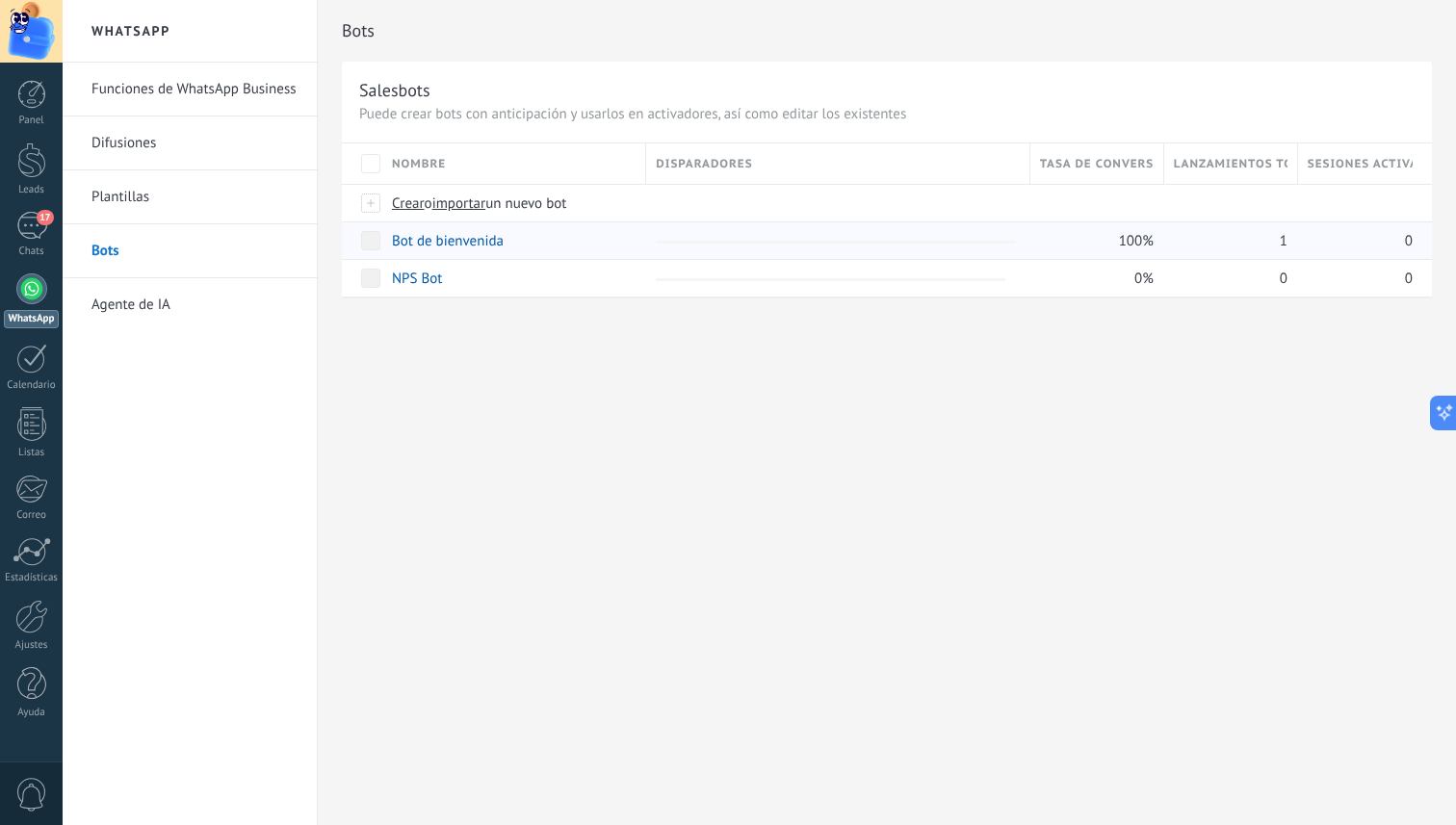
click at [447, 240] on link "Bot de bienvenida" at bounding box center [448, 241] width 112 height 19
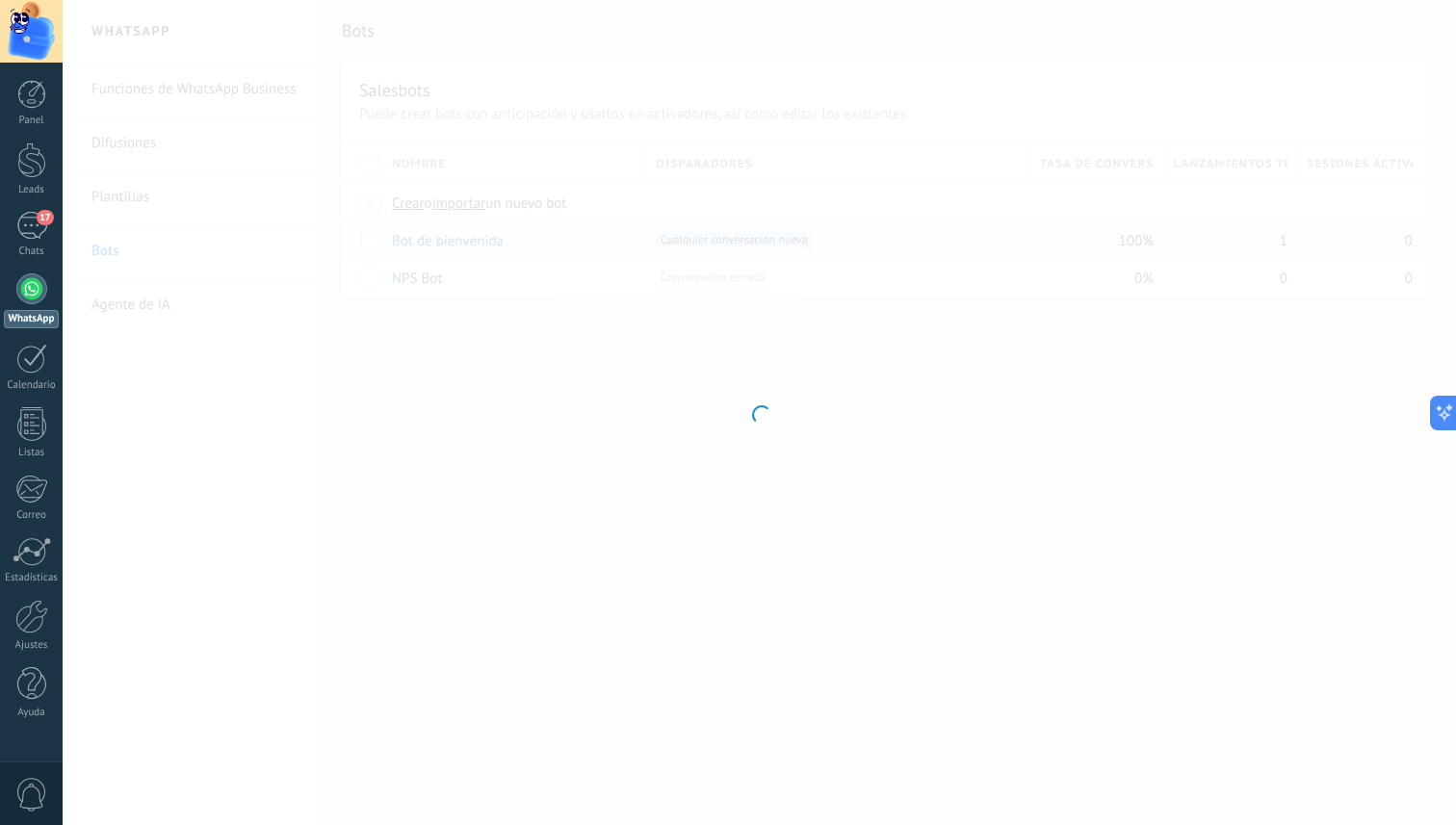
type input "**********"
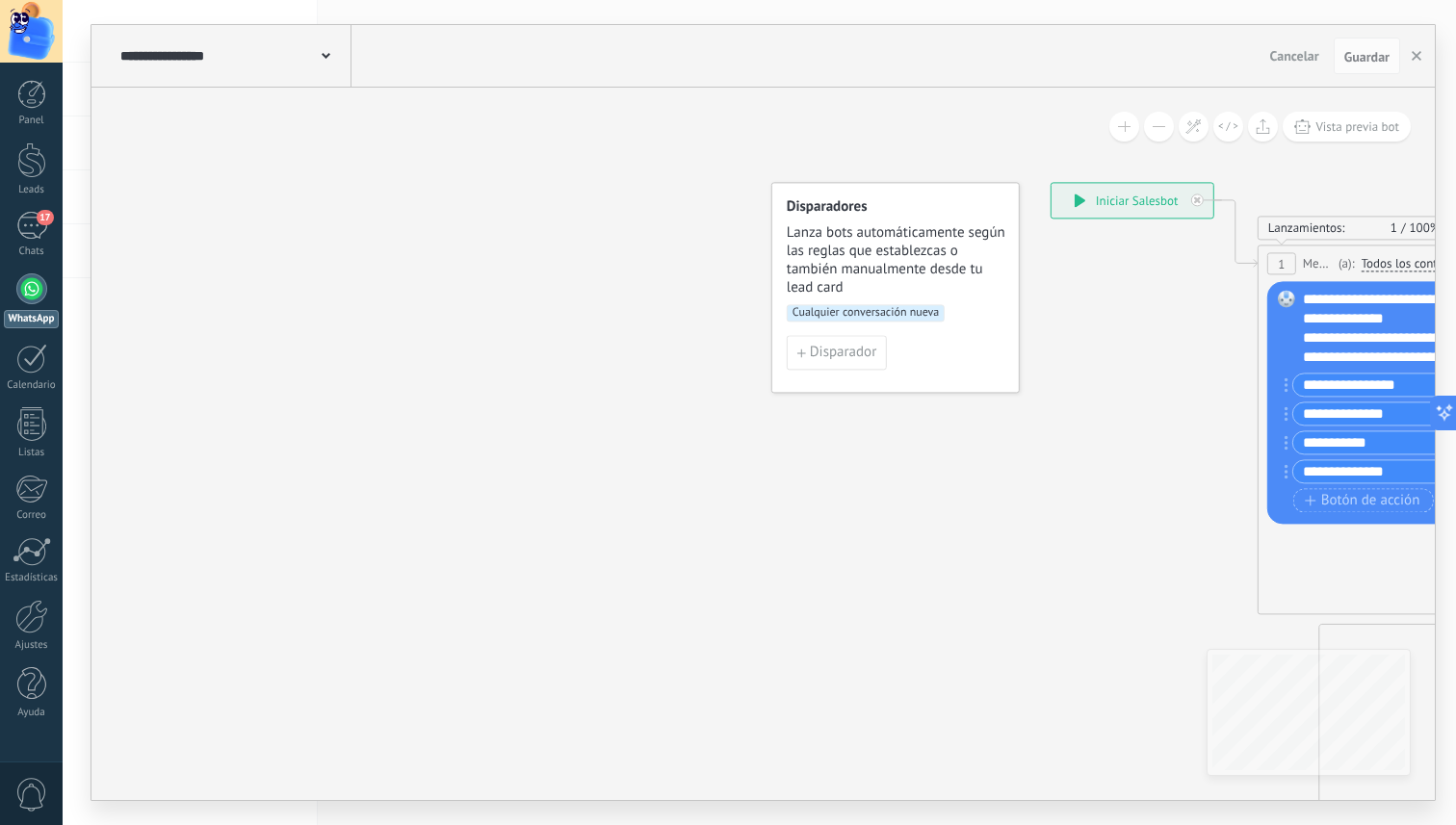
click at [35, 284] on div at bounding box center [32, 289] width 31 height 31
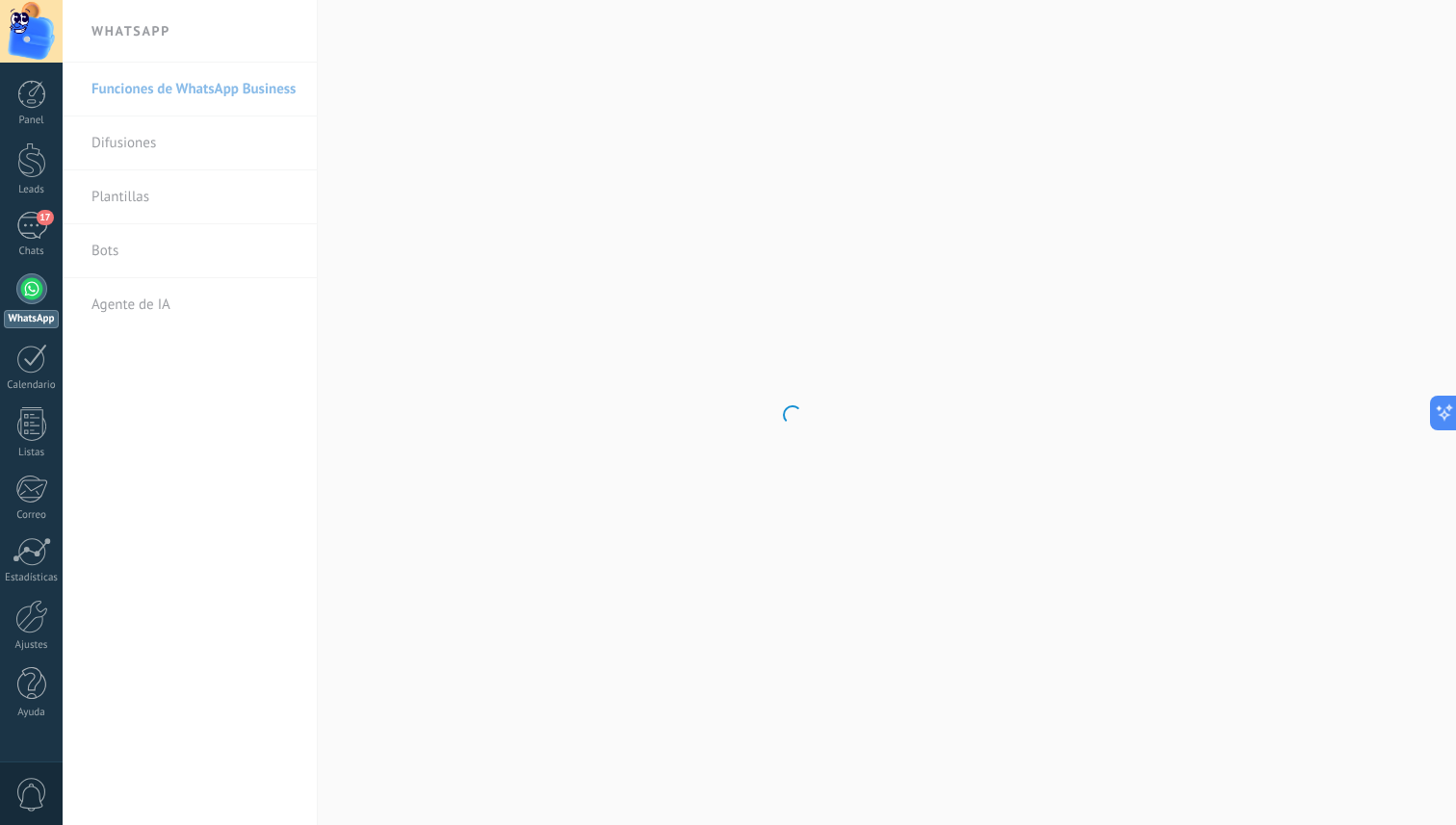
click at [141, 302] on body ".abccls-1,.abccls-2{fill-rule:evenodd}.abccls-2{fill:#fff} .abfcls-1{fill:none}…" at bounding box center [728, 412] width 1456 height 825
click at [141, 302] on link "Agente de IA" at bounding box center [194, 304] width 206 height 54
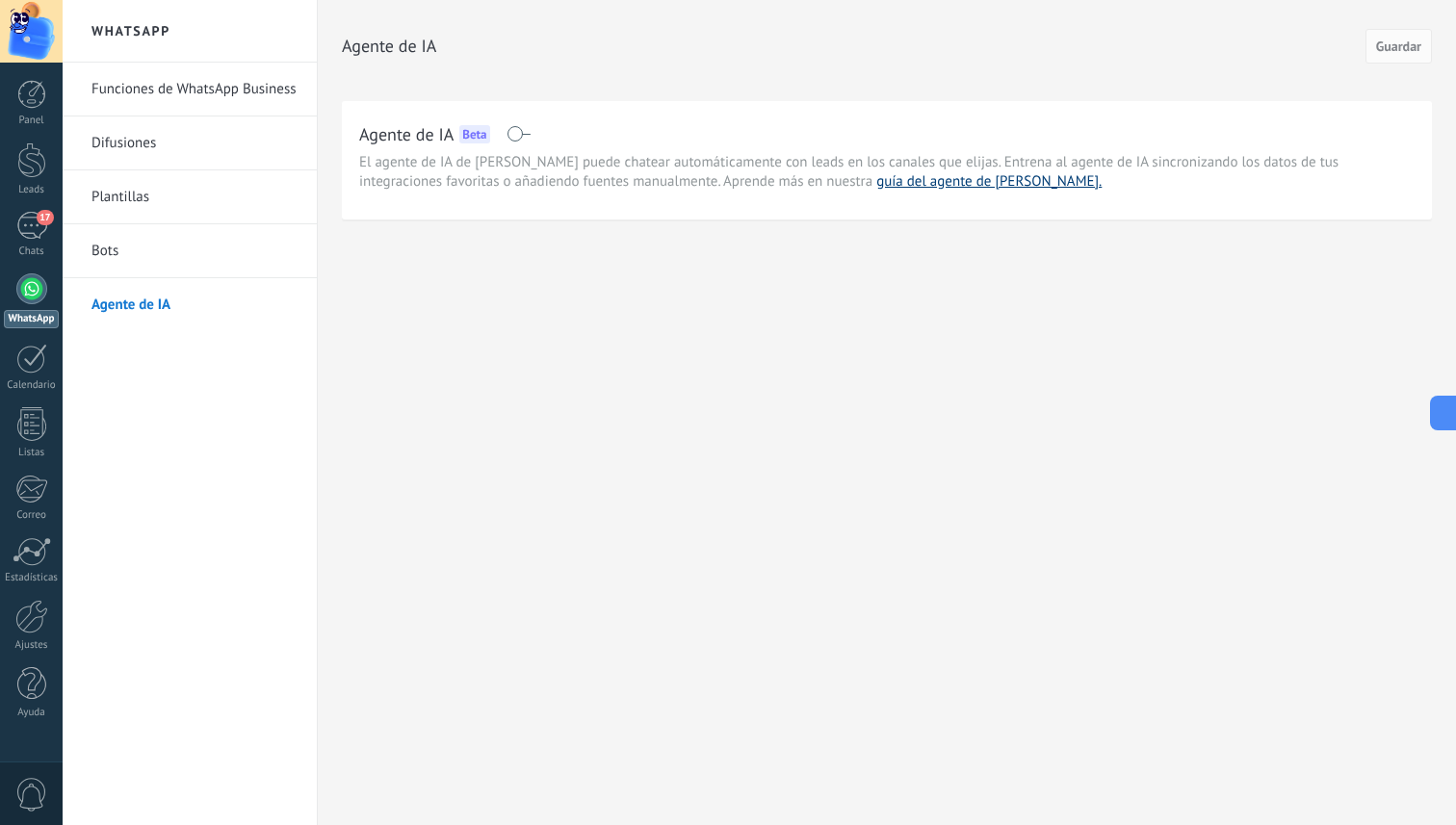
click at [877, 186] on link "guía del agente de [PERSON_NAME]." at bounding box center [989, 181] width 225 height 19
click at [505, 126] on div "Agente de IA Beta" at bounding box center [886, 134] width 1055 height 31
click at [511, 135] on span at bounding box center [519, 134] width 24 height 16
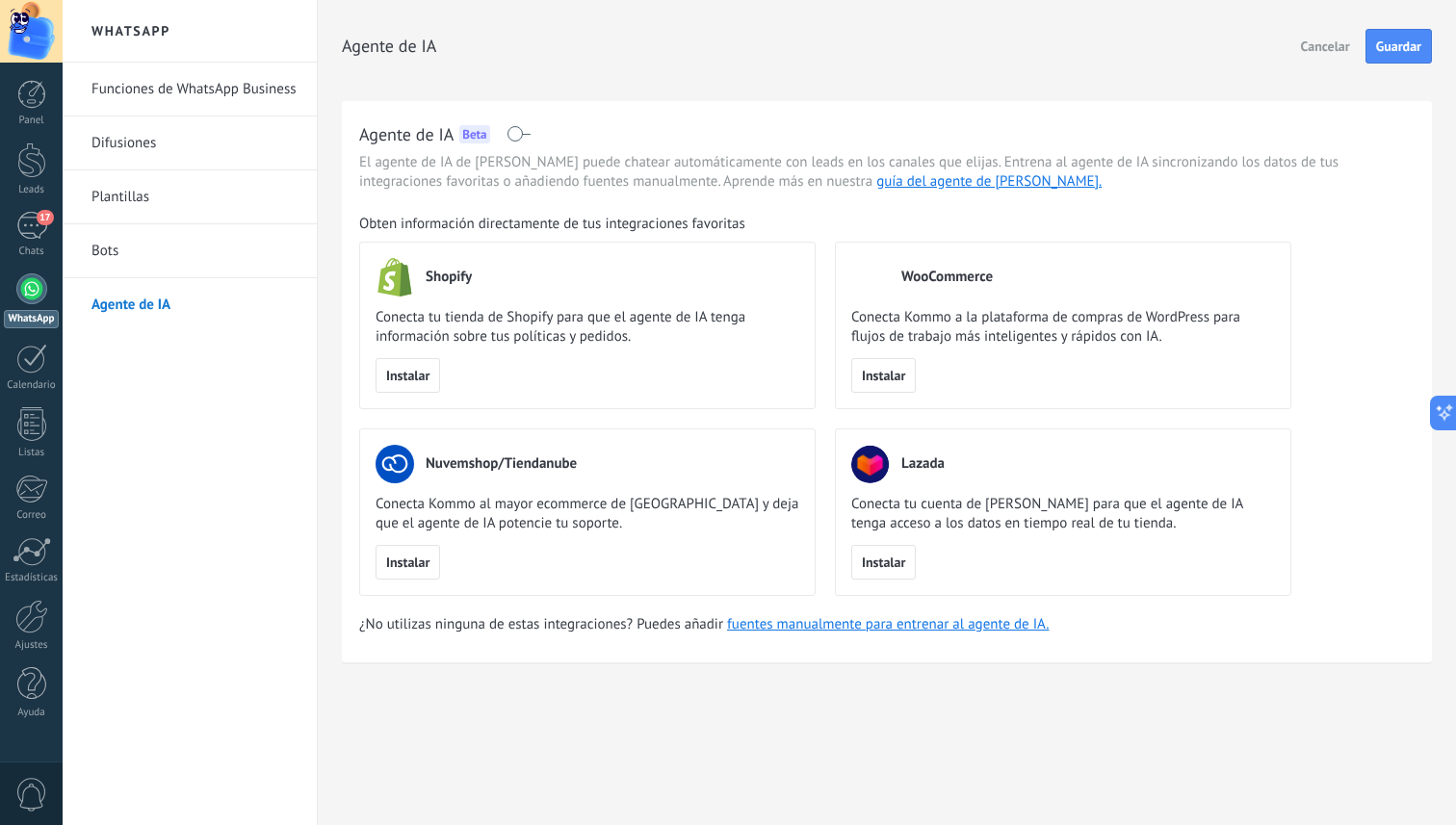
click at [964, 528] on span "Conecta tu cuenta de Lazada para que el agente de IA tenga acceso a los datos e…" at bounding box center [1063, 515] width 424 height 39
click at [1013, 495] on span "Conecta tu cuenta de Lazada para que el agente de IA tenga acceso a los datos e…" at bounding box center [1063, 515] width 424 height 39
click at [781, 626] on link "fuentes manualmente para entrenar al agente de IA." at bounding box center [888, 624] width 322 height 19
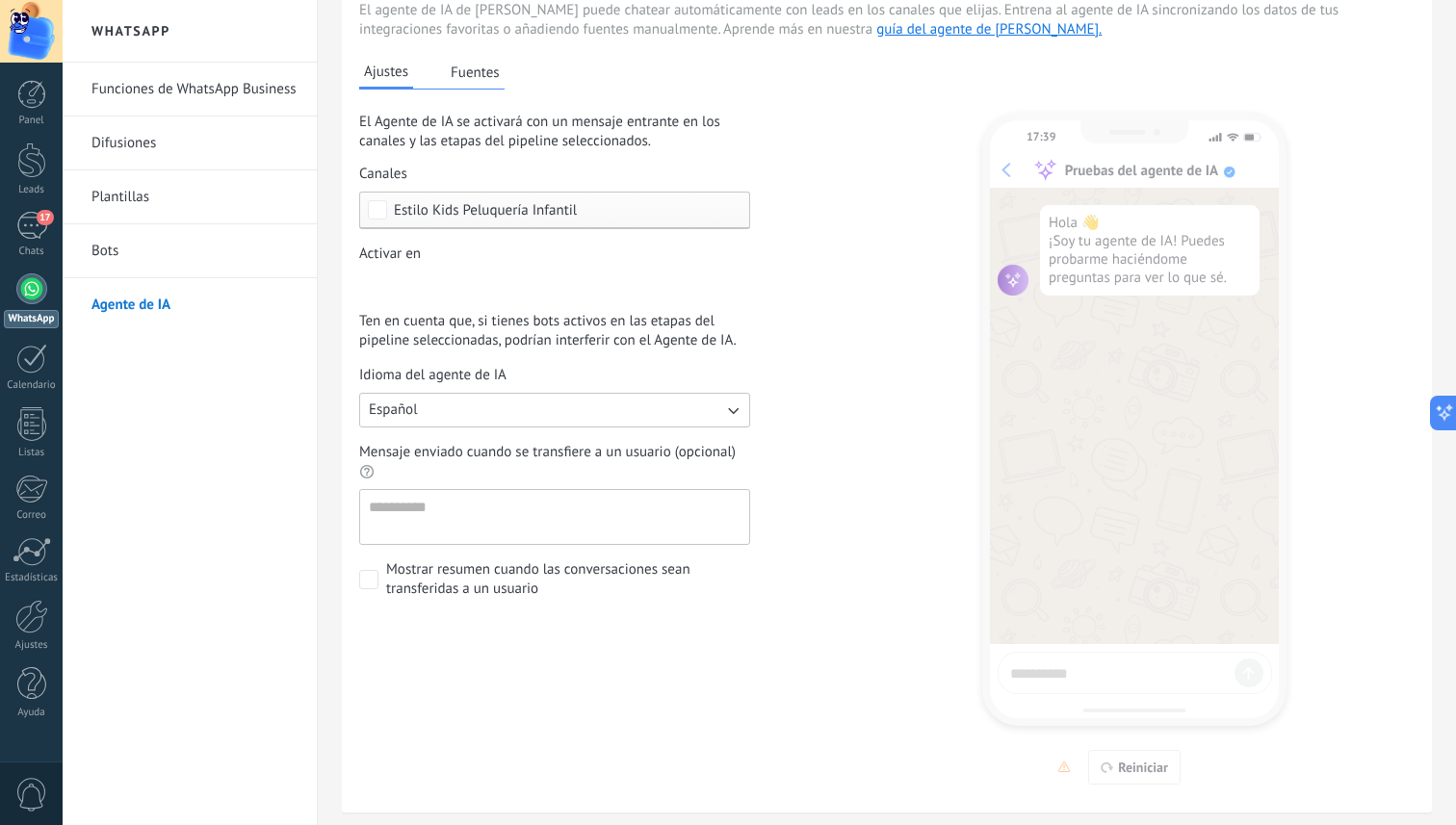
scroll to position [153, 0]
click at [0, 0] on div "Incoming leads Contacto inicial Negociación Debate contractual Discusión de con…" at bounding box center [0, 0] width 0 height 0
click at [817, 314] on div at bounding box center [759, 412] width 1394 height 825
click at [657, 530] on textarea "Mensaje enviado cuando se transfiere a un usuario (opcional)" at bounding box center [552, 516] width 385 height 54
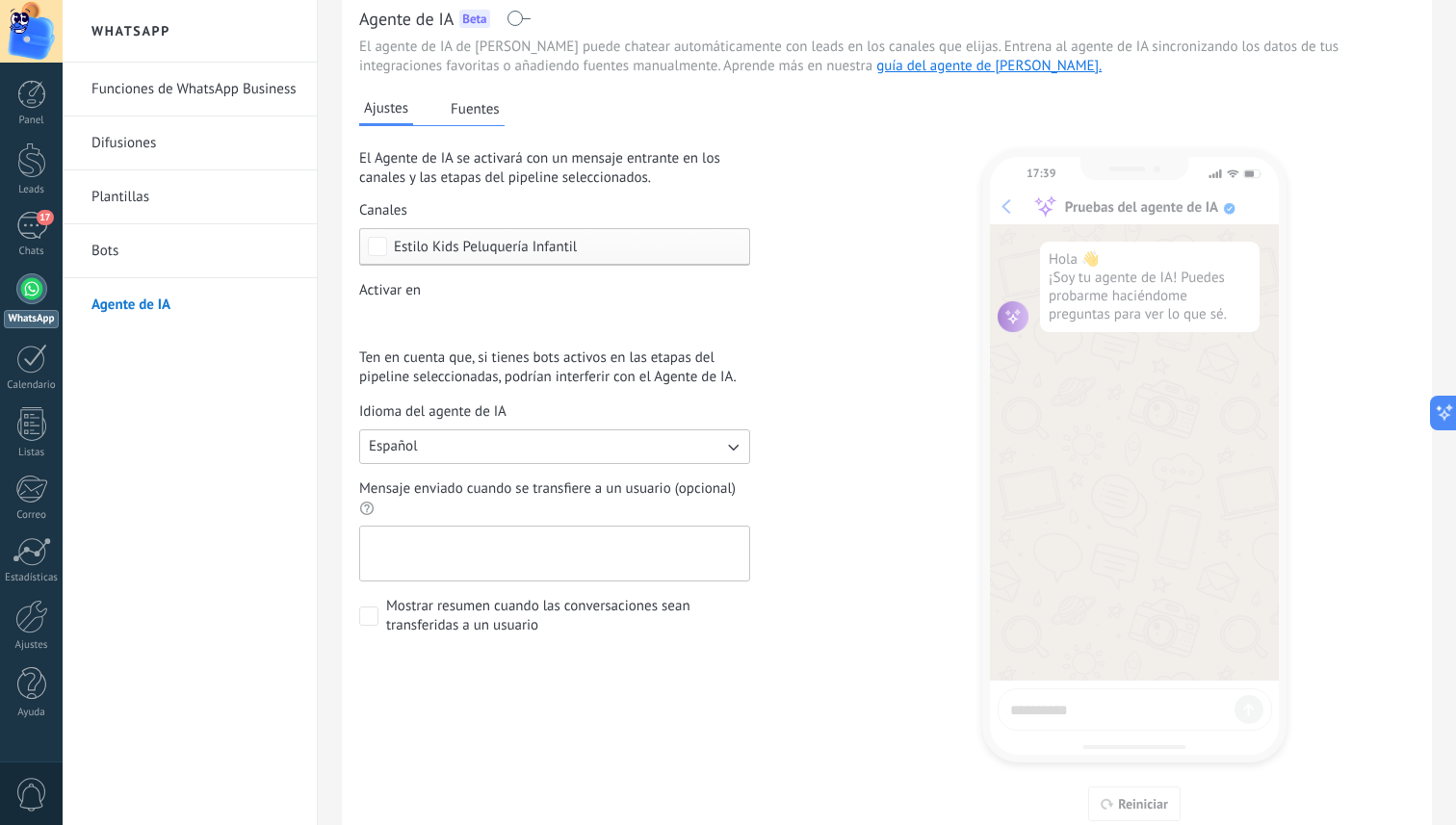
scroll to position [92, 0]
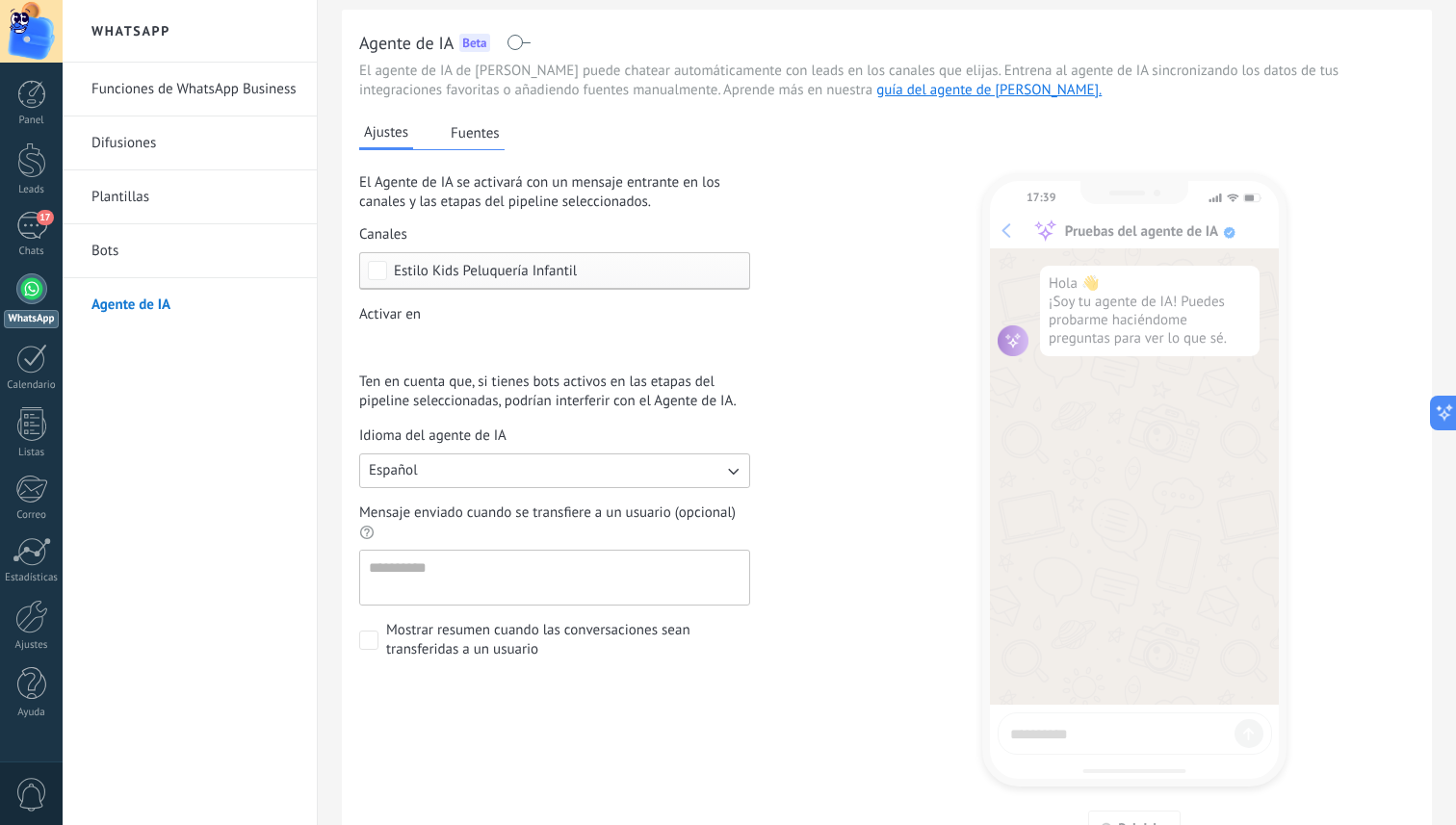
click at [503, 153] on div "Ajustes Fuentes El Agente de IA se activará con un mensaje entrante en los cana…" at bounding box center [587, 484] width 456 height 723
click at [486, 140] on button "Fuentes" at bounding box center [475, 133] width 59 height 29
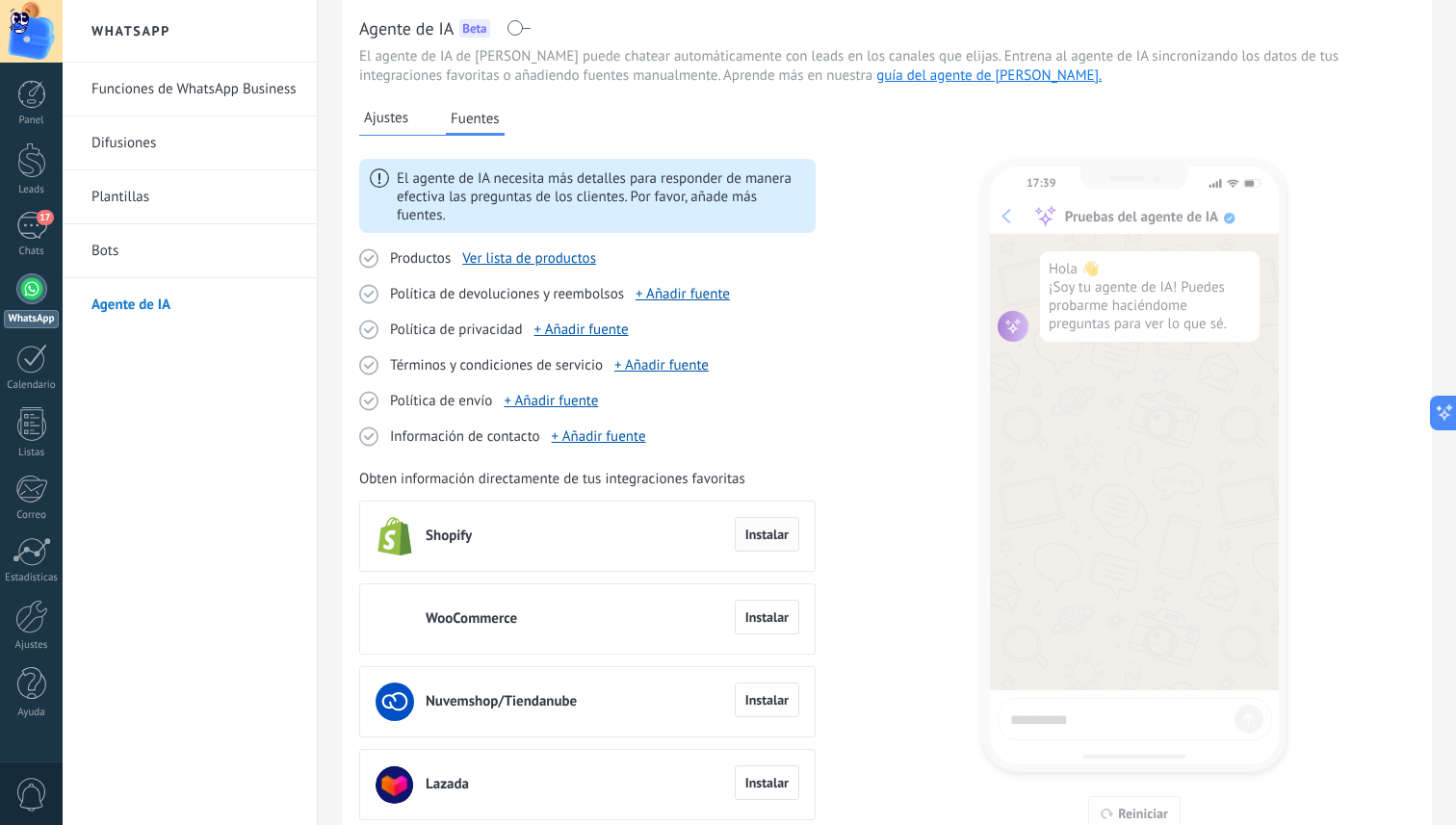
scroll to position [94, 0]
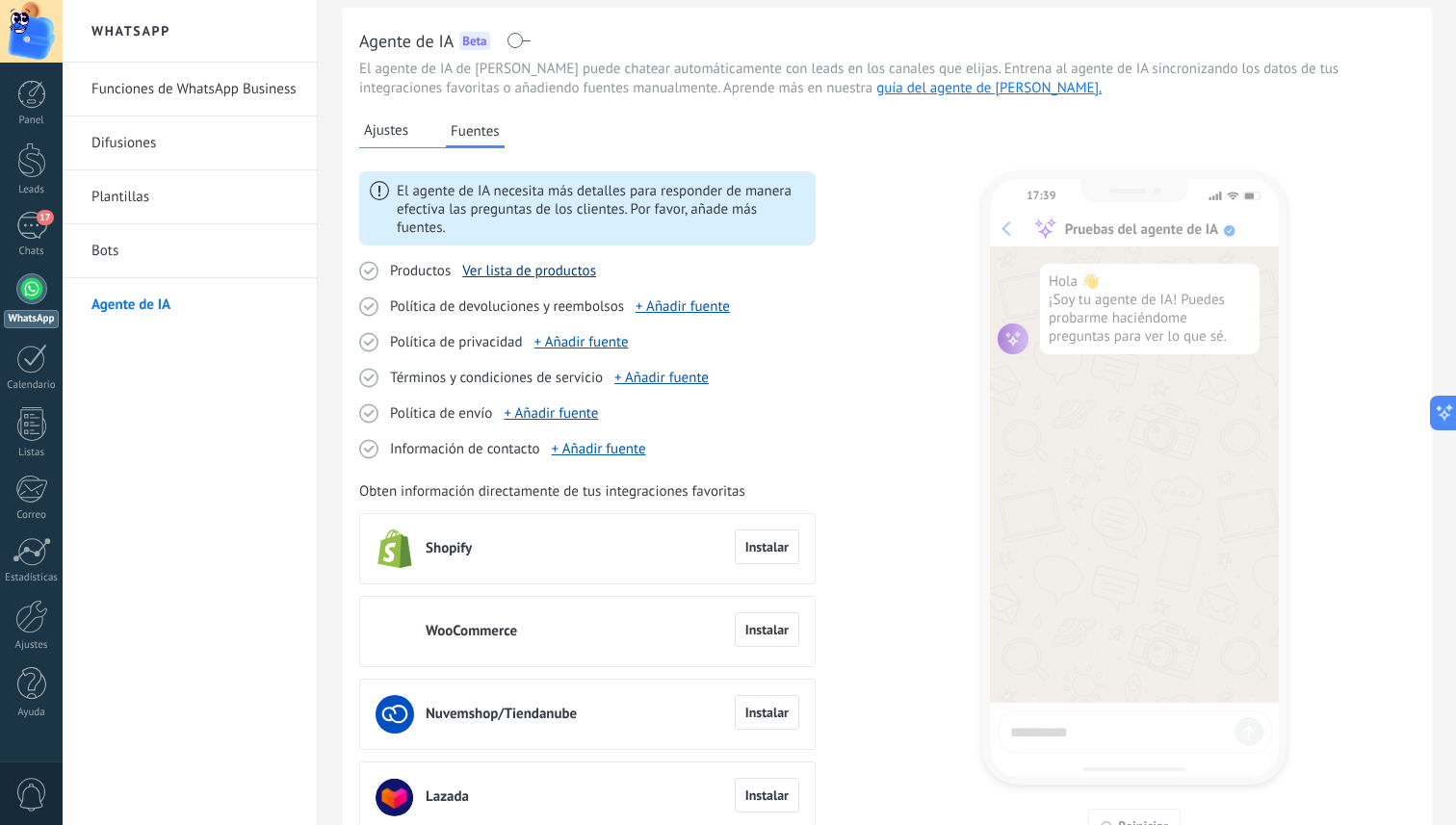
click at [550, 269] on link "Ver lista de productos" at bounding box center [529, 271] width 134 height 19
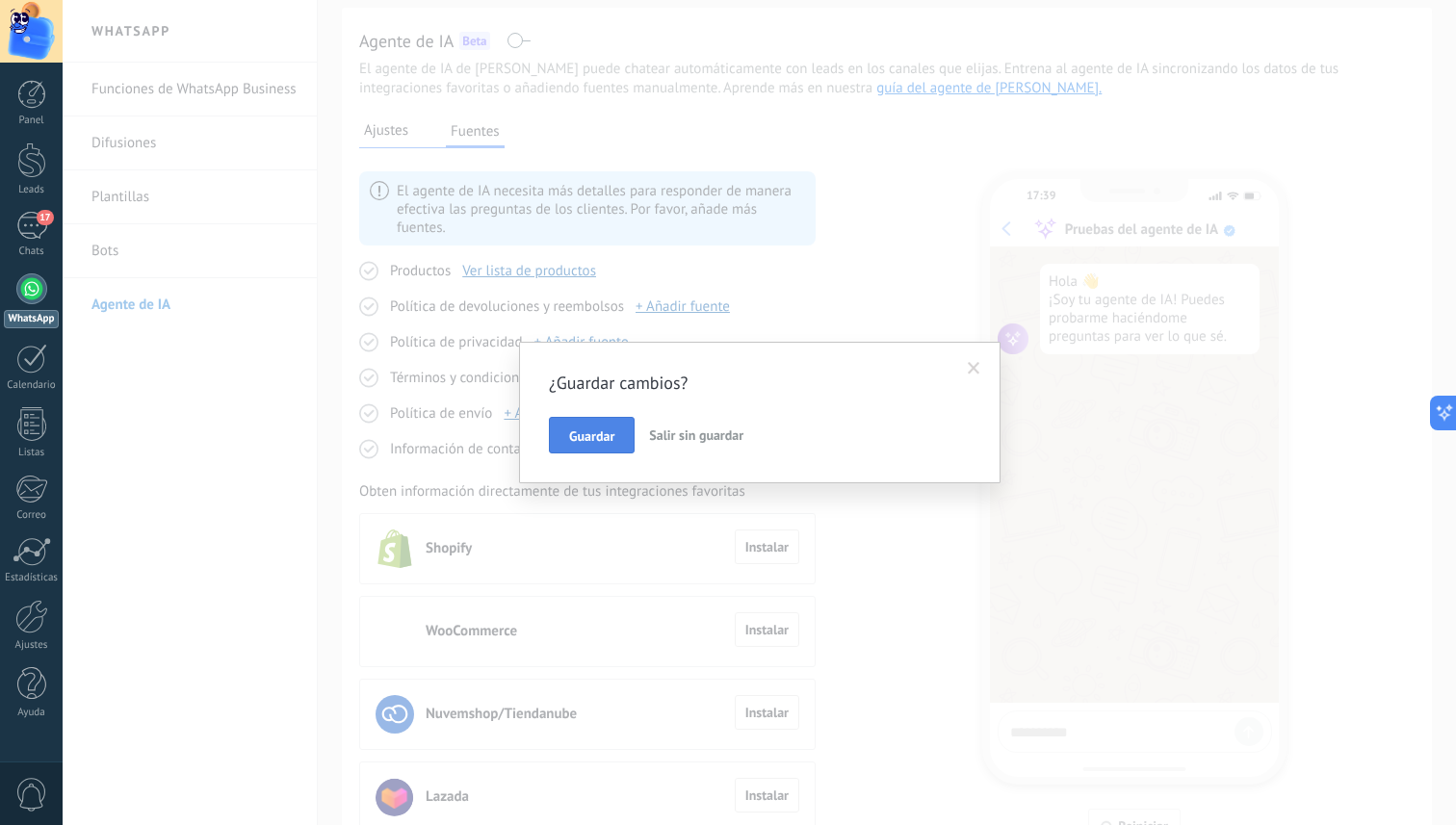
click at [612, 433] on span "Guardar" at bounding box center [592, 436] width 45 height 14
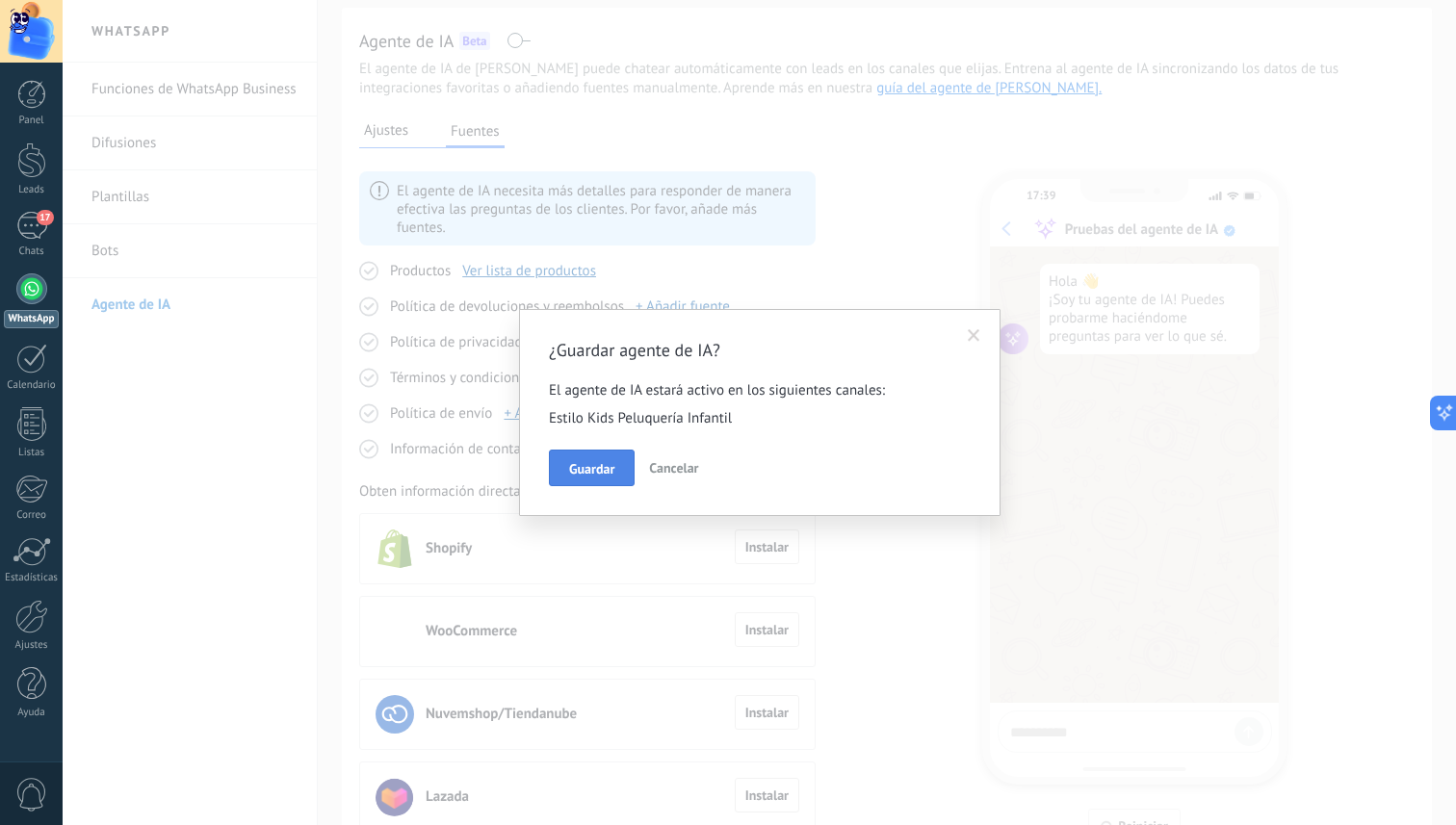
click at [606, 475] on span "Guardar" at bounding box center [592, 469] width 45 height 14
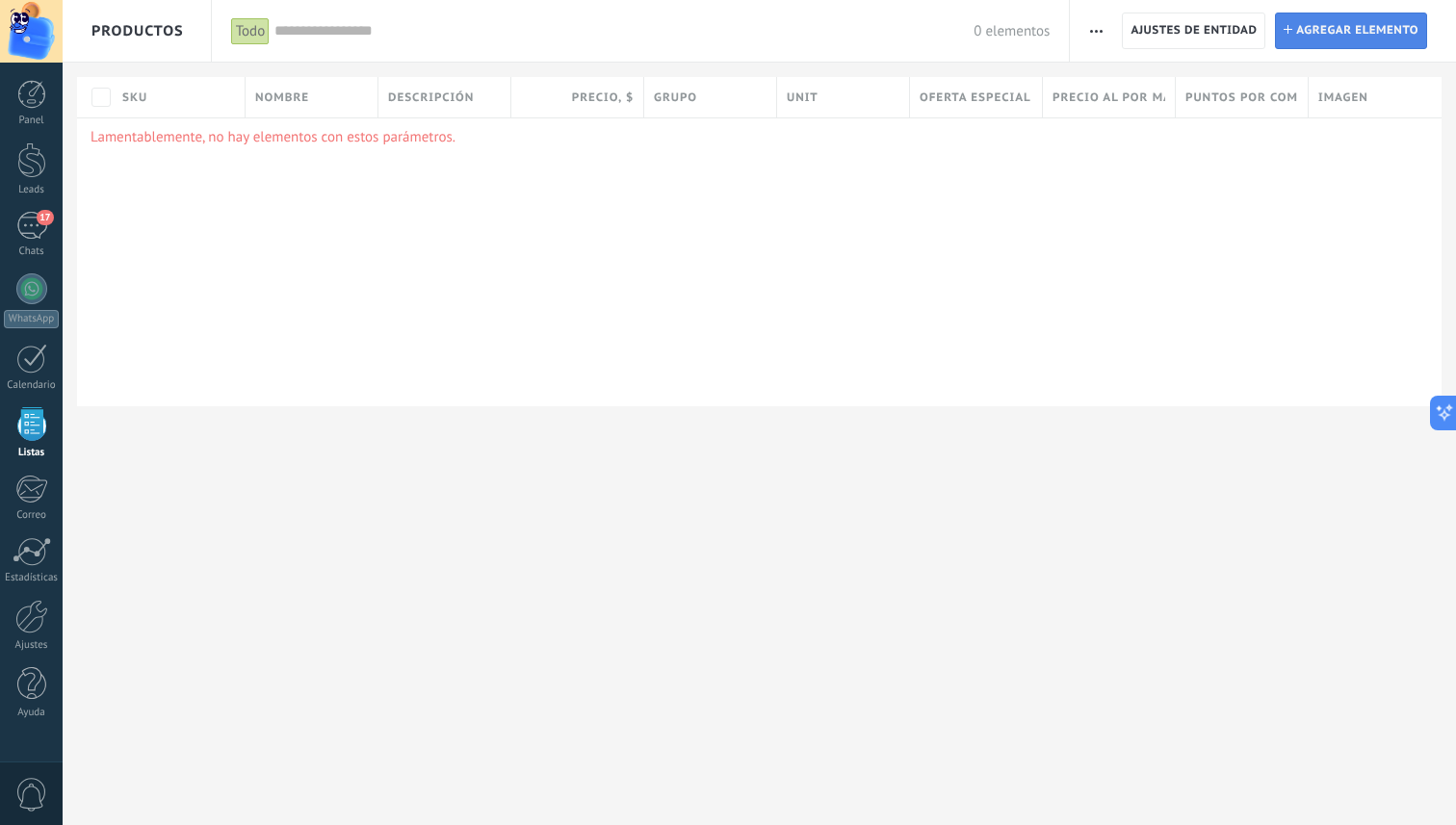
click at [1324, 27] on span "Agregar elemento" at bounding box center [1357, 31] width 122 height 35
type textarea "***"
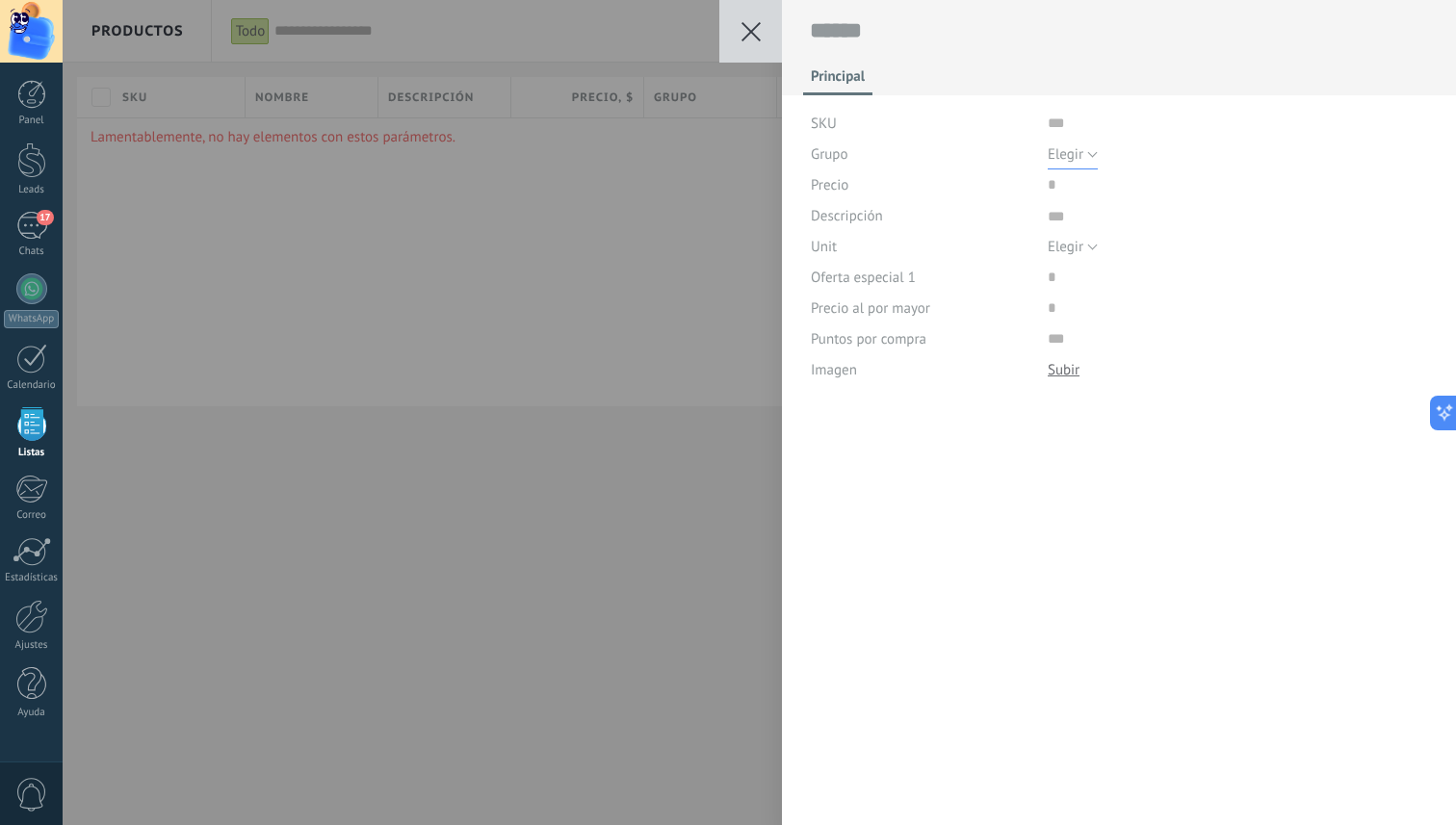
click at [1082, 159] on button "Elegir" at bounding box center [1073, 154] width 50 height 31
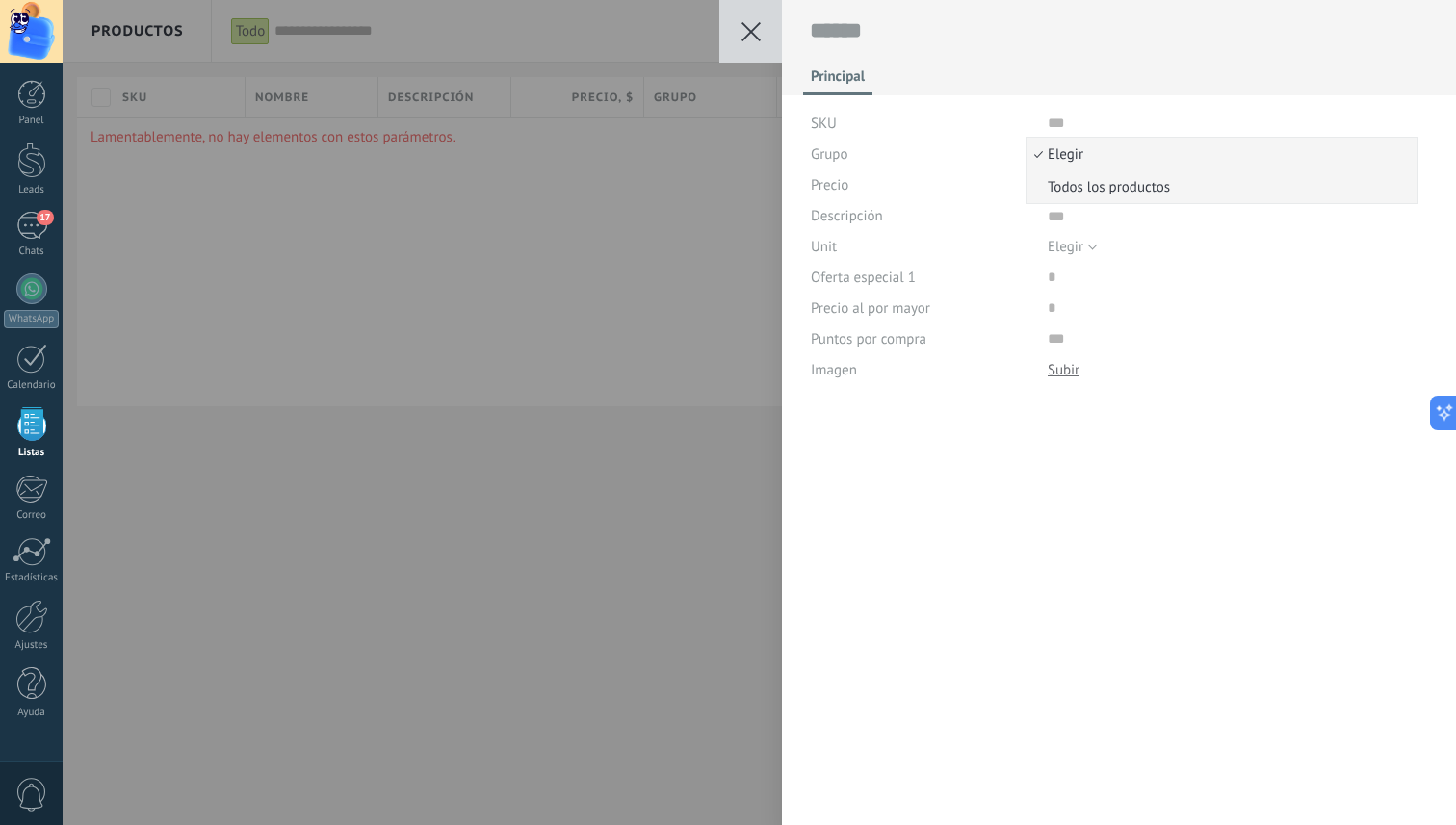
click at [1101, 193] on span "Todos los productos" at bounding box center [1219, 187] width 385 height 19
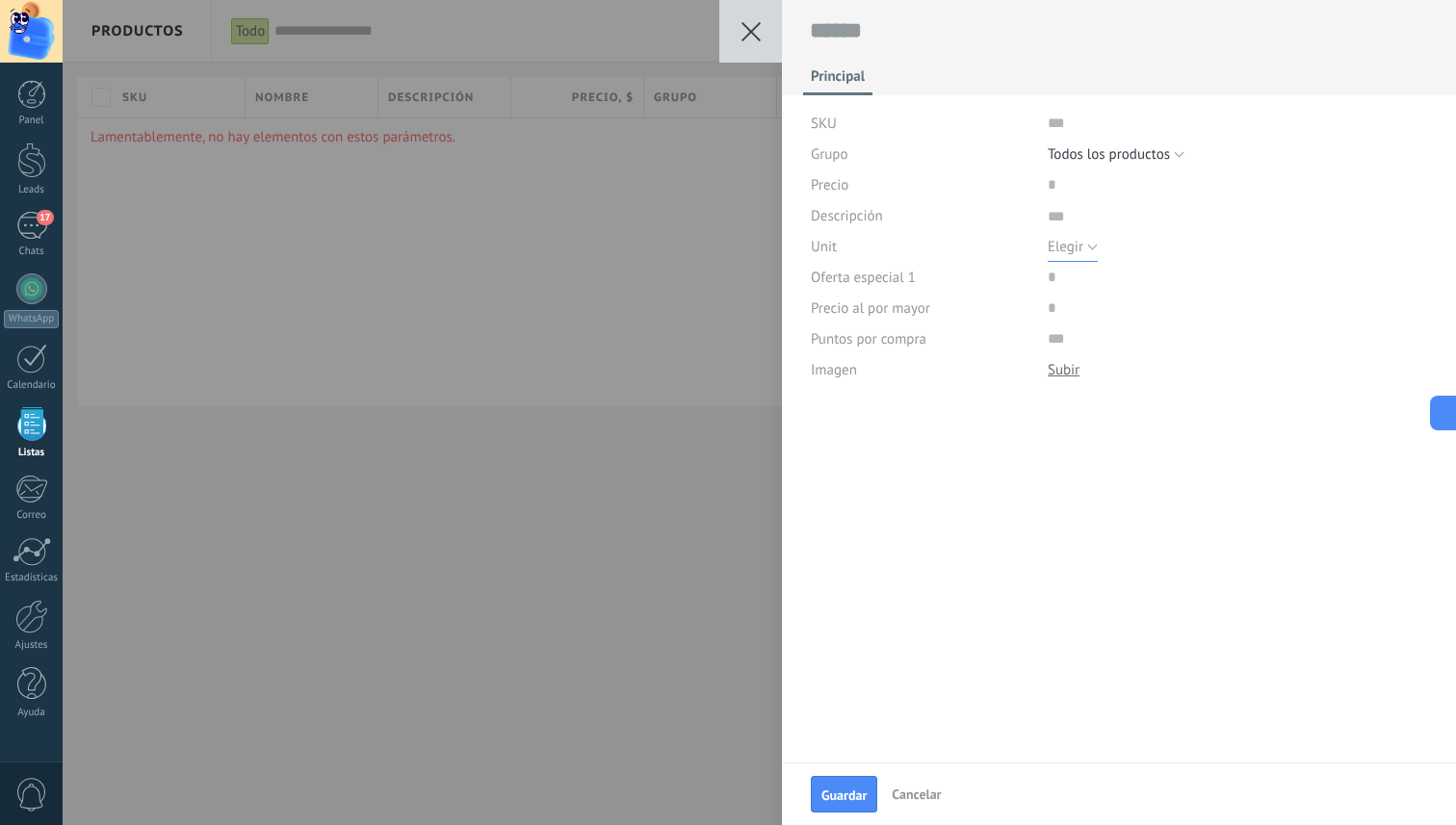
click at [1071, 246] on span "Elegir" at bounding box center [1066, 247] width 36 height 19
click at [783, 36] on div at bounding box center [1120, 22] width 675 height 46
click at [752, 27] on icon at bounding box center [751, 32] width 20 height 20
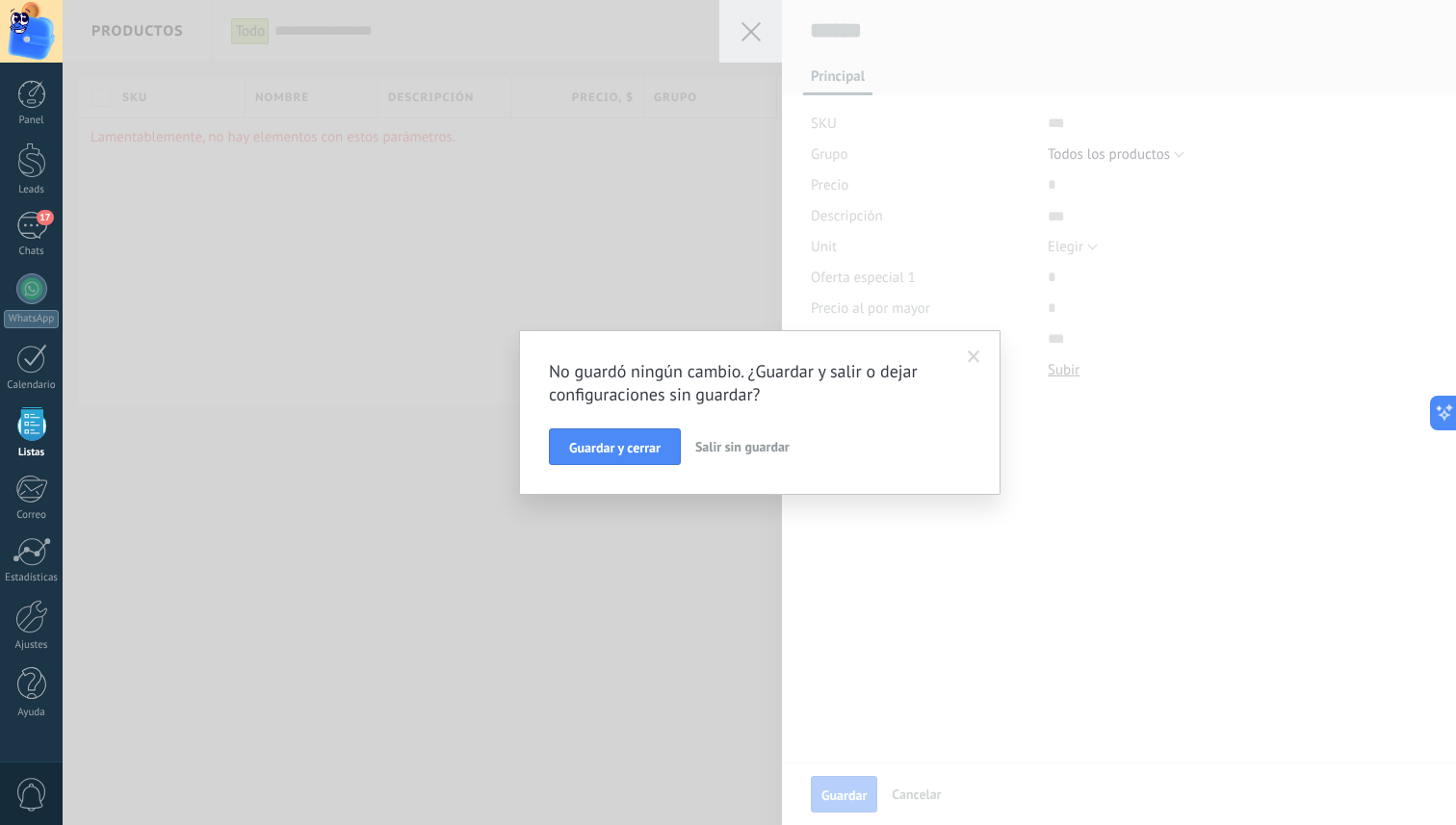
click at [718, 448] on span "Salir sin guardar" at bounding box center [742, 447] width 95 height 18
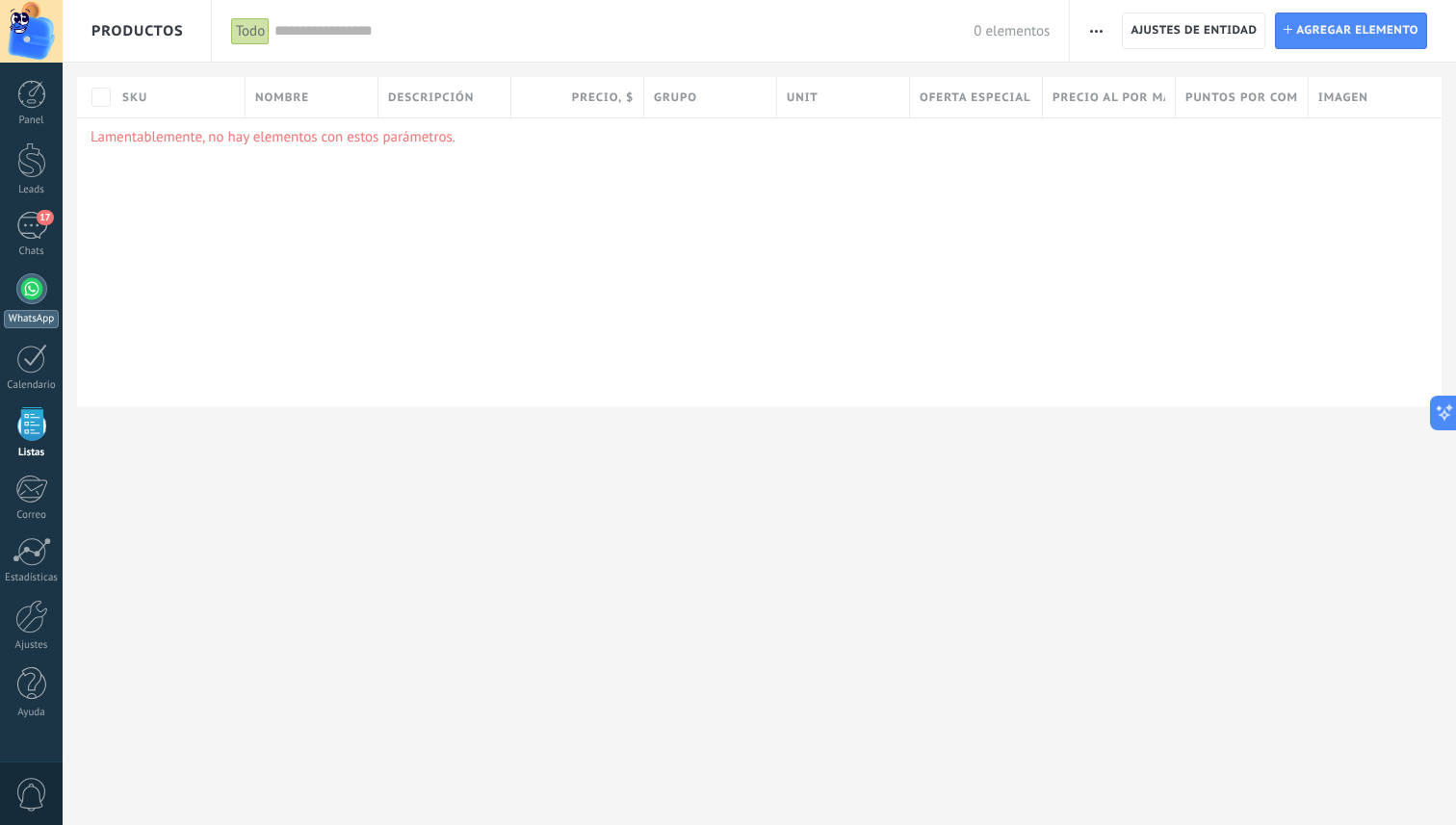
click at [26, 298] on div at bounding box center [32, 289] width 31 height 31
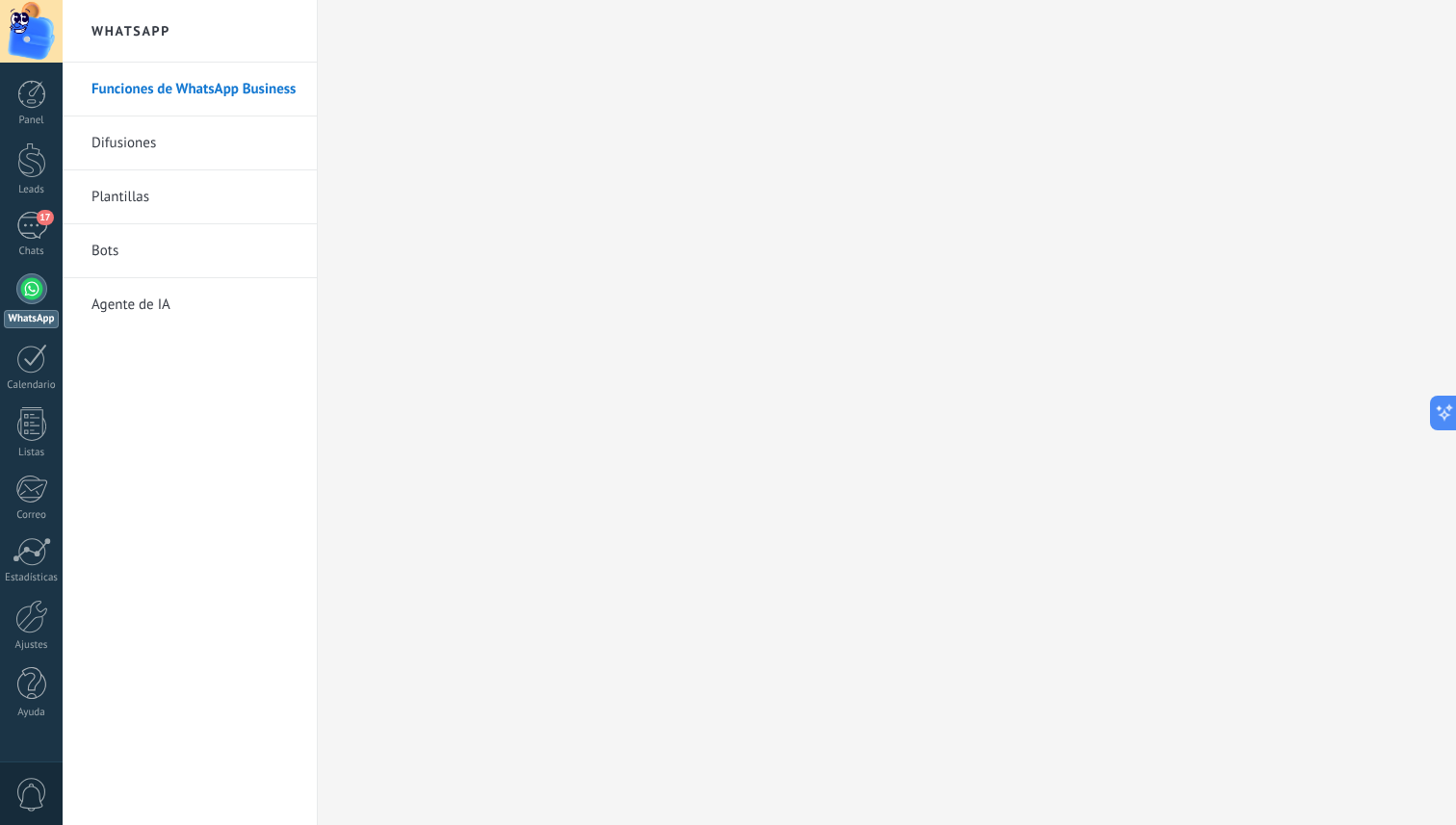
click at [198, 303] on link "Agente de IA" at bounding box center [194, 304] width 206 height 54
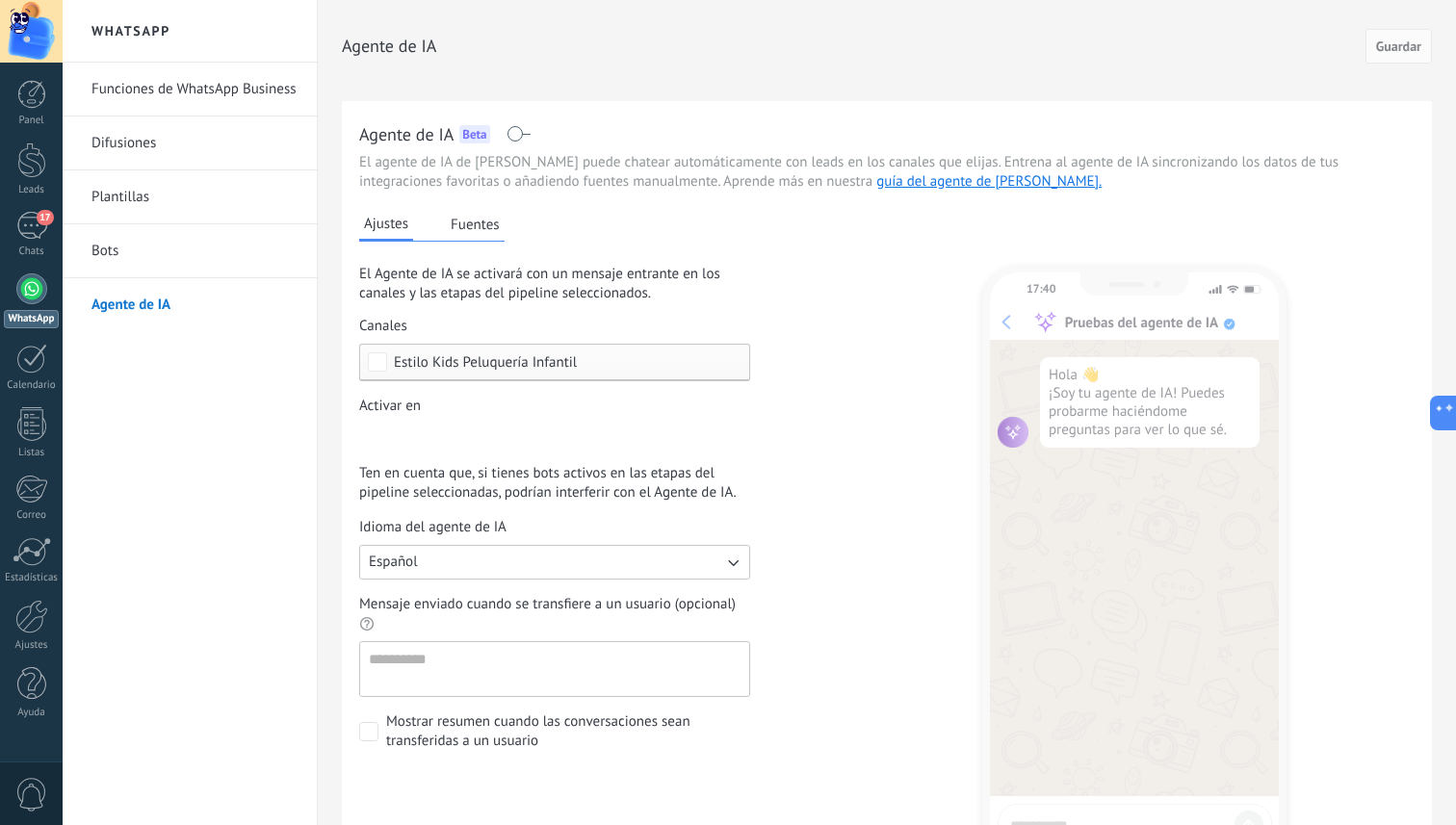
click at [497, 217] on button "Fuentes" at bounding box center [475, 224] width 59 height 29
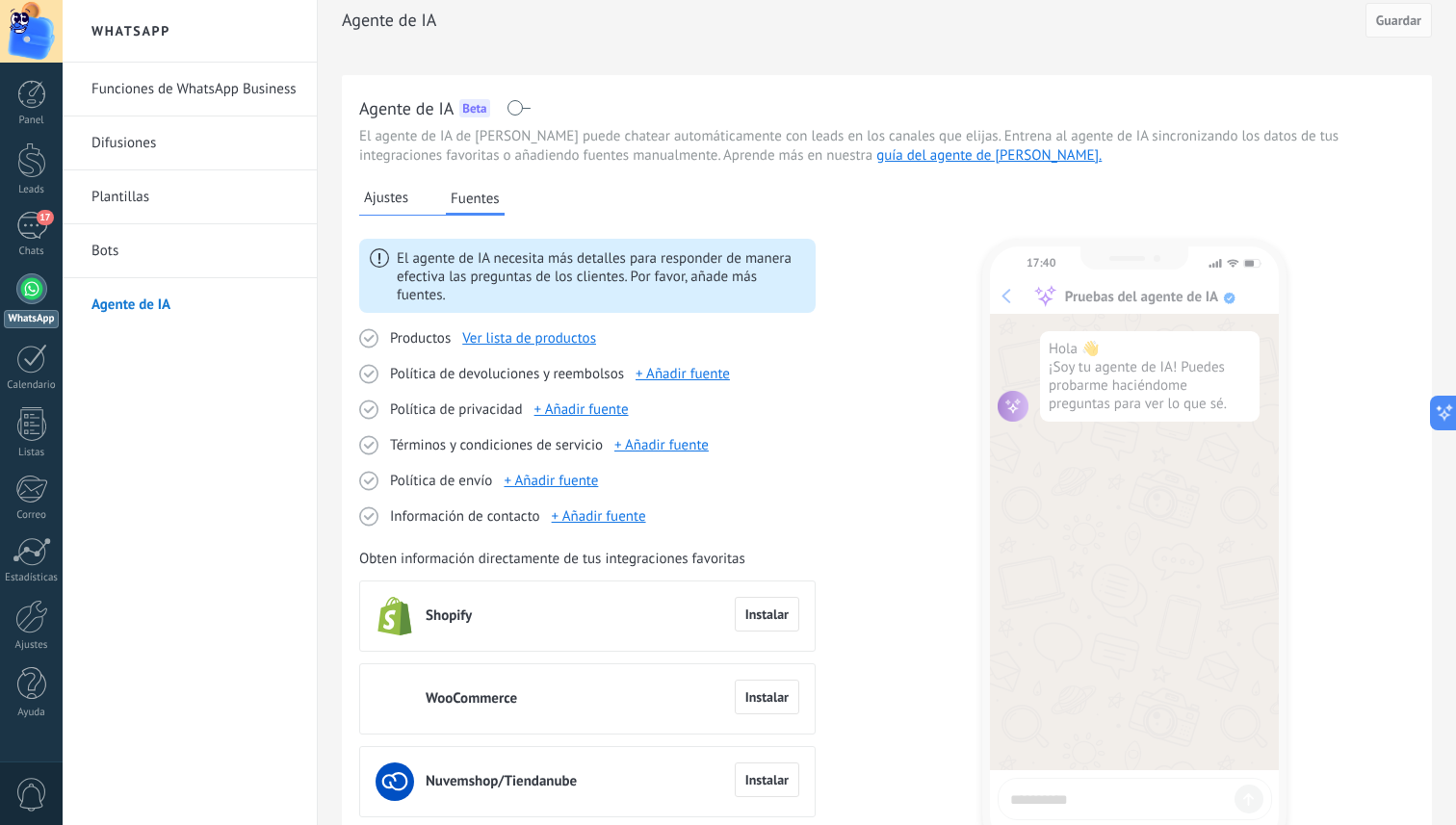
scroll to position [3, 0]
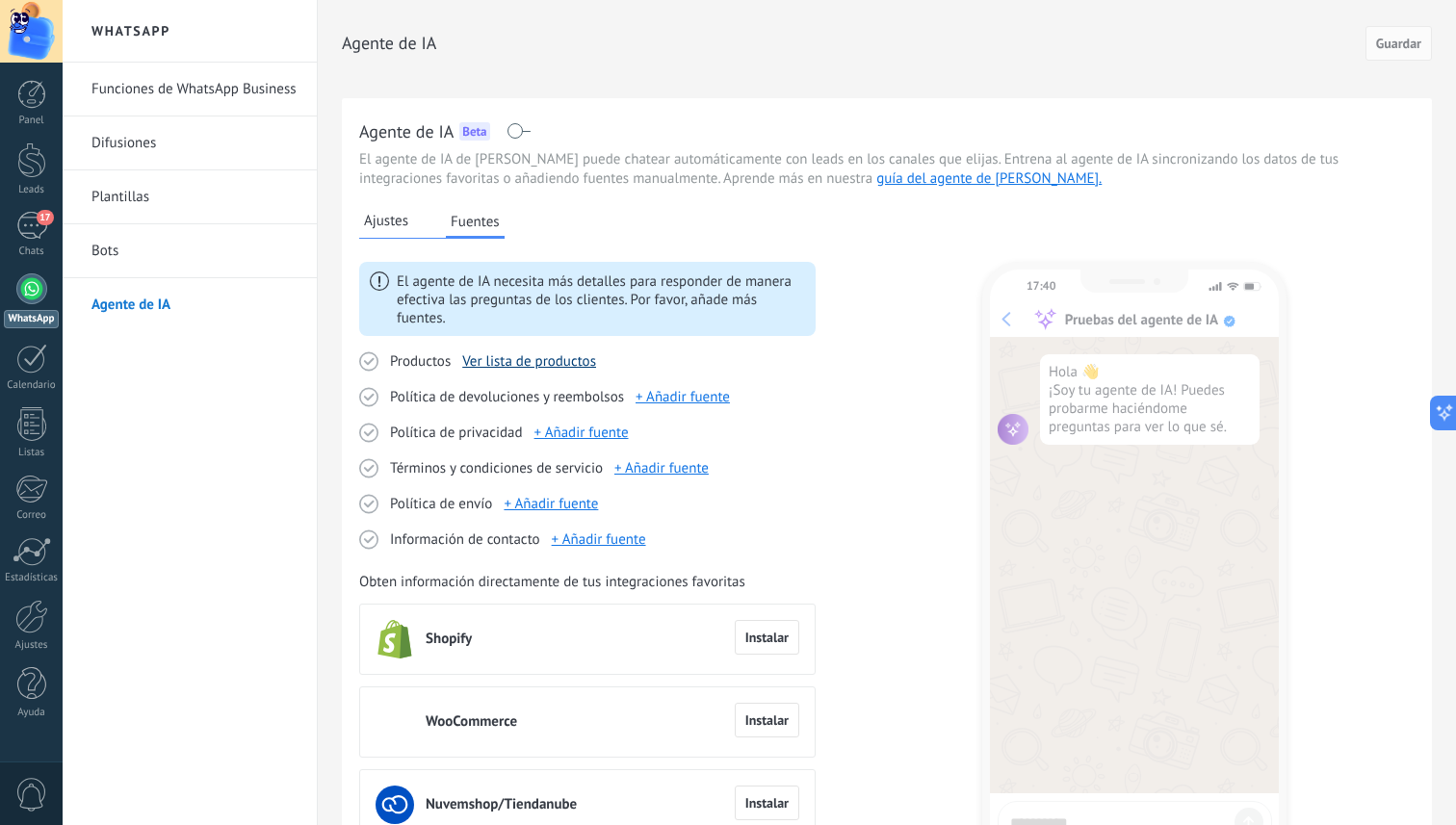
click at [519, 355] on link "Ver lista de productos" at bounding box center [529, 361] width 134 height 19
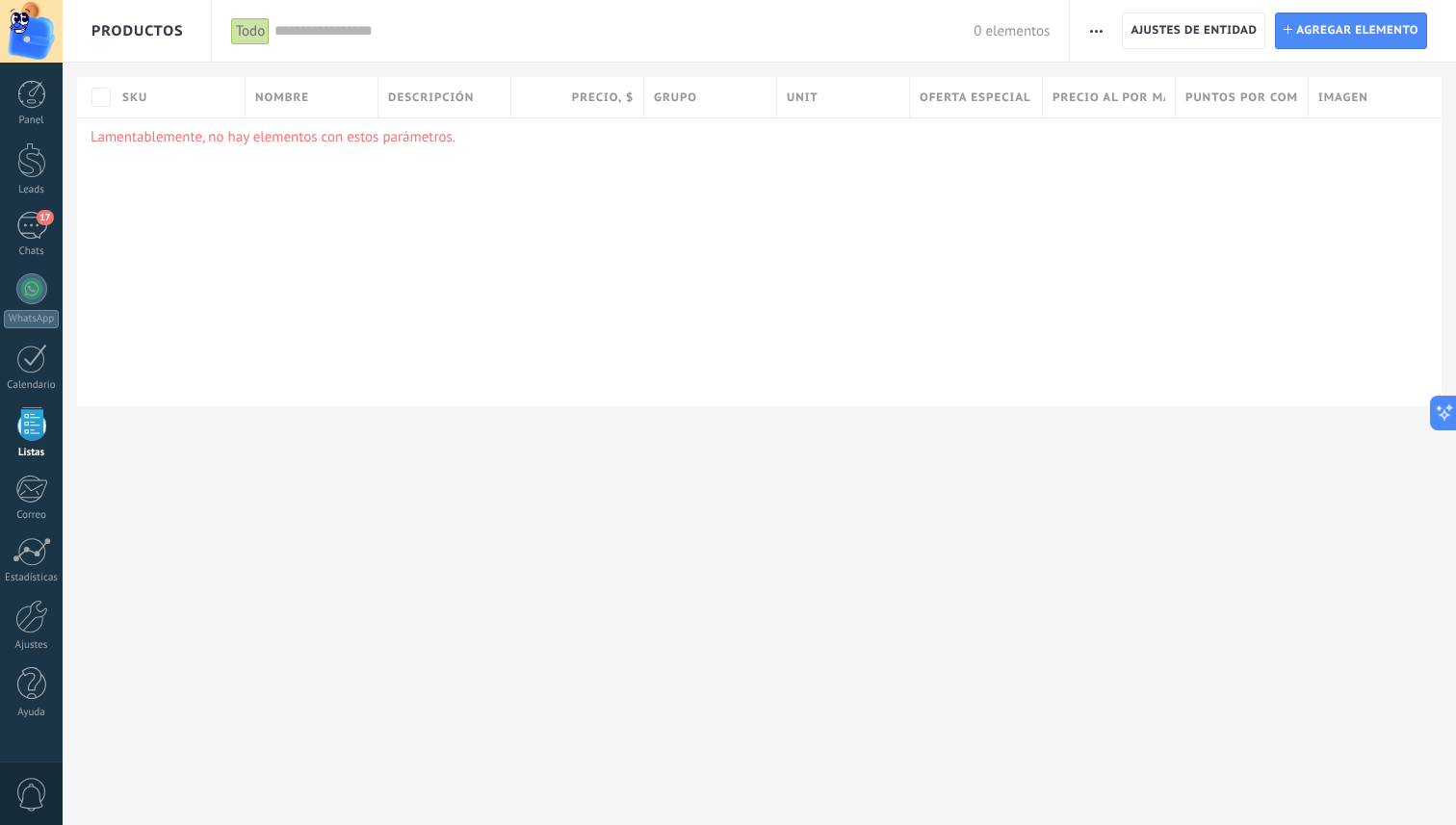
click at [1107, 26] on button "button" at bounding box center [1096, 31] width 28 height 37
click at [1142, 92] on span "Importar" at bounding box center [1133, 82] width 54 height 39
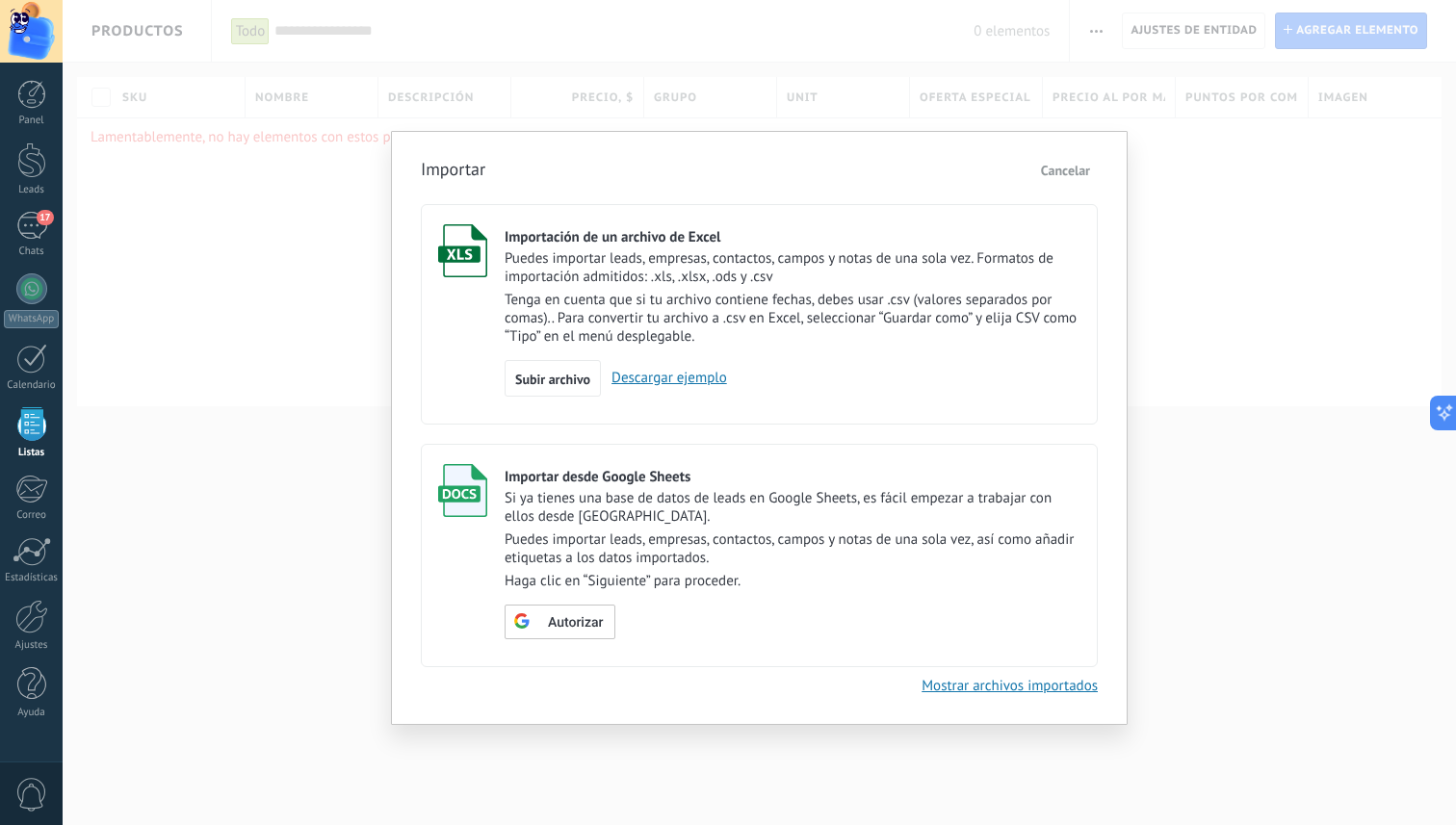
click at [1063, 172] on span "Cancelar" at bounding box center [1066, 171] width 49 height 18
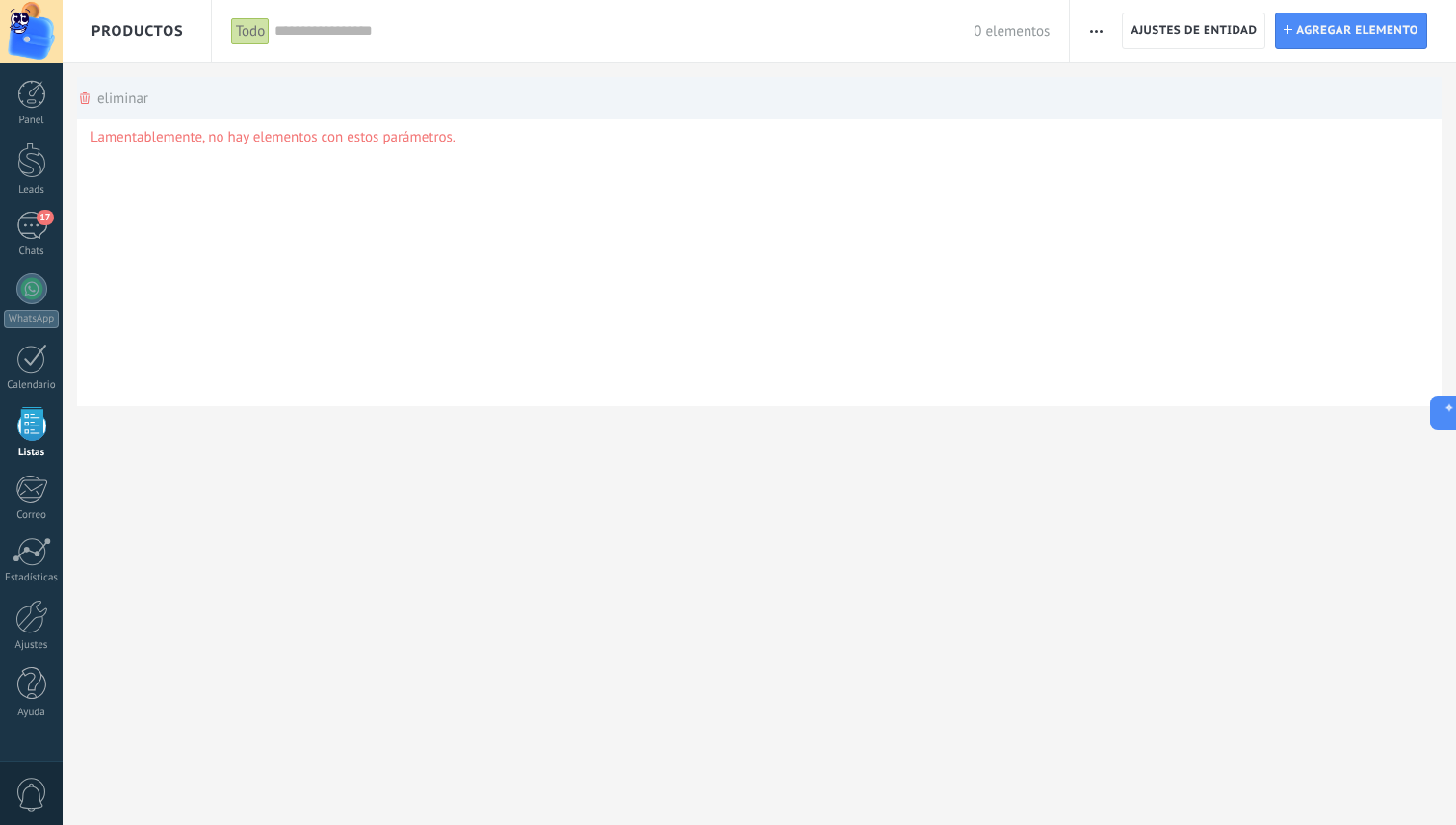
click at [146, 132] on p "Lamentablemente, no hay elementos con estos parámetros." at bounding box center [760, 137] width 1338 height 19
click at [1099, 19] on span "button" at bounding box center [1096, 31] width 13 height 37
click at [1135, 136] on span "Categorías" at bounding box center [1139, 121] width 64 height 39
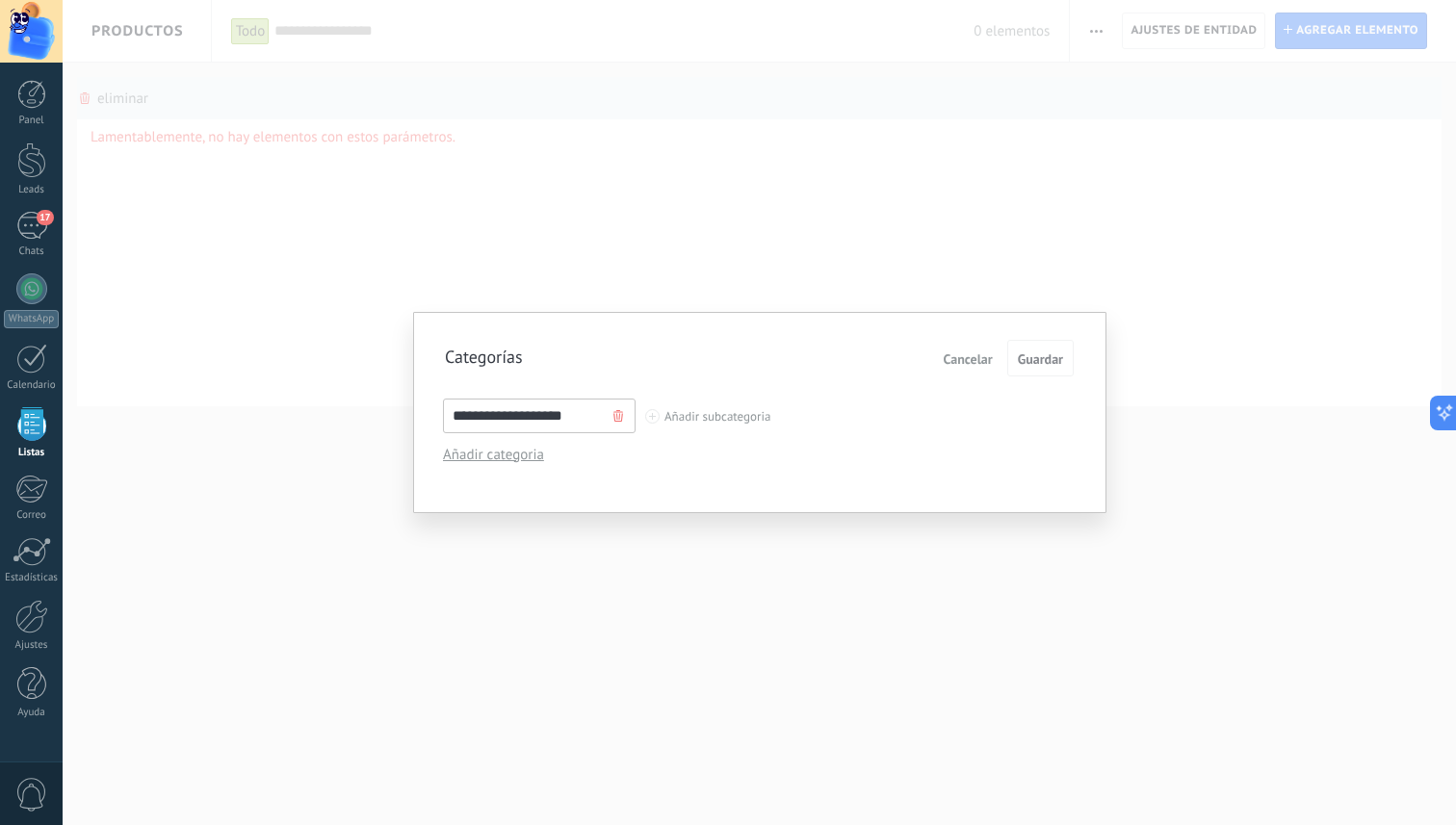
click at [580, 413] on input "**********" at bounding box center [539, 416] width 193 height 35
click at [523, 452] on div "Añadir categoria" at bounding box center [531, 454] width 178 height 19
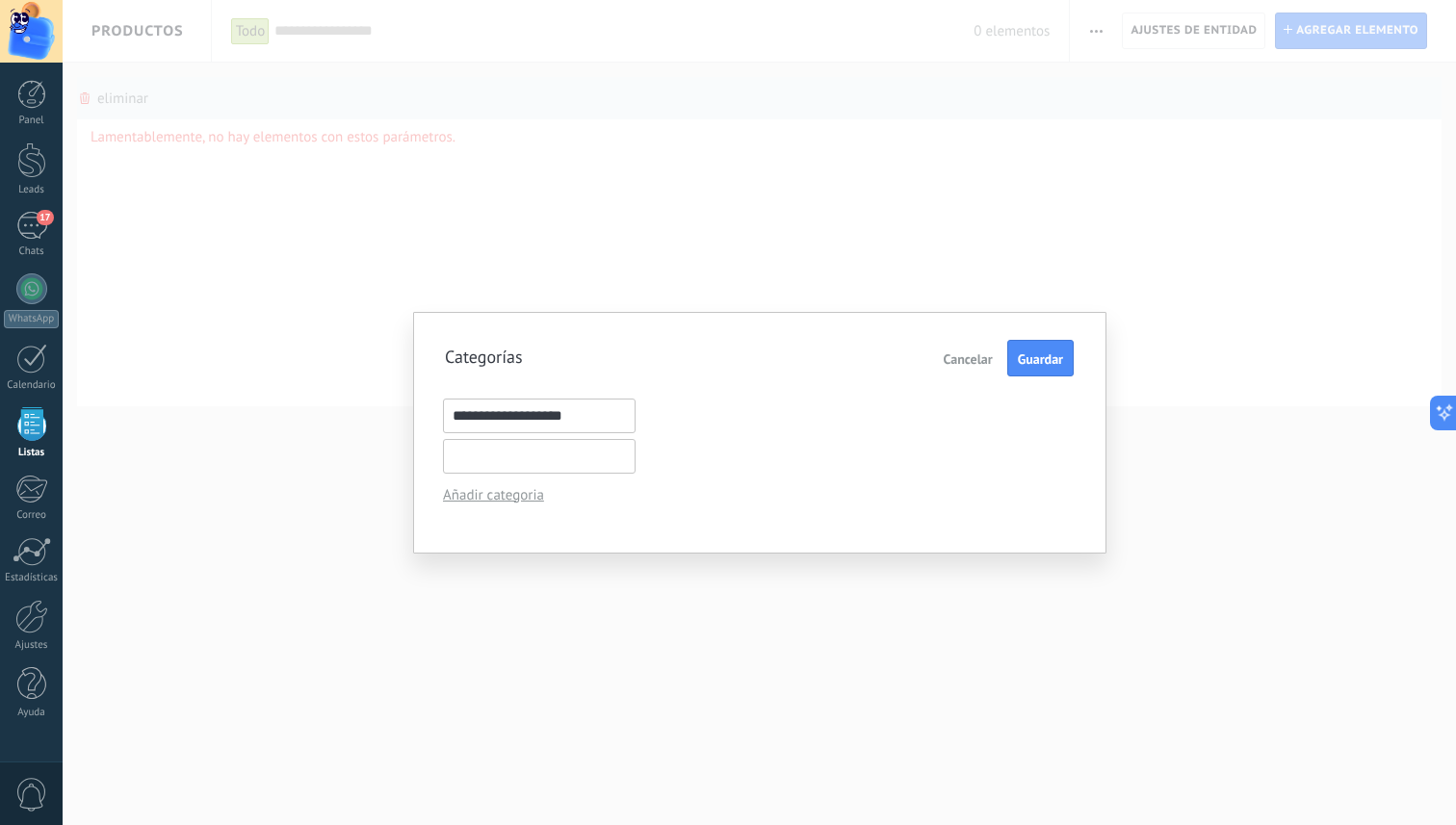
click at [565, 457] on input "text" at bounding box center [539, 456] width 193 height 35
click at [476, 504] on div "**********" at bounding box center [760, 433] width 693 height 242
click at [964, 359] on span "Cancelar" at bounding box center [968, 359] width 49 height 14
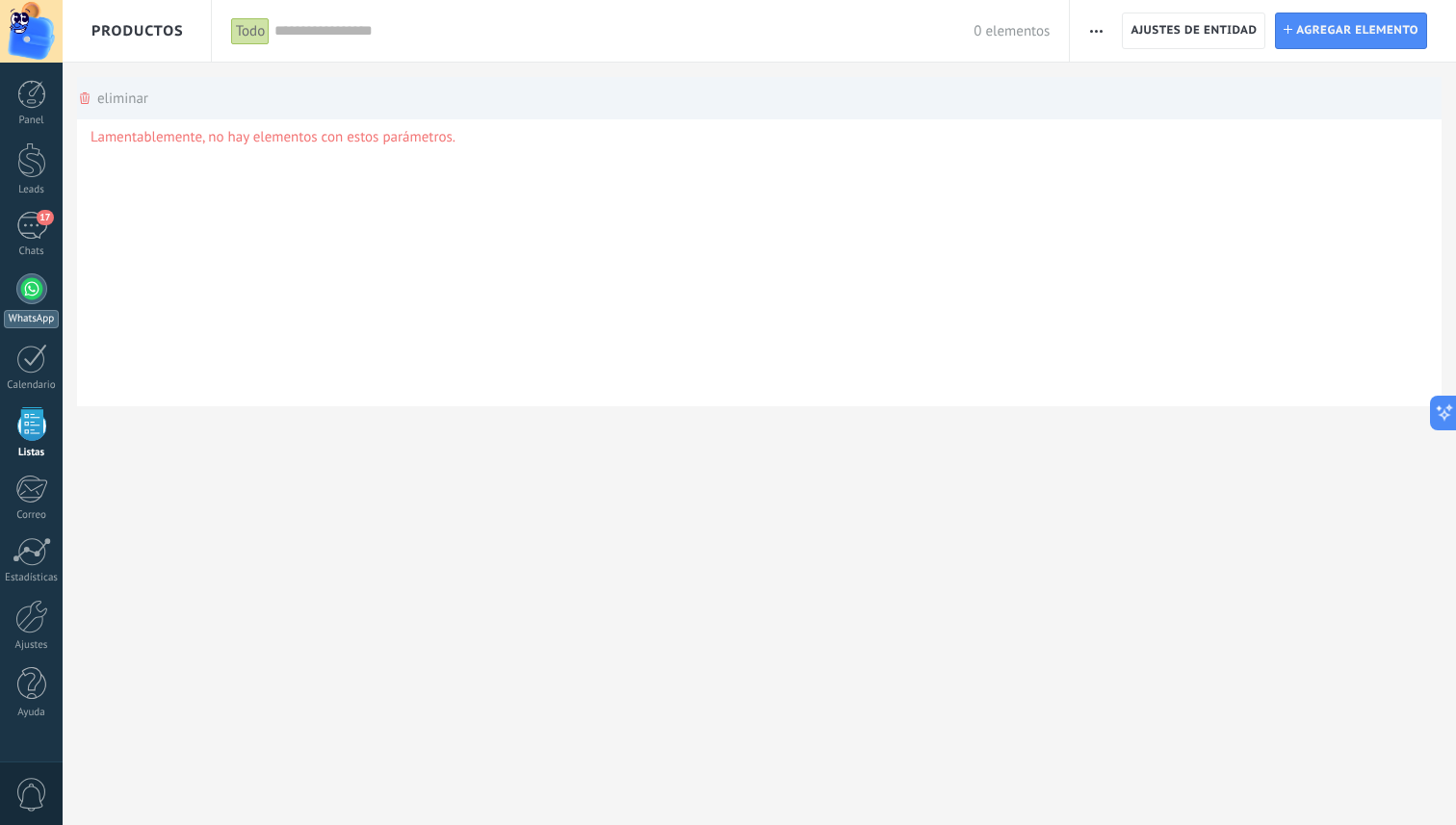
click at [25, 290] on div at bounding box center [32, 289] width 31 height 31
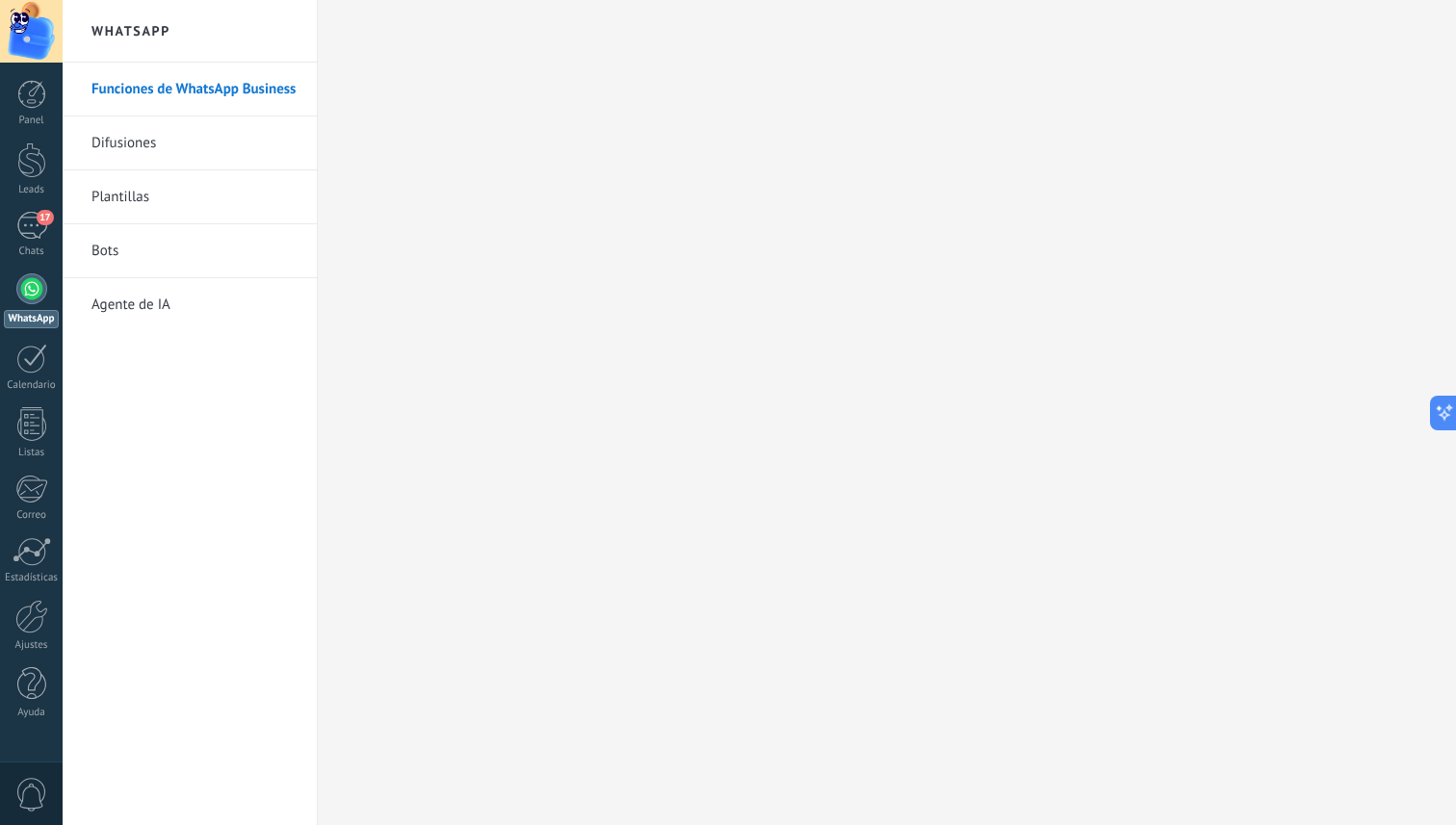
click at [176, 302] on link "Agente de IA" at bounding box center [194, 304] width 206 height 54
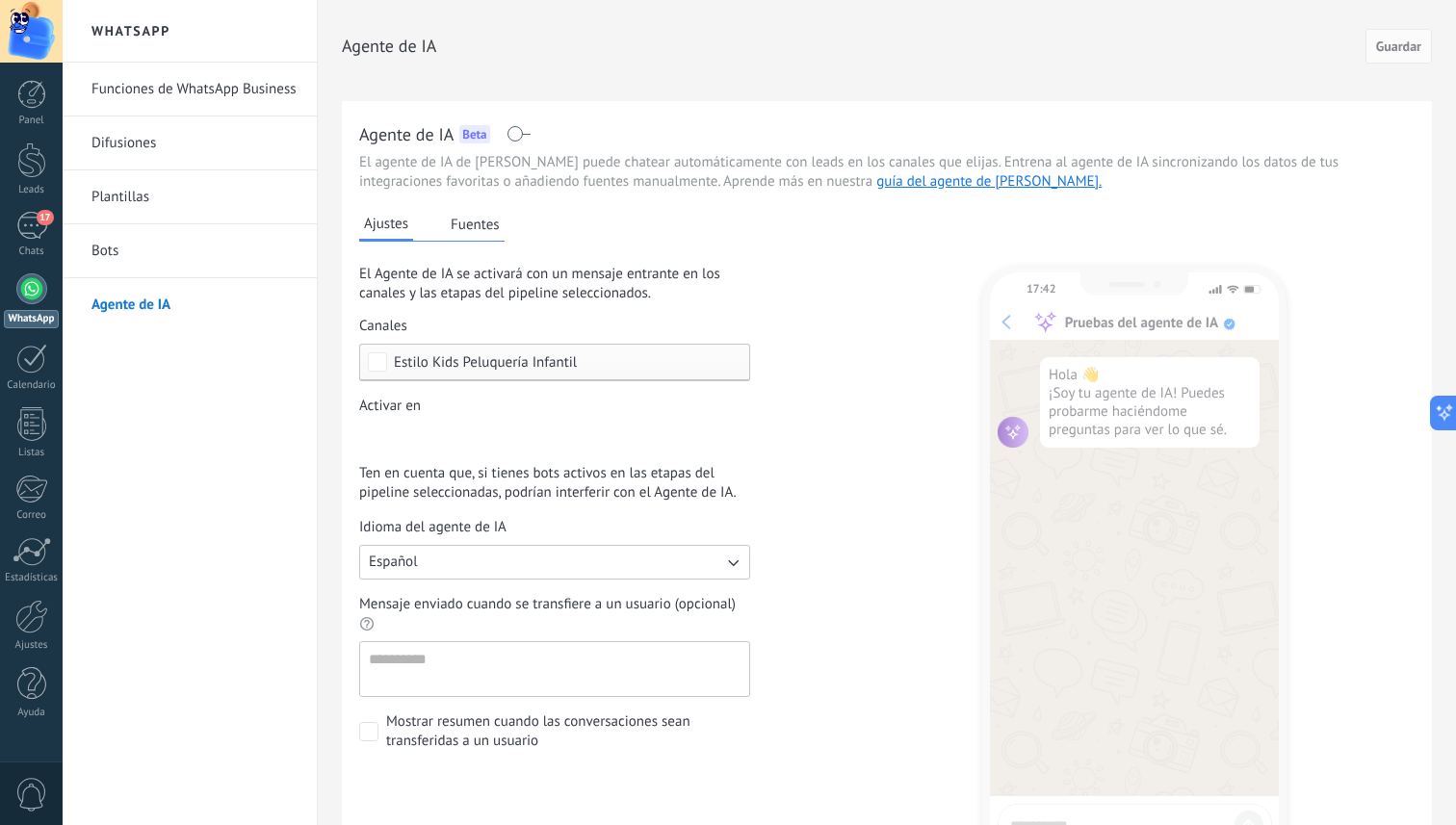
click at [514, 133] on span at bounding box center [519, 134] width 24 height 16
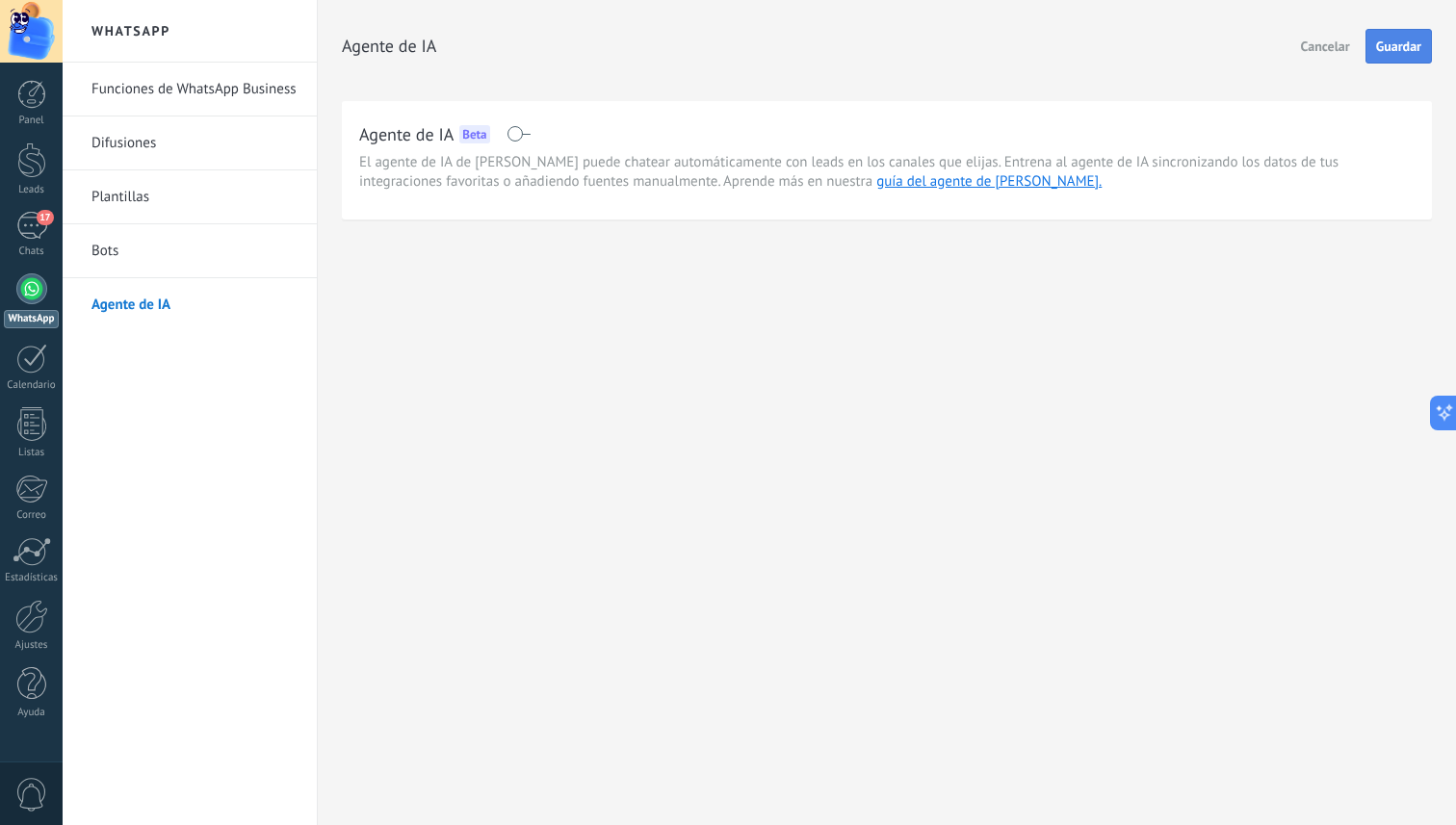
click at [1391, 40] on span "Guardar" at bounding box center [1398, 46] width 45 height 14
click at [117, 249] on link "Bots" at bounding box center [194, 251] width 206 height 54
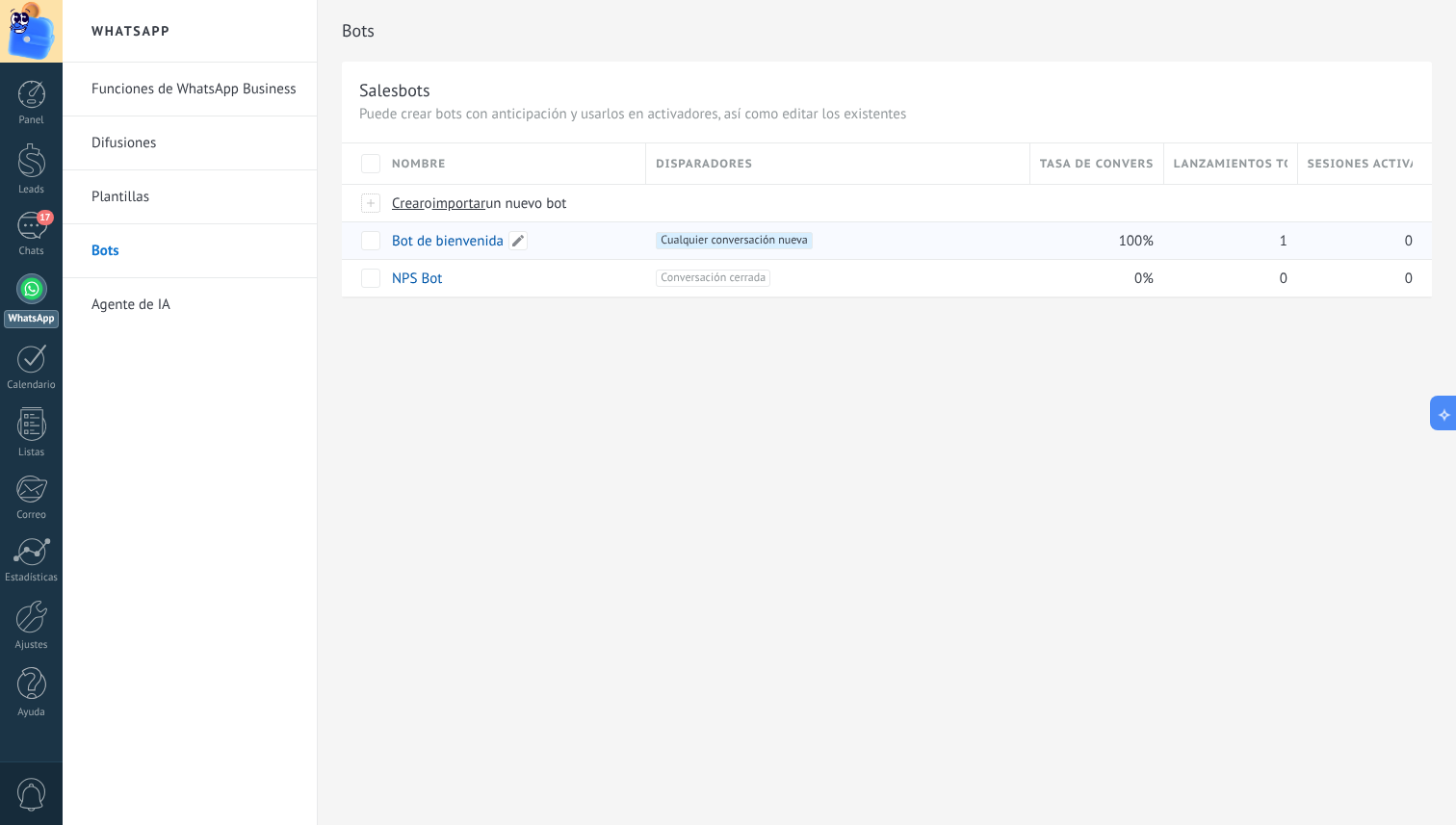
click at [462, 239] on link "Bot de bienvenida" at bounding box center [448, 241] width 112 height 19
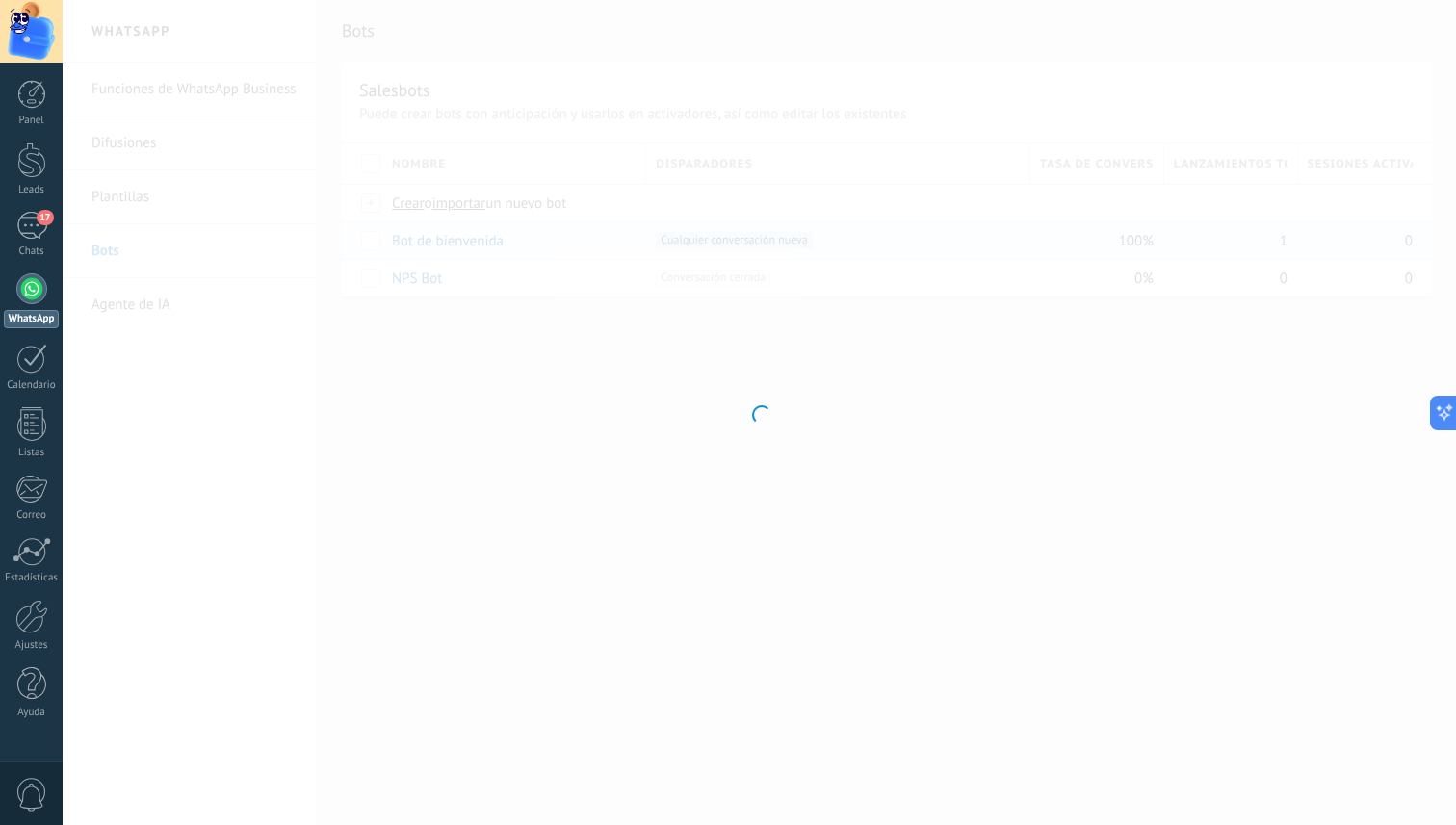
type input "**********"
